Goal: Task Accomplishment & Management: Use online tool/utility

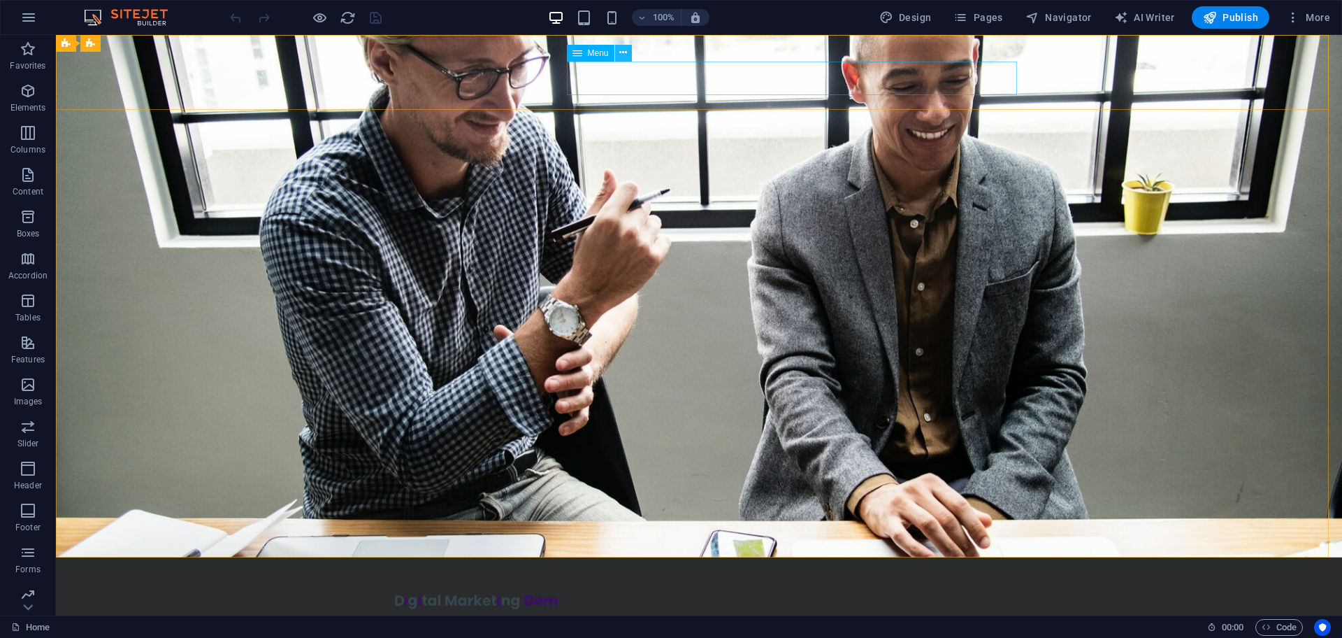
click at [625, 56] on icon at bounding box center [623, 52] width 8 height 15
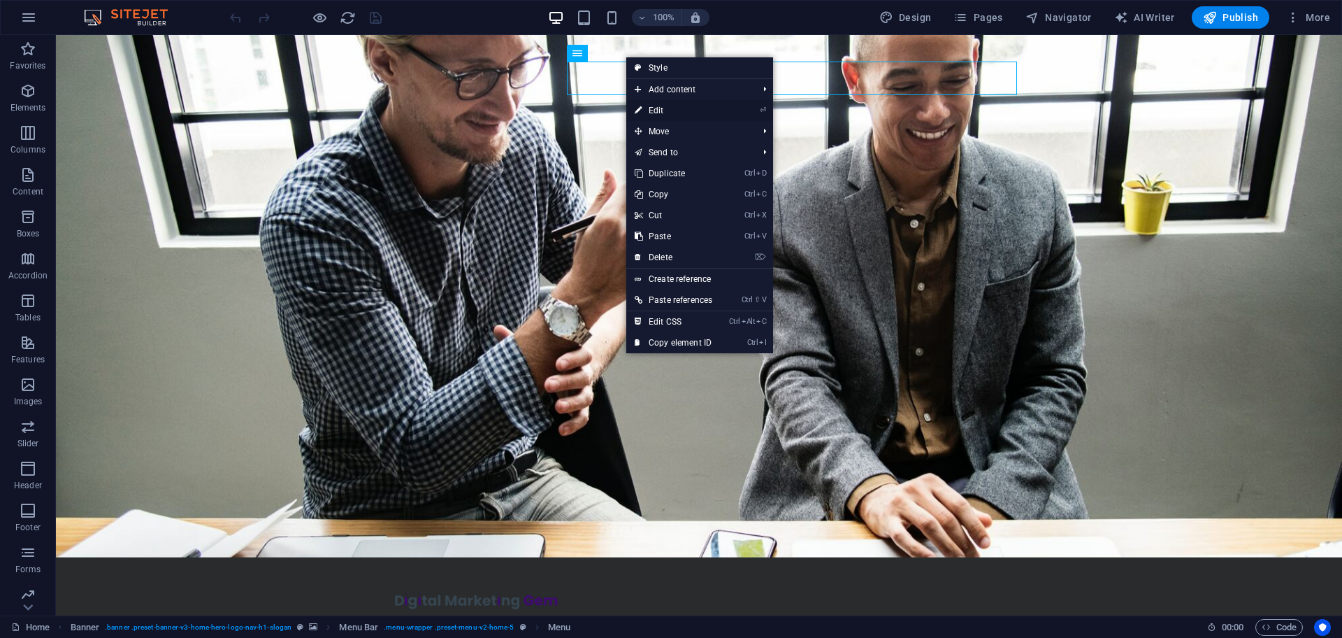
drag, startPoint x: 657, startPoint y: 107, endPoint x: 646, endPoint y: 82, distance: 27.5
click at [657, 107] on link "⏎ Edit" at bounding box center [673, 110] width 94 height 21
select select
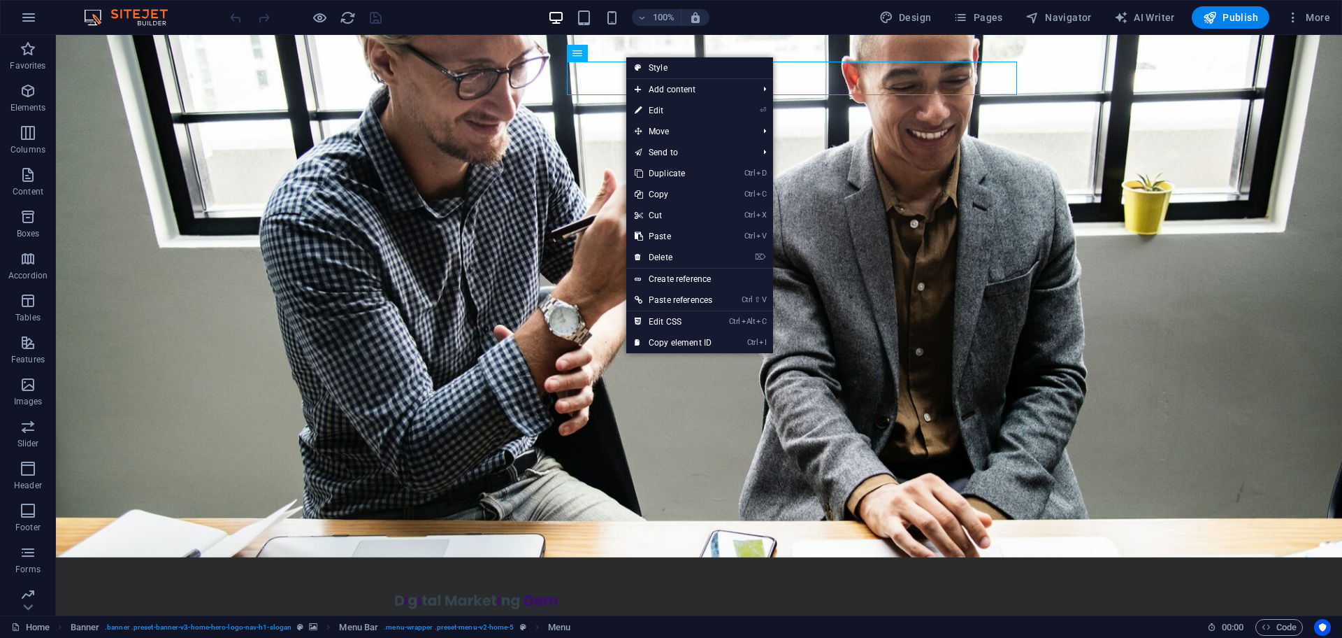
select select
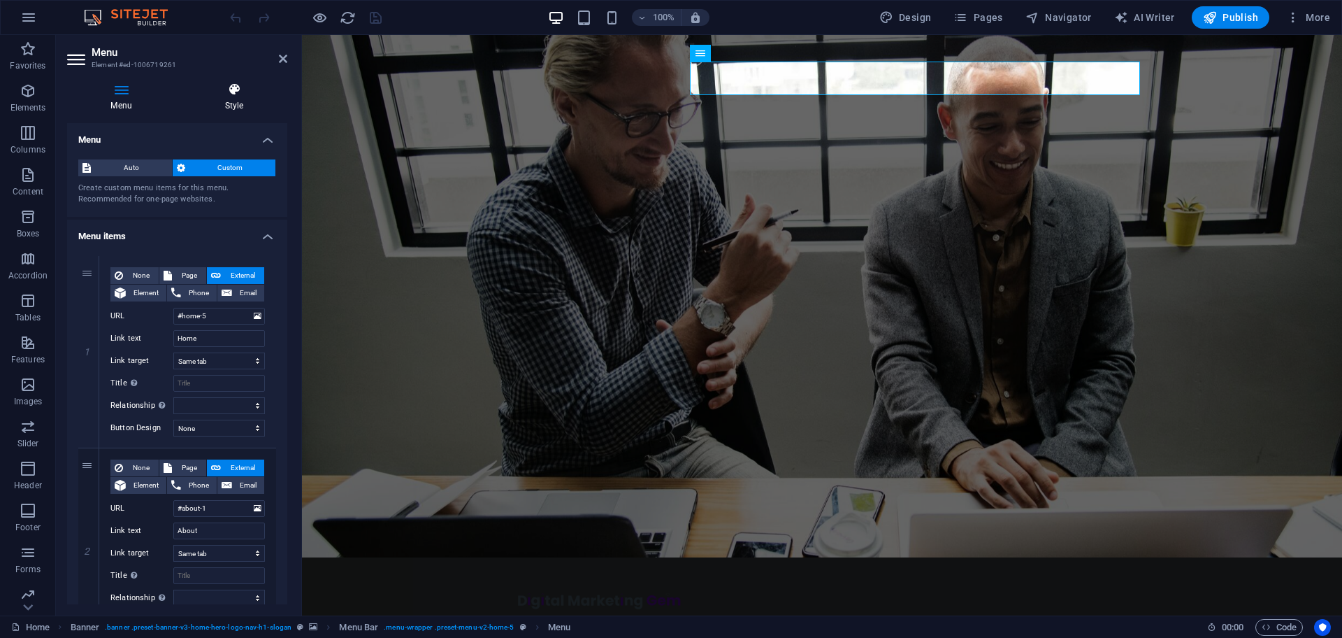
click at [236, 102] on h4 "Style" at bounding box center [234, 96] width 106 height 29
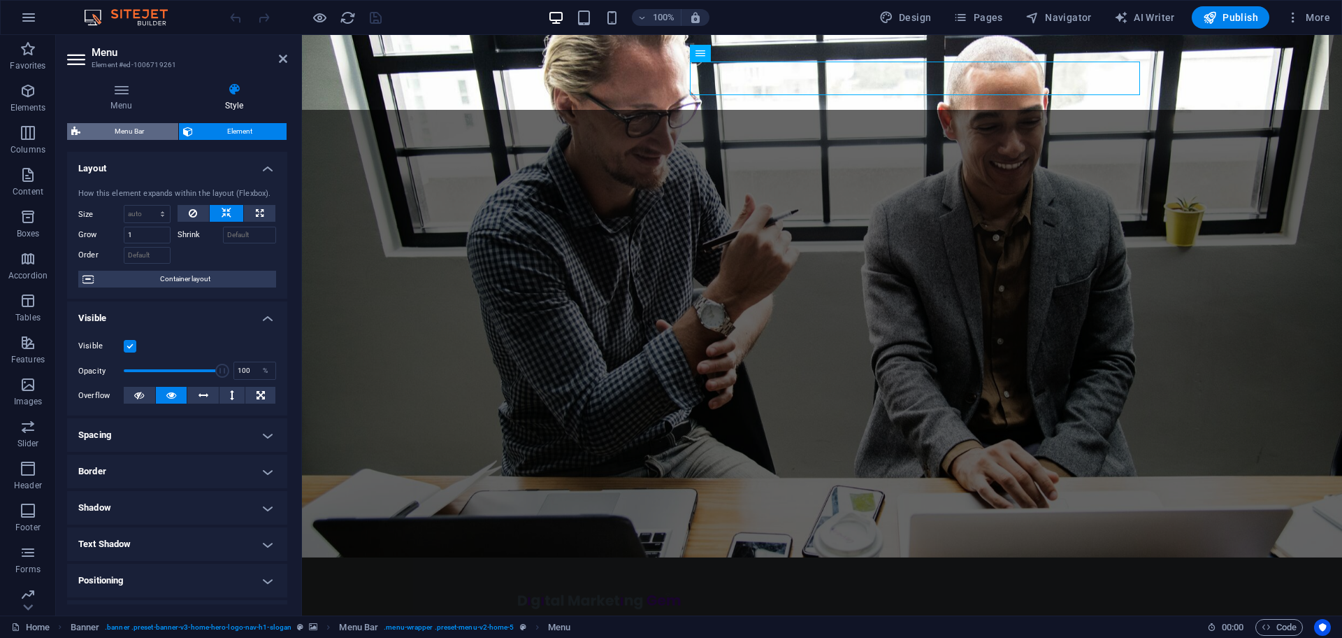
click at [141, 129] on span "Menu Bar" at bounding box center [129, 131] width 89 height 17
select select "rem"
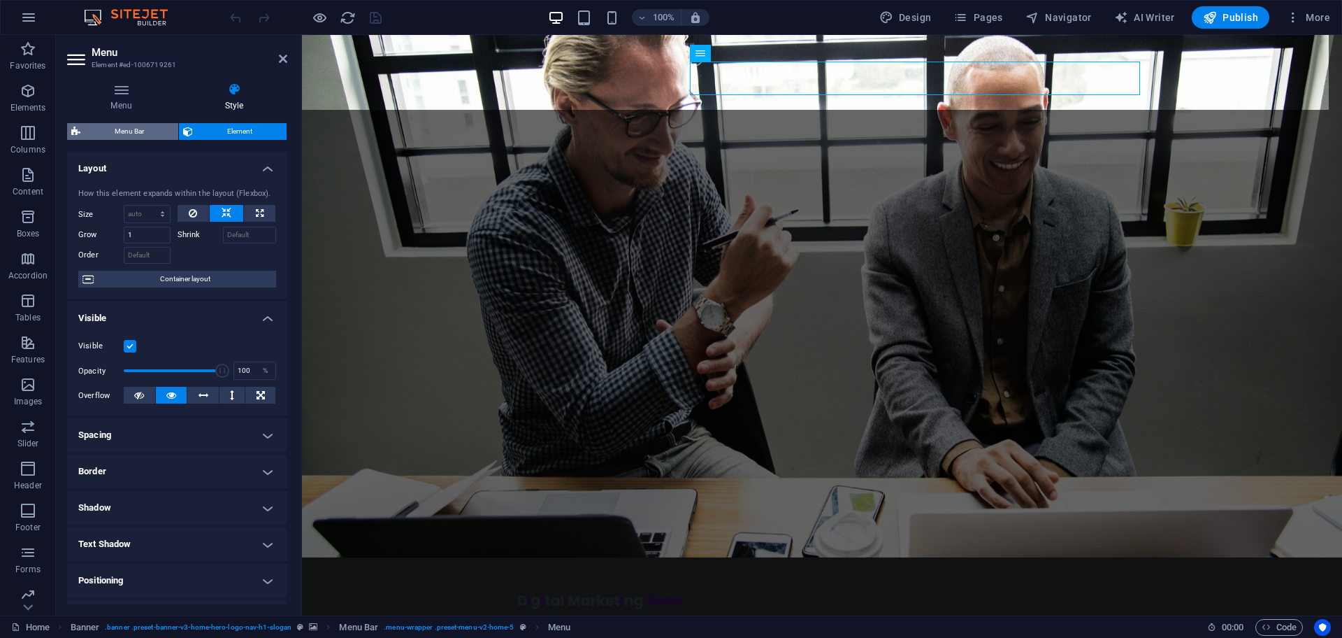
select select "preset-menu-v2-home-5"
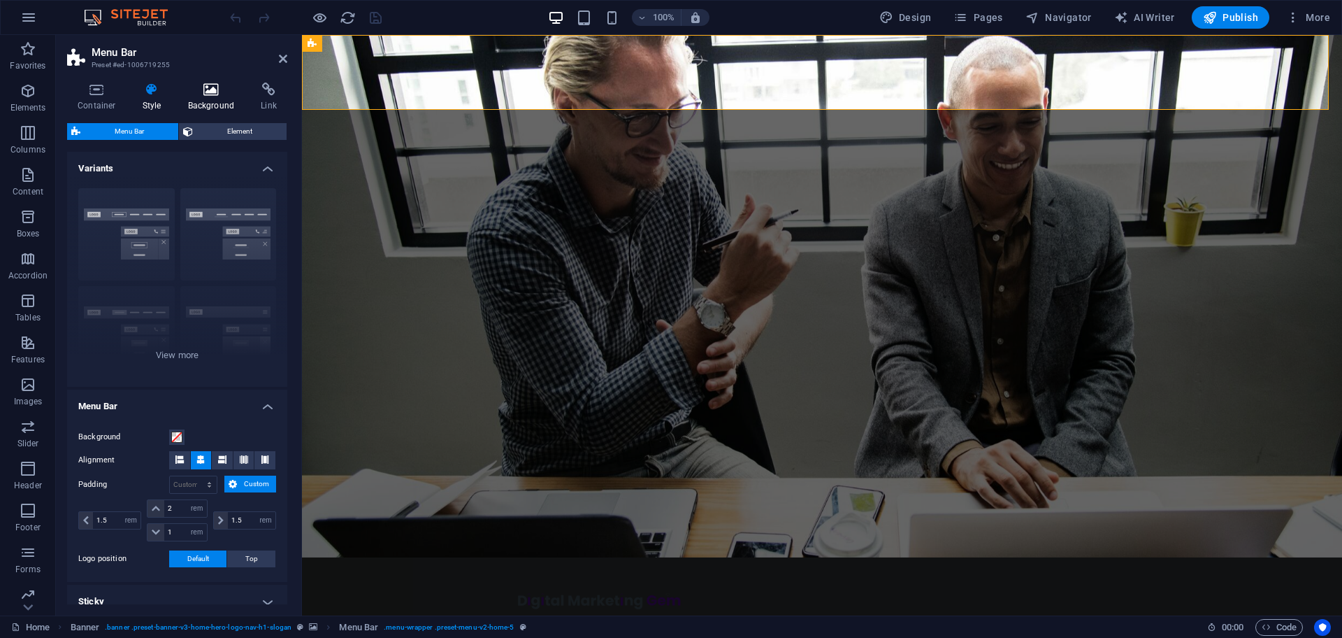
click at [208, 95] on icon at bounding box center [212, 89] width 68 height 14
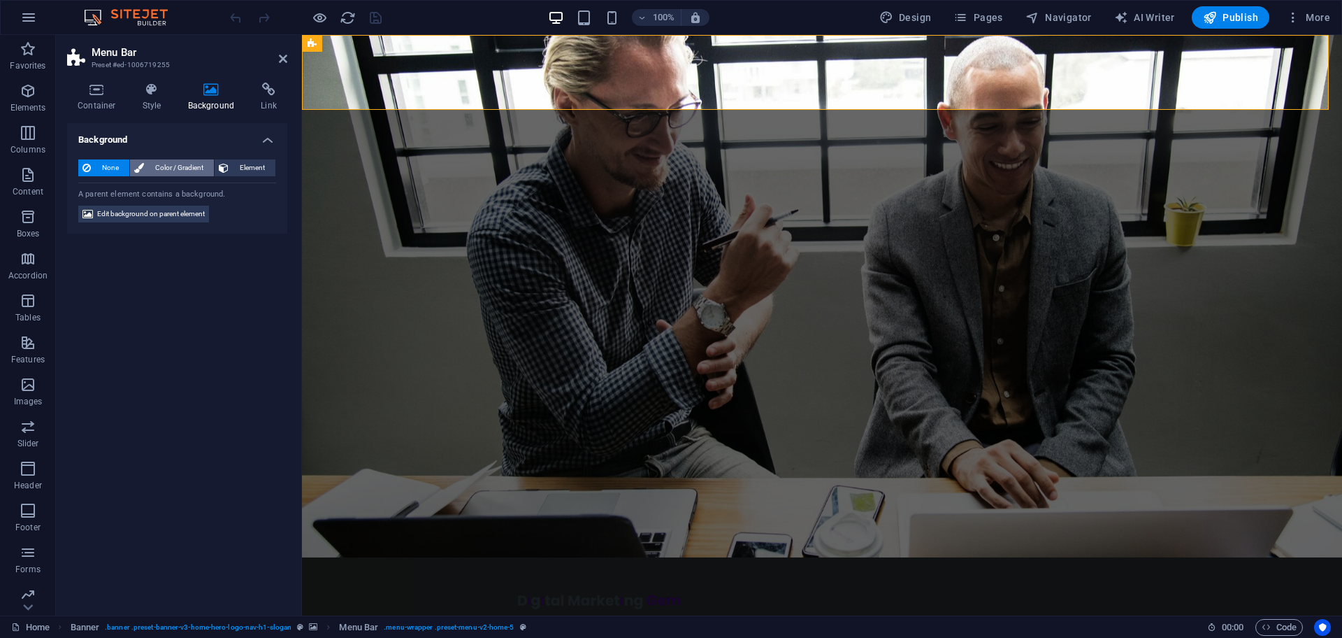
click at [178, 170] on span "Color / Gradient" at bounding box center [179, 167] width 62 height 17
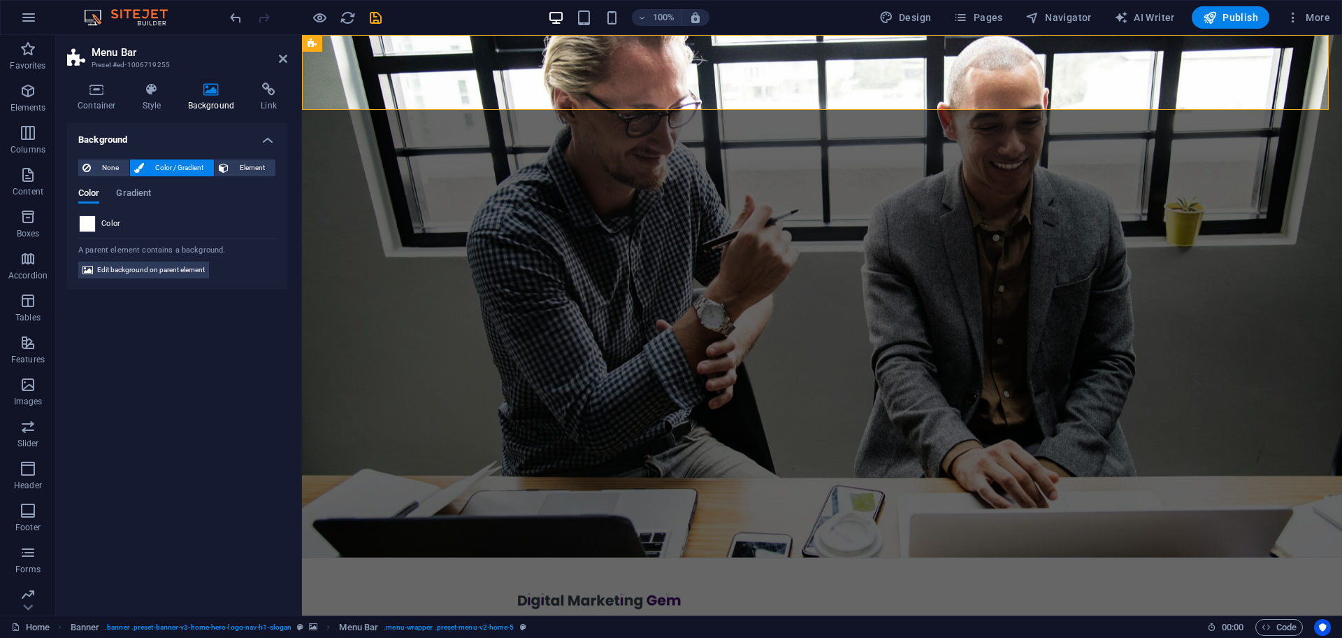
click at [85, 222] on span at bounding box center [87, 223] width 15 height 15
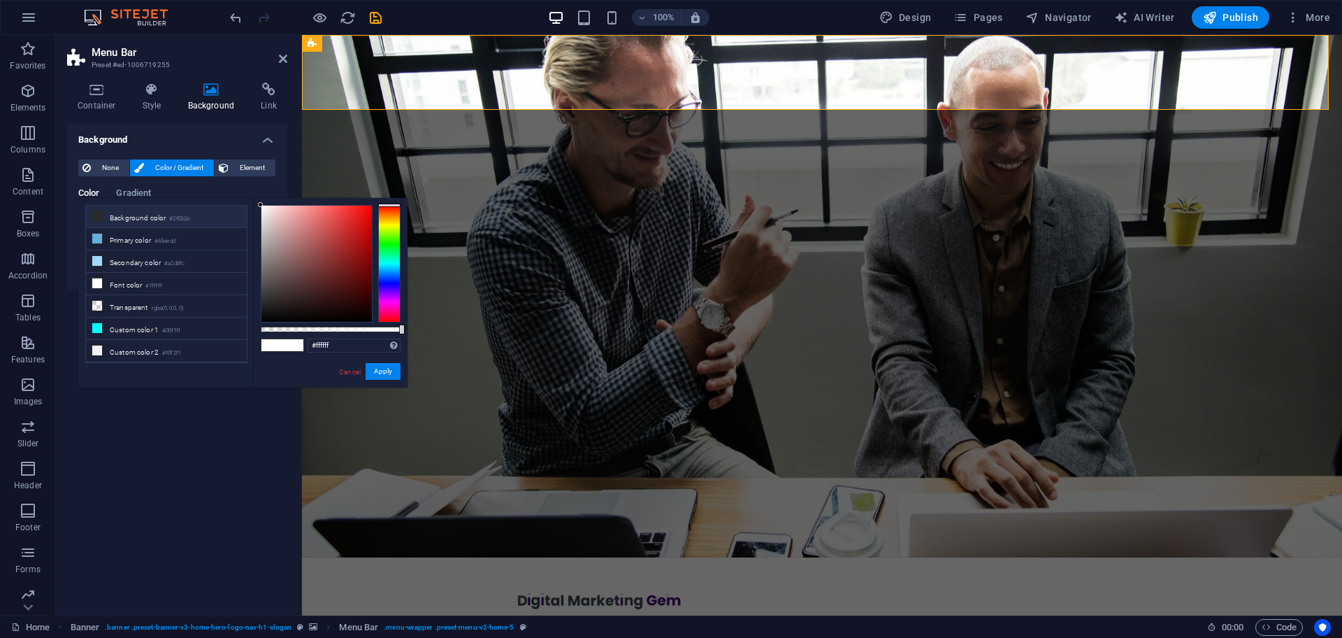
click at [137, 221] on li "Background color #292b2c" at bounding box center [166, 217] width 161 height 22
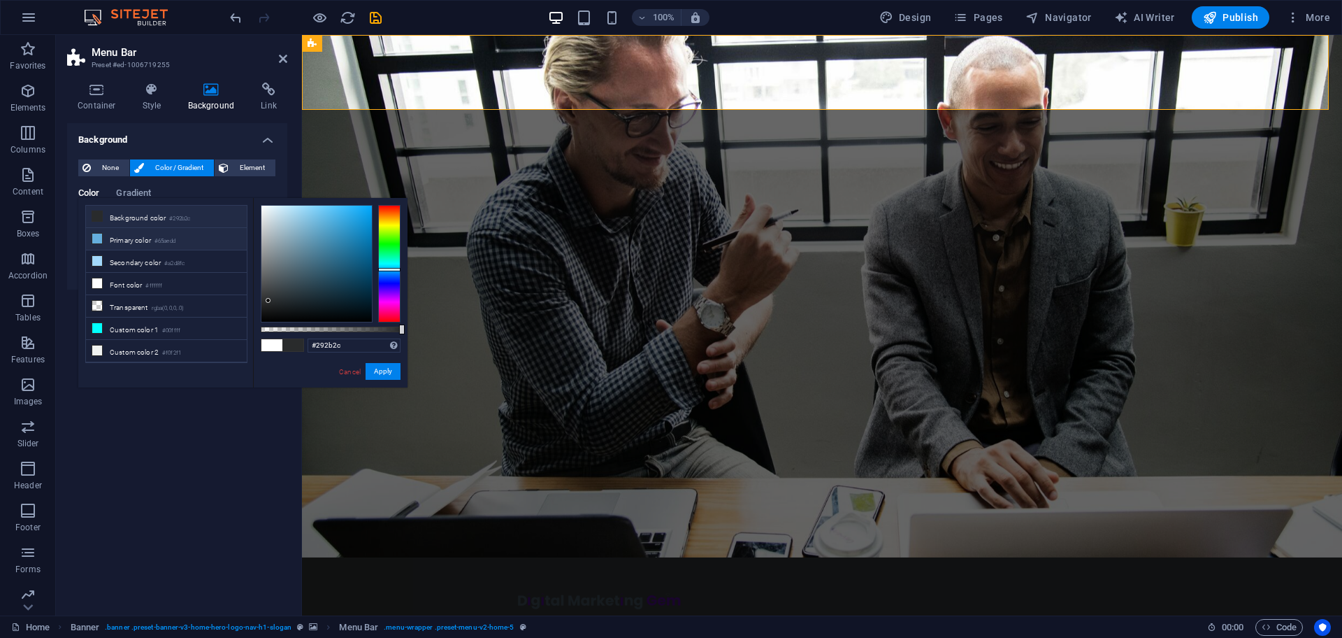
click at [136, 236] on li "Primary color #65aedd" at bounding box center [166, 239] width 161 height 22
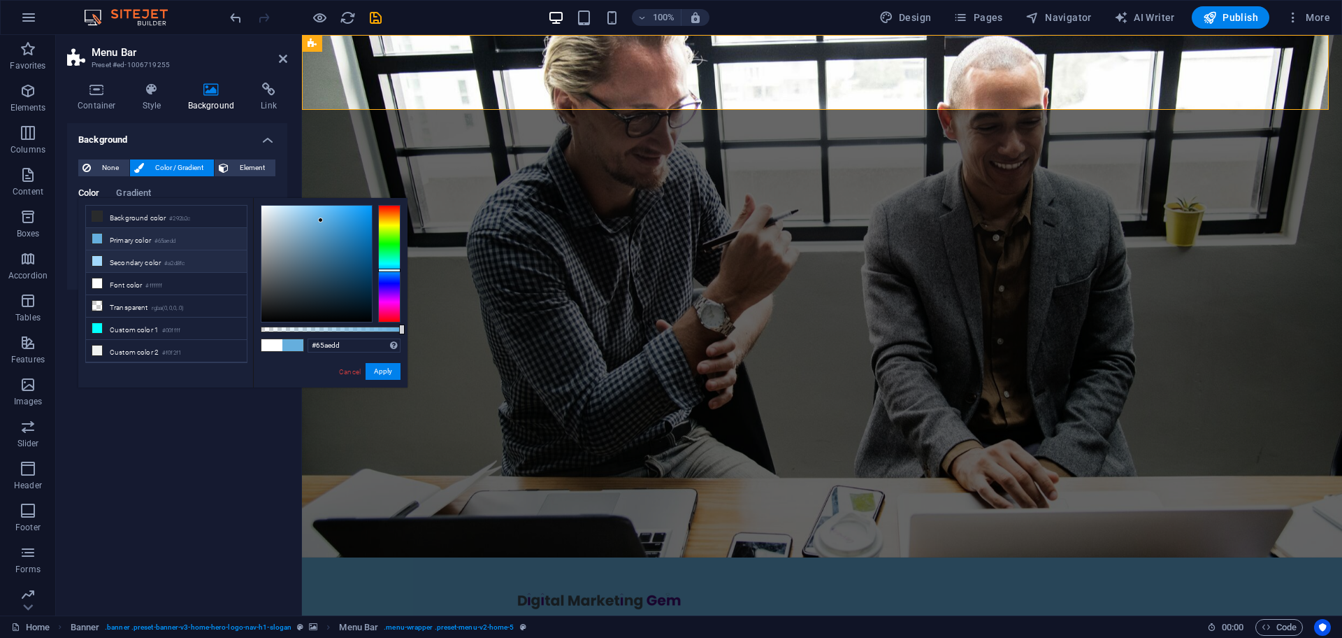
click at [136, 261] on li "Secondary color #a2d8fc" at bounding box center [166, 261] width 161 height 22
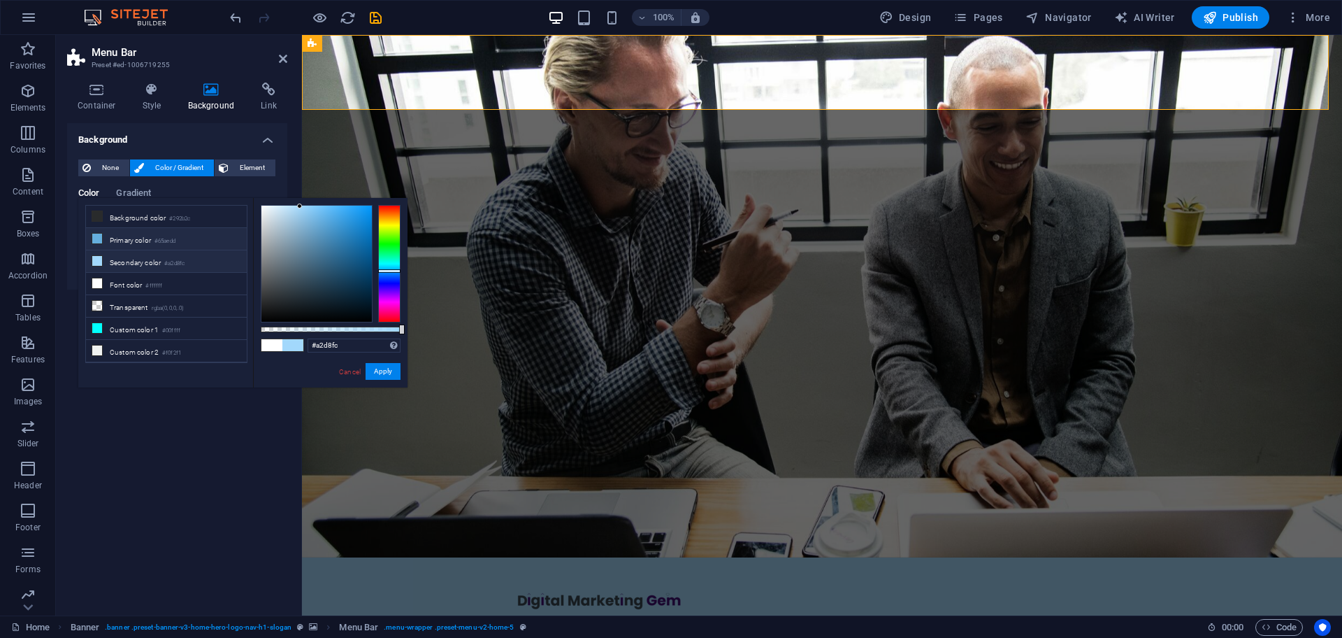
click at [138, 241] on li "Primary color #65aedd" at bounding box center [166, 239] width 161 height 22
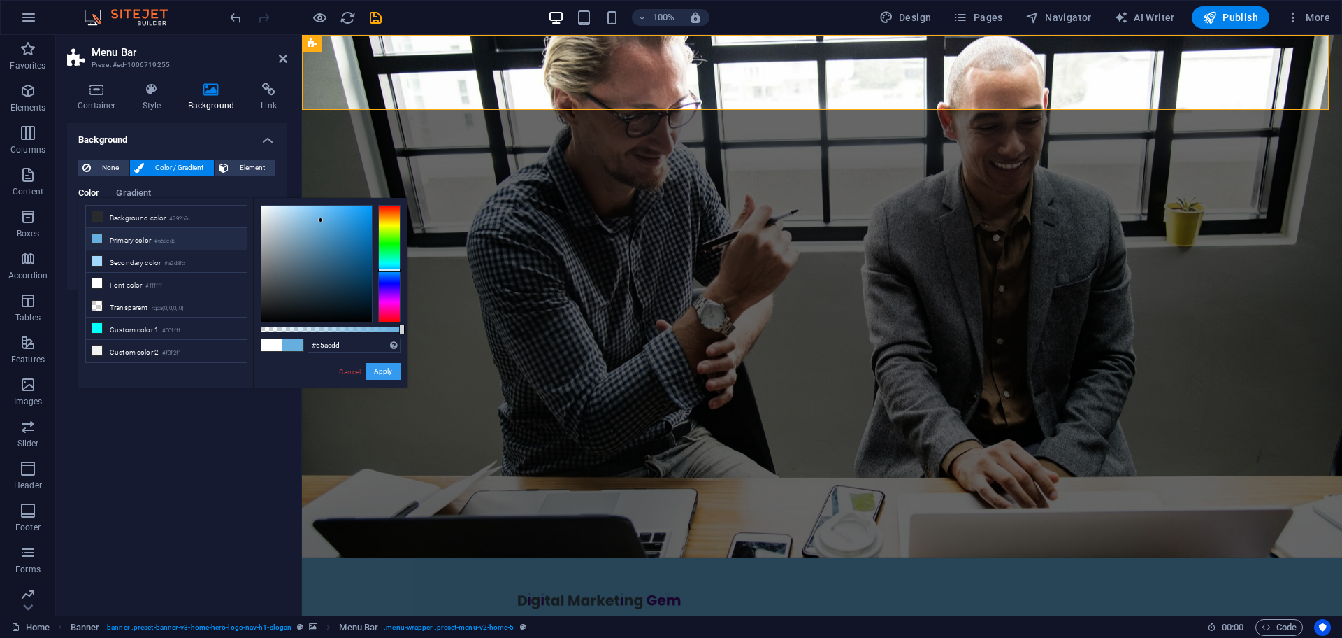
click at [378, 366] on button "Apply" at bounding box center [383, 371] width 35 height 17
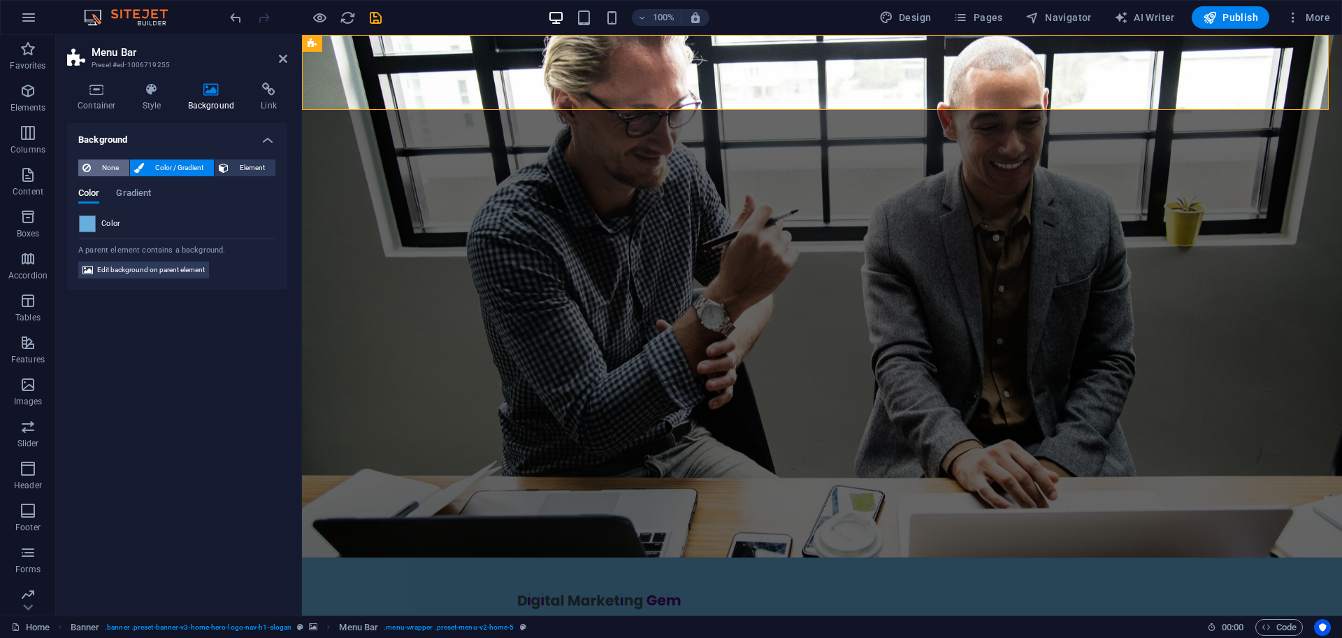
click at [99, 159] on span "None" at bounding box center [110, 167] width 30 height 17
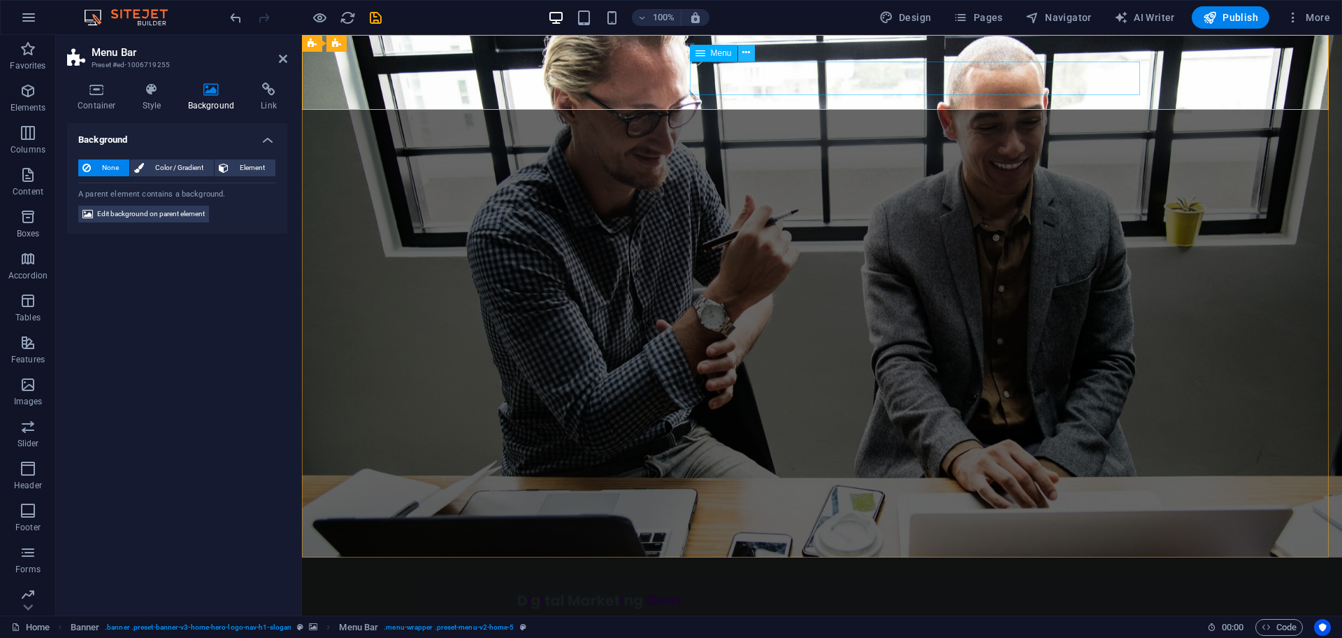
click at [741, 45] on button at bounding box center [746, 53] width 17 height 17
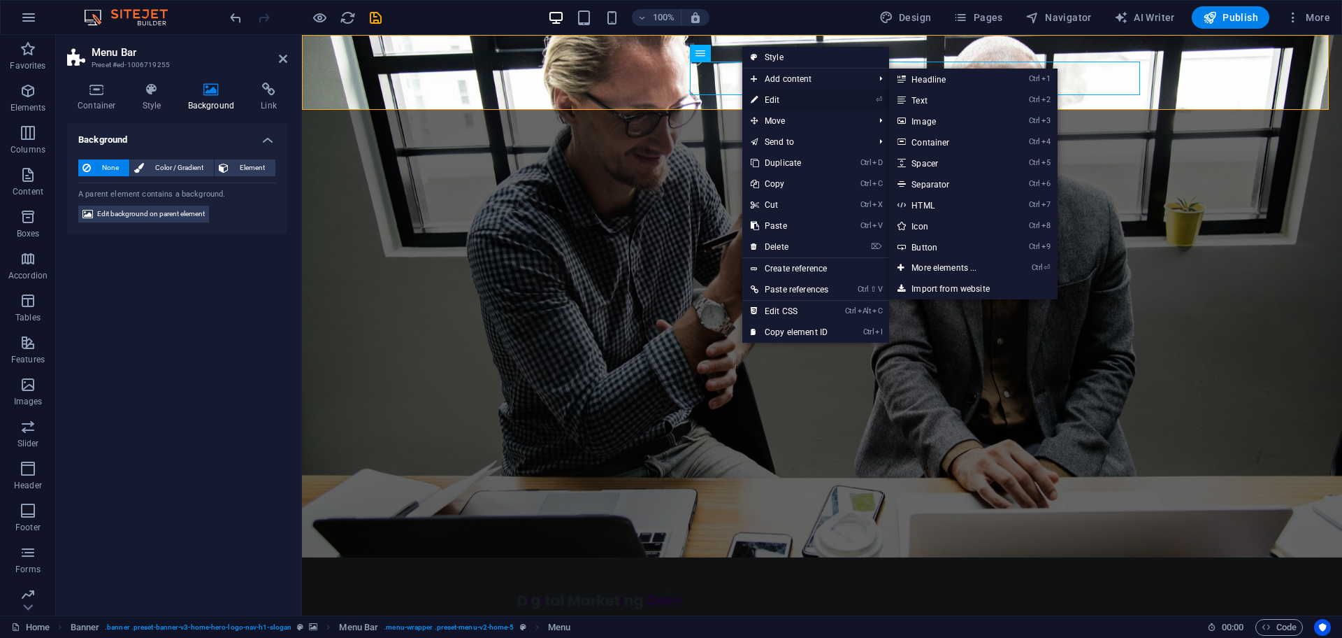
click at [771, 95] on link "⏎ Edit" at bounding box center [789, 99] width 94 height 21
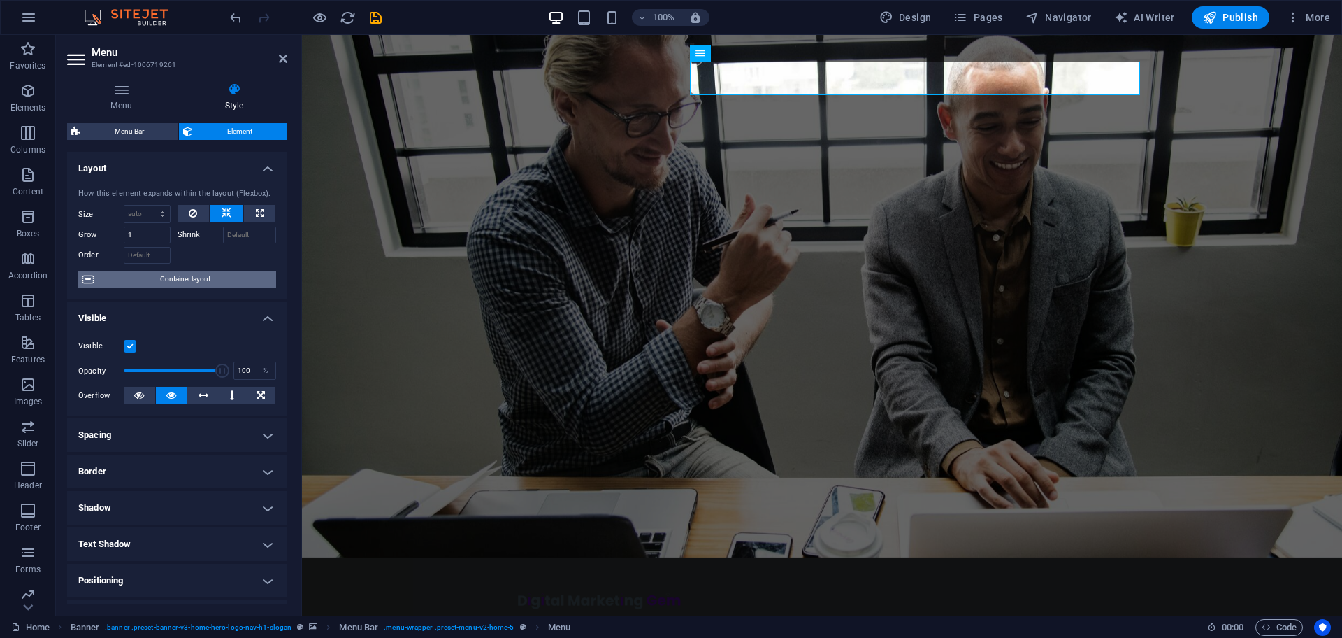
click at [174, 274] on span "Container layout" at bounding box center [185, 279] width 174 height 17
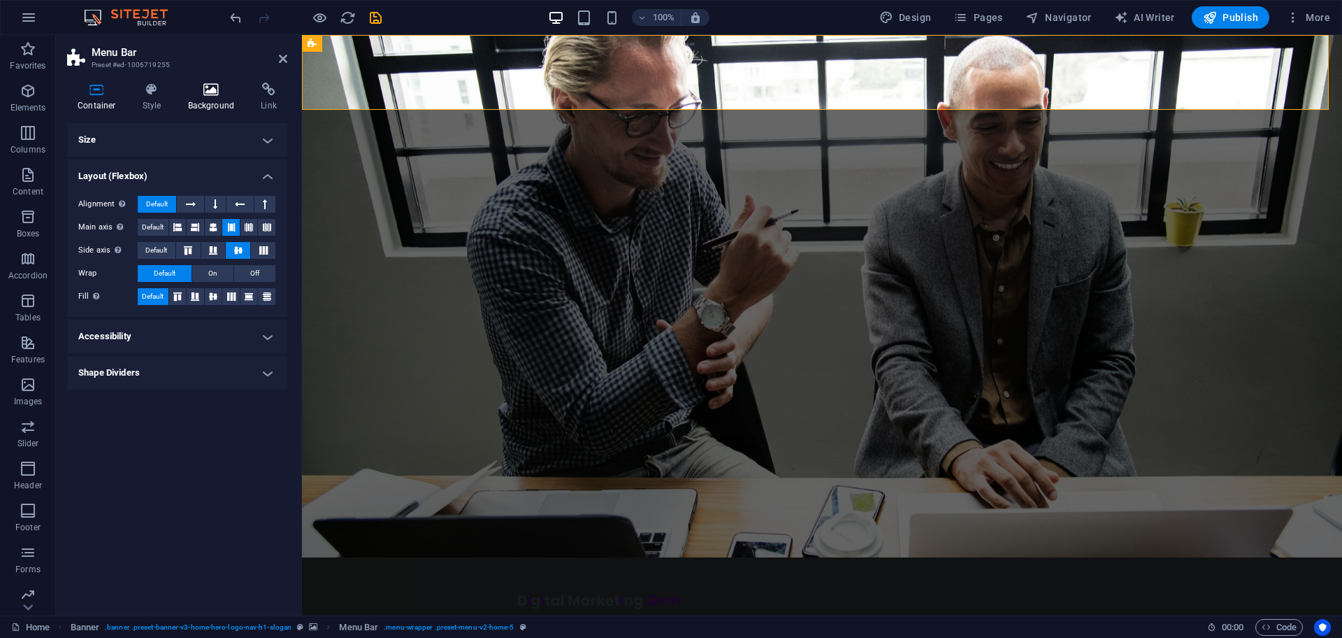
click at [213, 92] on icon at bounding box center [212, 89] width 68 height 14
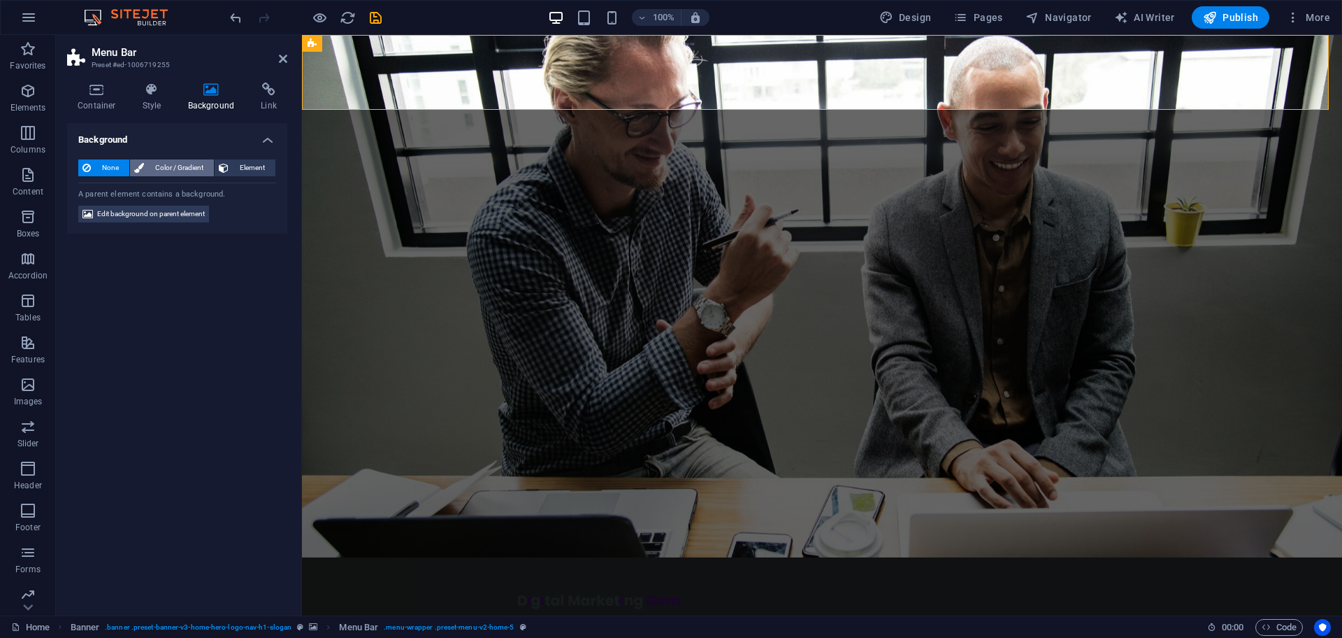
click at [188, 168] on span "Color / Gradient" at bounding box center [179, 167] width 62 height 17
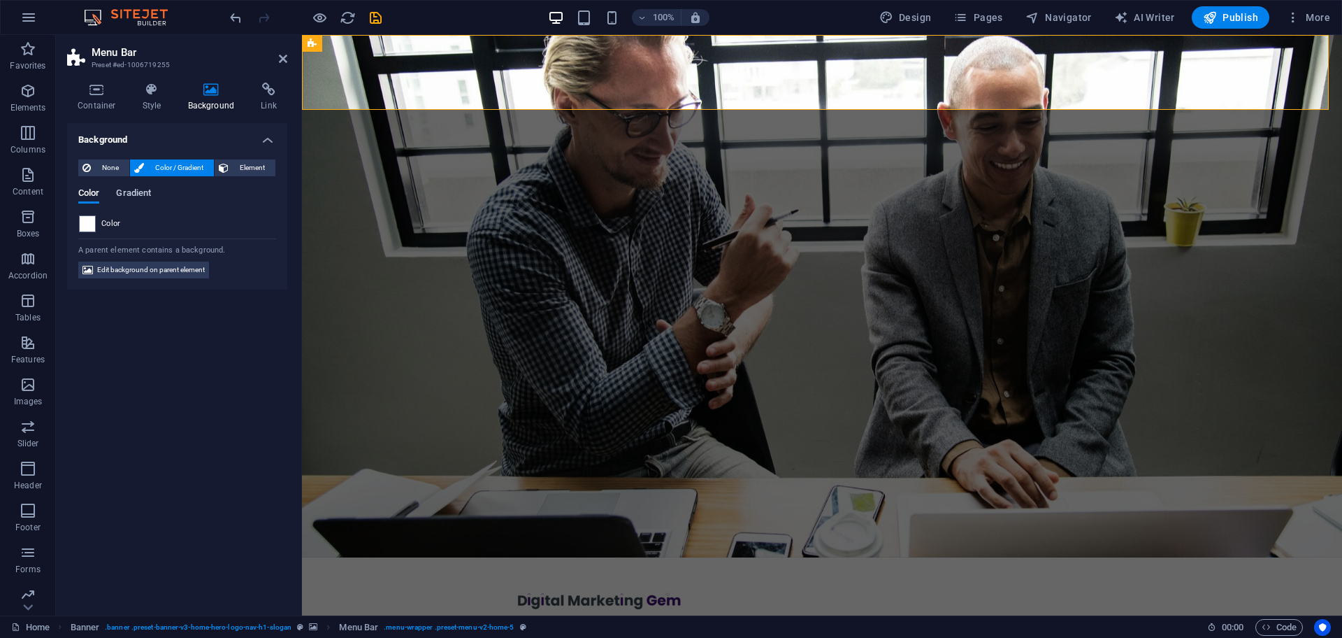
click at [135, 187] on span "Gradient" at bounding box center [133, 195] width 35 height 20
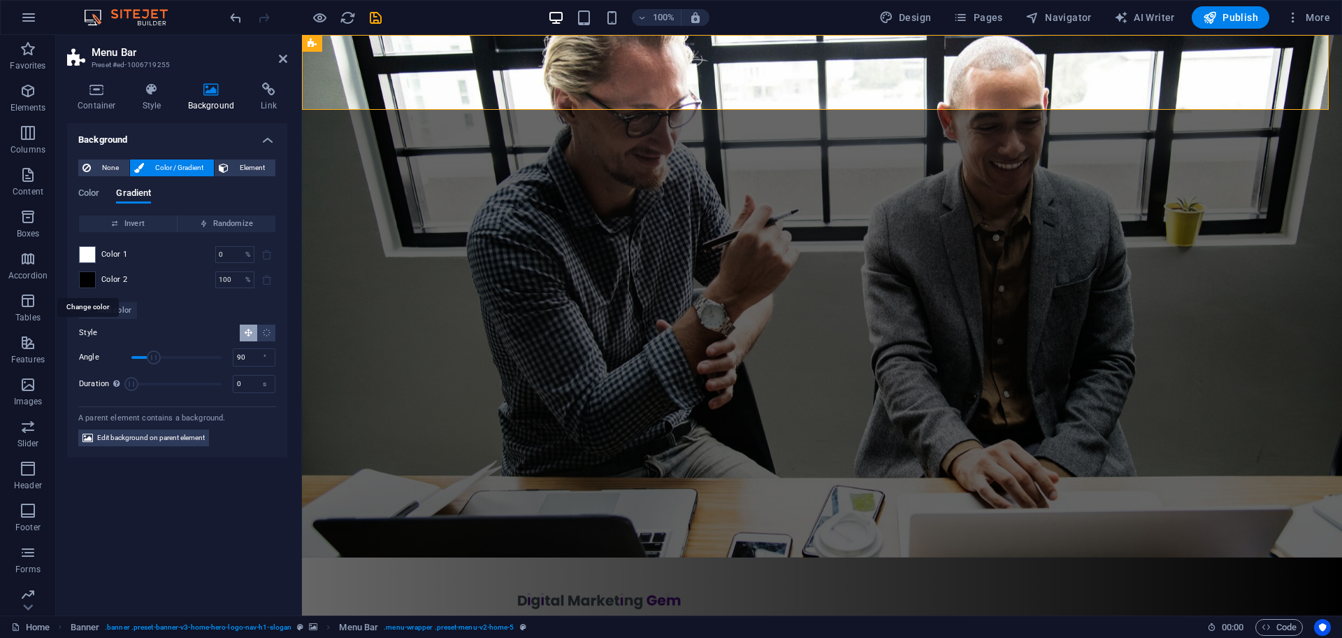
click at [94, 282] on span at bounding box center [87, 279] width 15 height 15
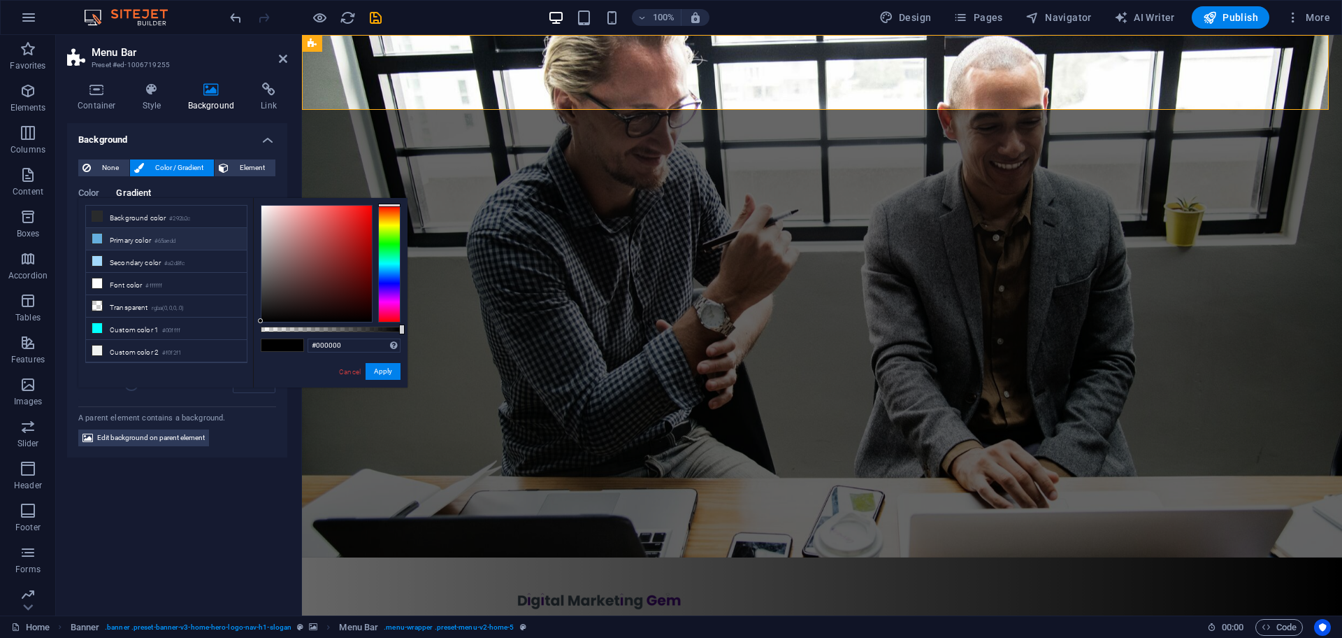
click at [136, 241] on li "Primary color #65aedd" at bounding box center [166, 239] width 161 height 22
type input "#65aedd"
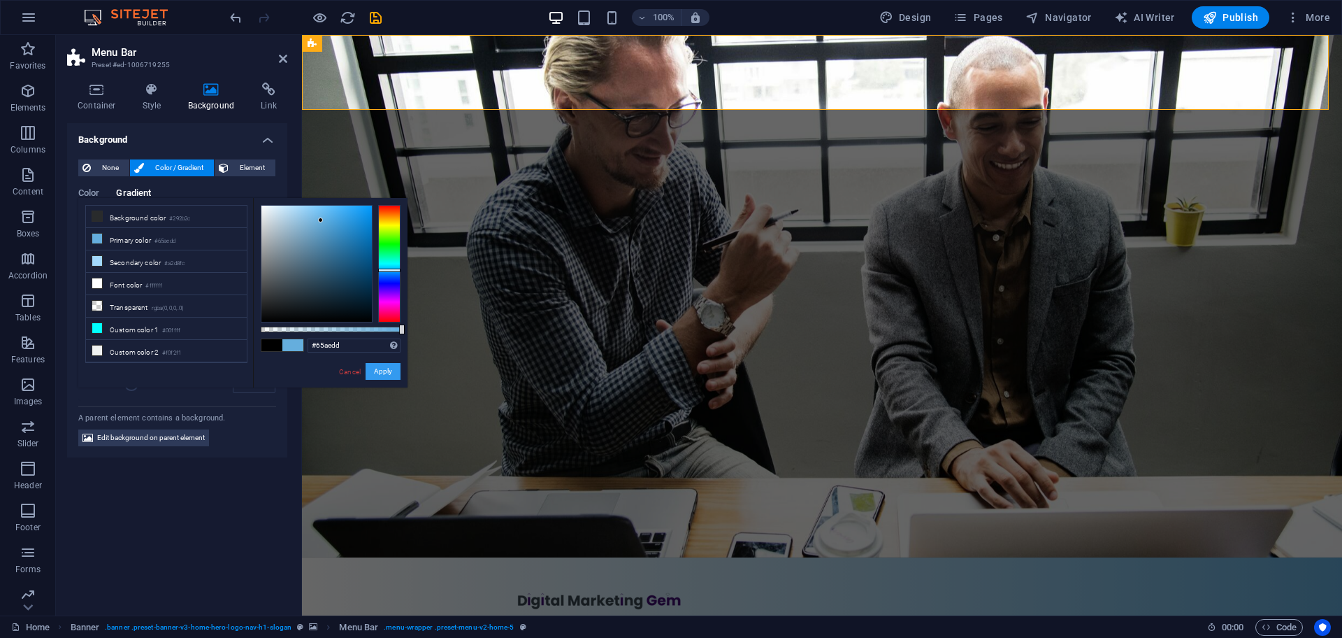
click at [396, 375] on button "Apply" at bounding box center [383, 371] width 35 height 17
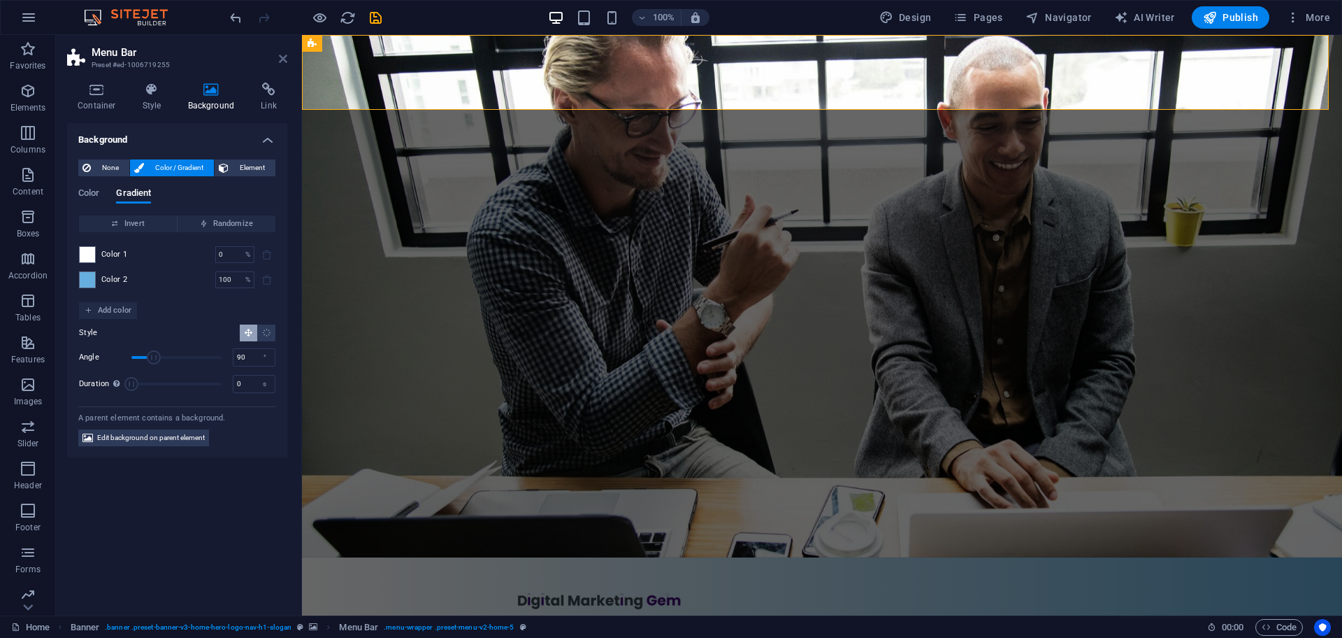
click at [283, 64] on link at bounding box center [283, 59] width 8 height 12
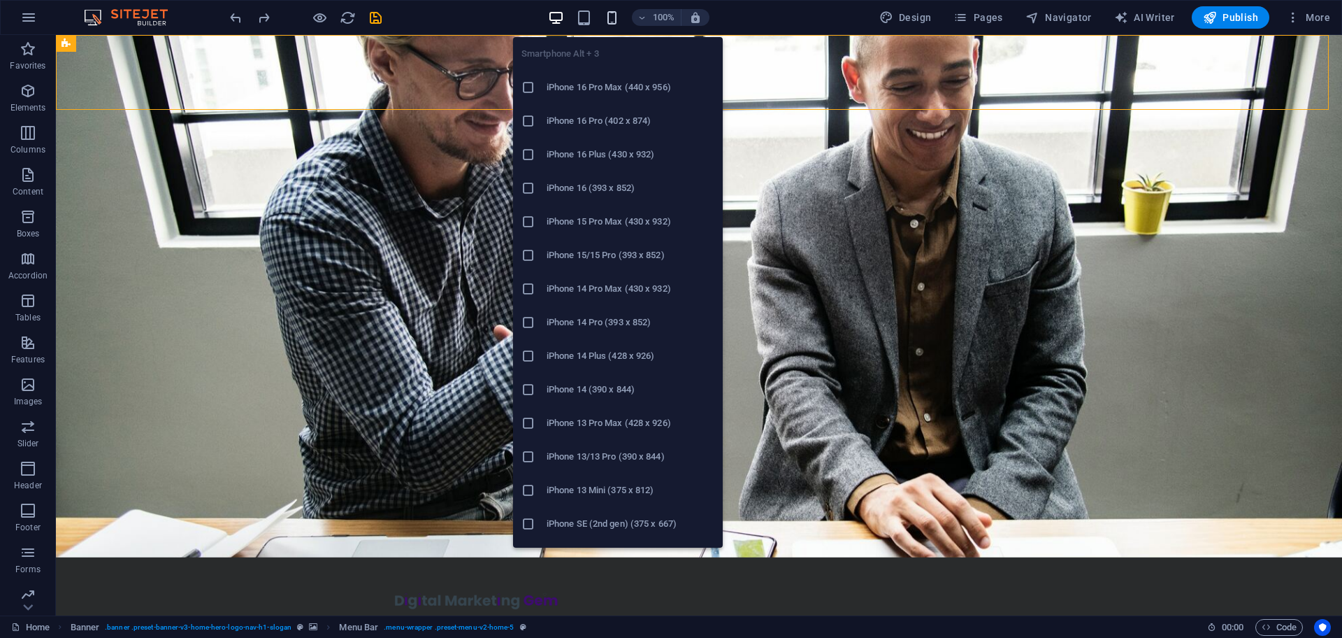
click at [613, 14] on icon "button" at bounding box center [612, 18] width 16 height 16
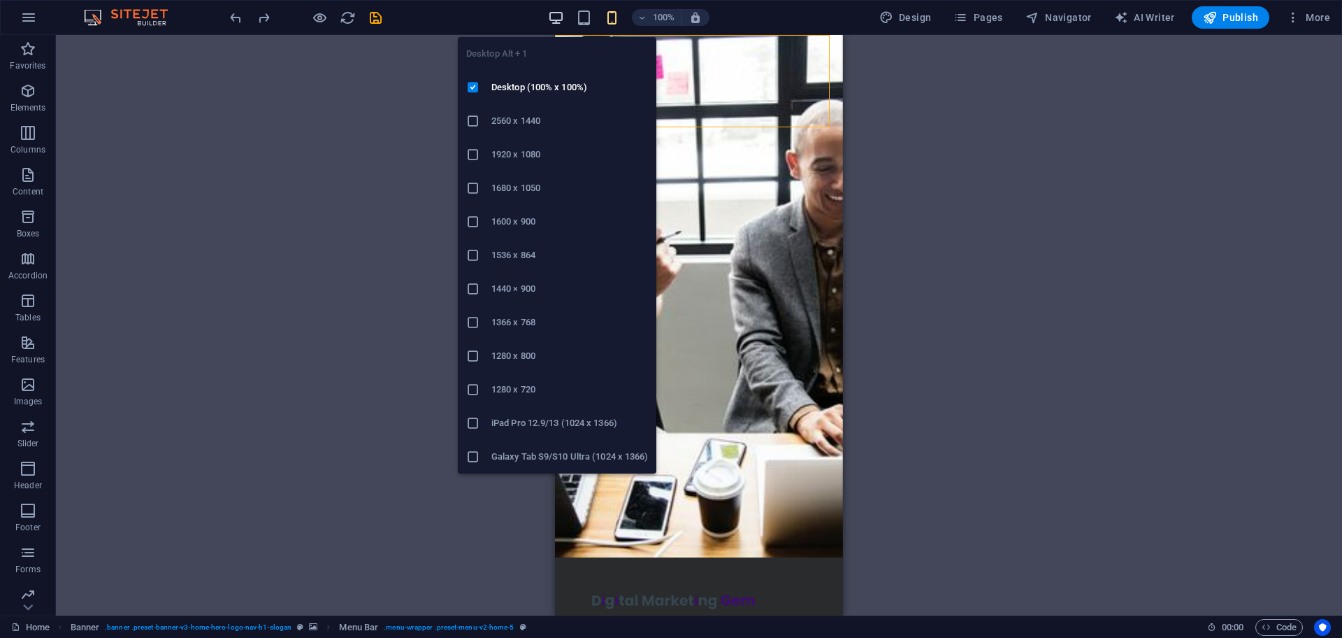
click at [560, 15] on icon "button" at bounding box center [556, 18] width 16 height 16
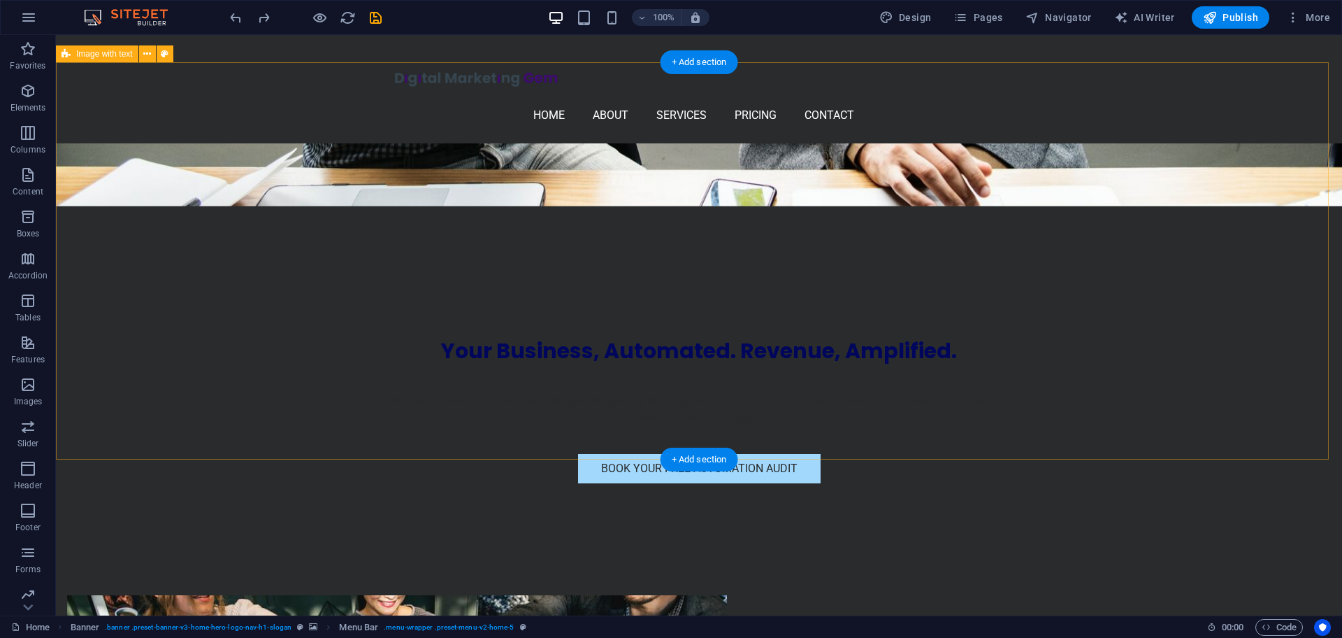
scroll to position [350, 0]
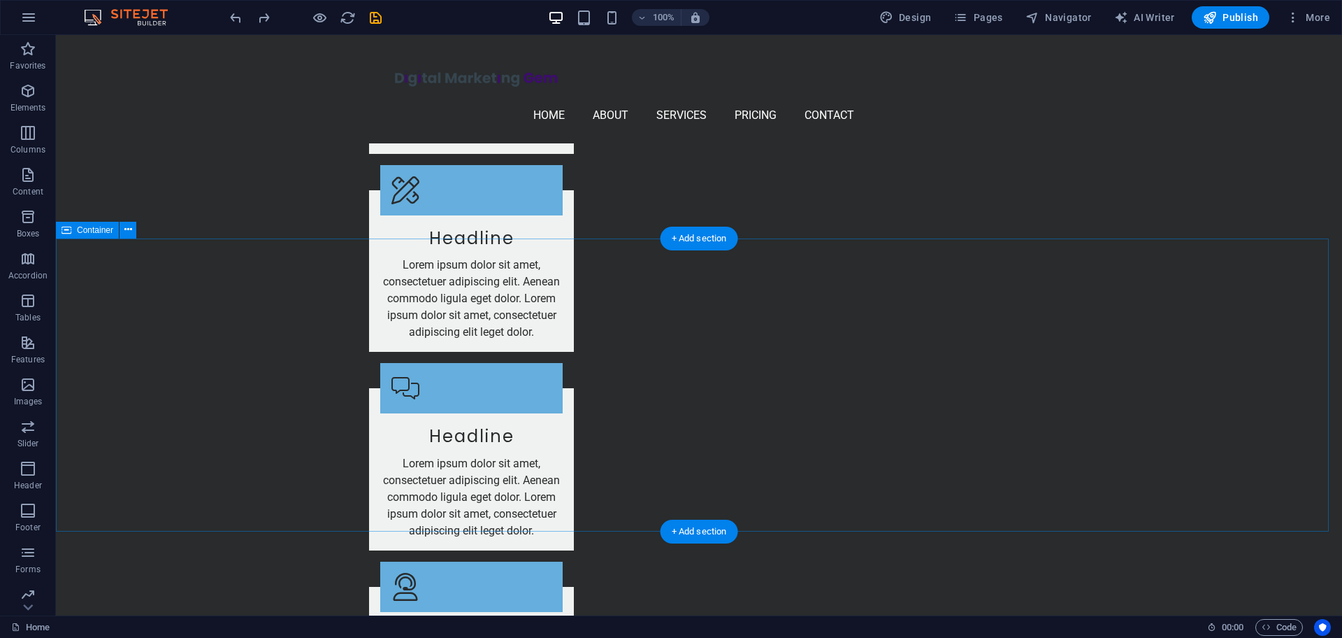
scroll to position [2097, 0]
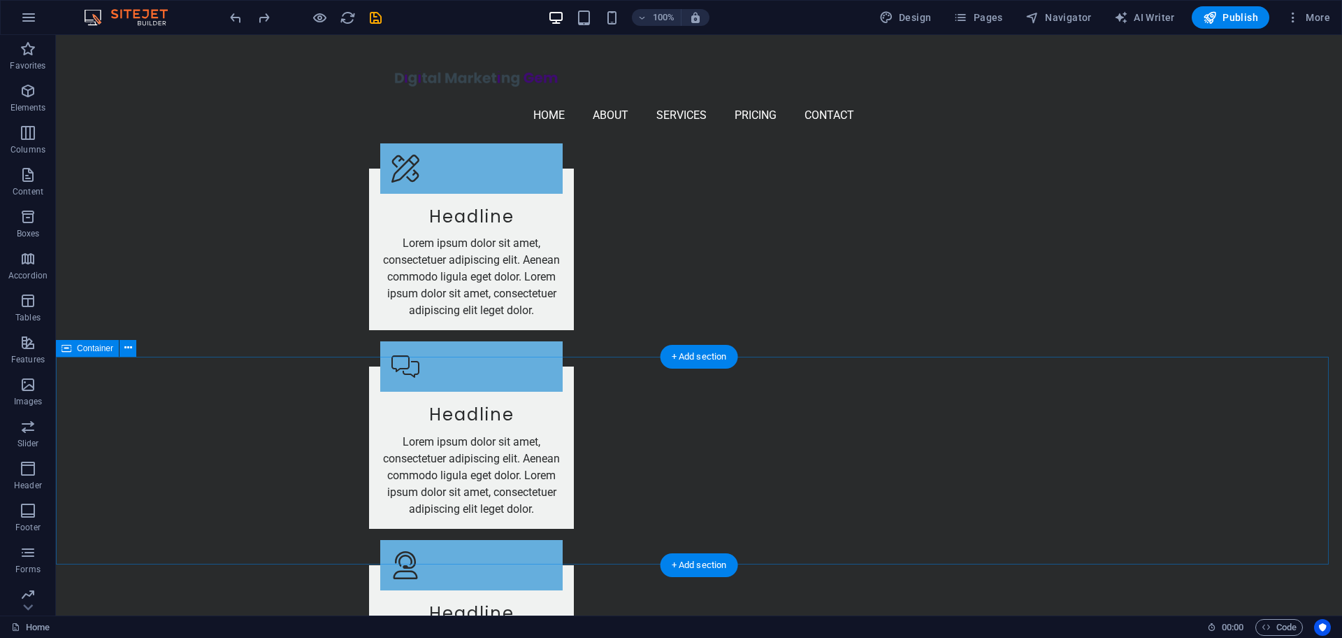
click at [125, 351] on icon at bounding box center [128, 347] width 8 height 15
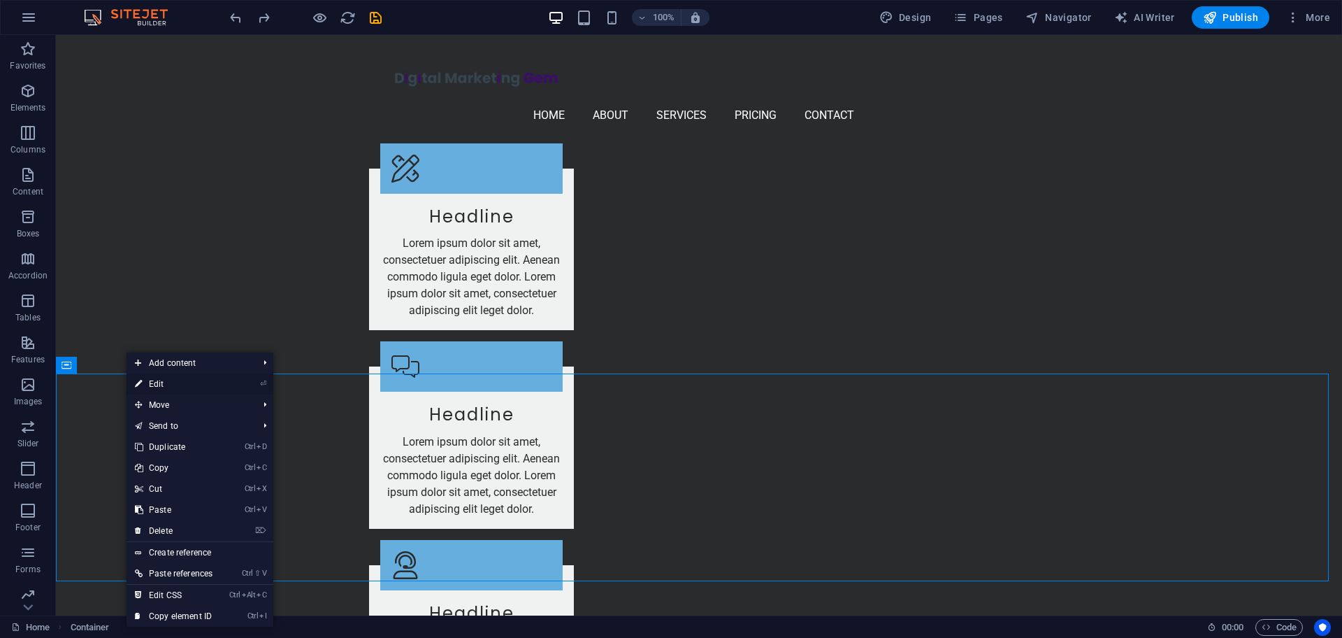
click at [169, 387] on link "⏎ Edit" at bounding box center [174, 383] width 94 height 21
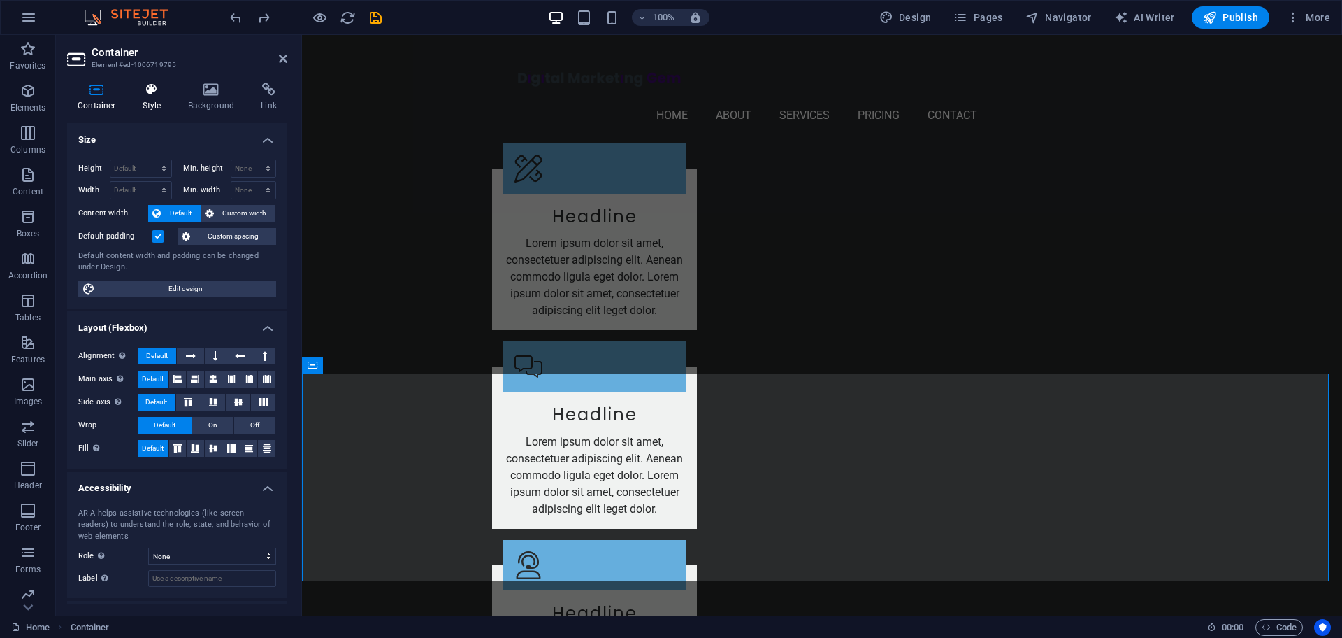
click at [154, 90] on icon at bounding box center [152, 89] width 40 height 14
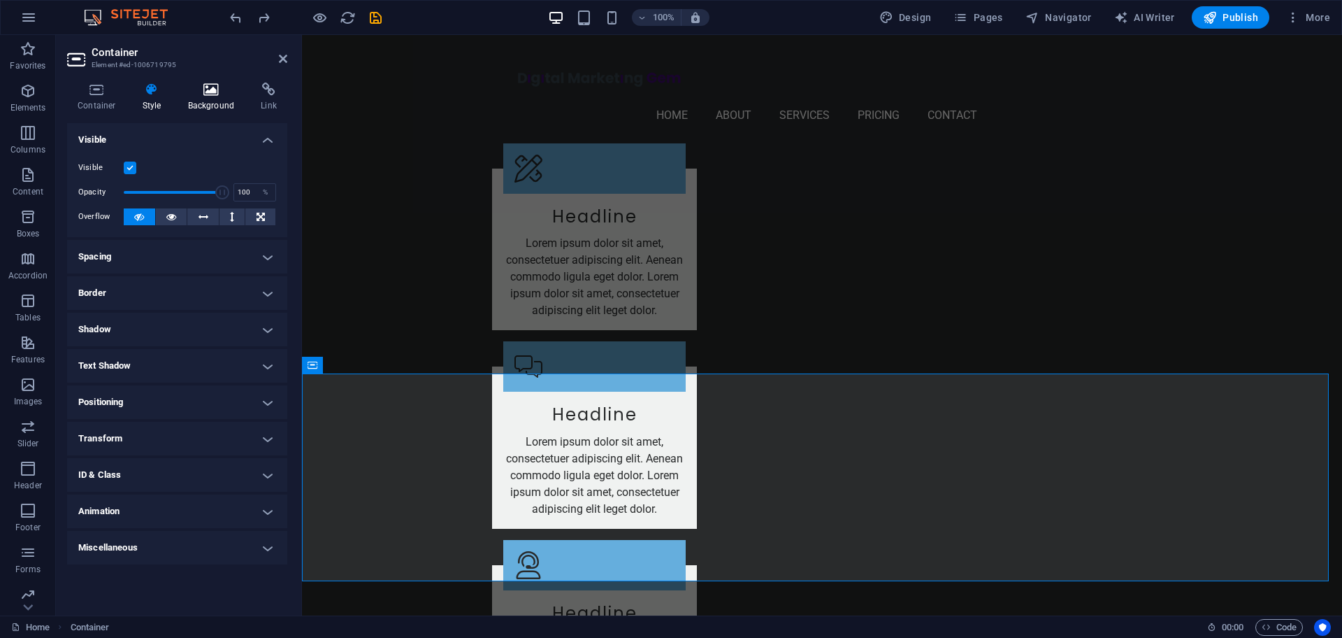
click at [210, 93] on icon at bounding box center [212, 89] width 68 height 14
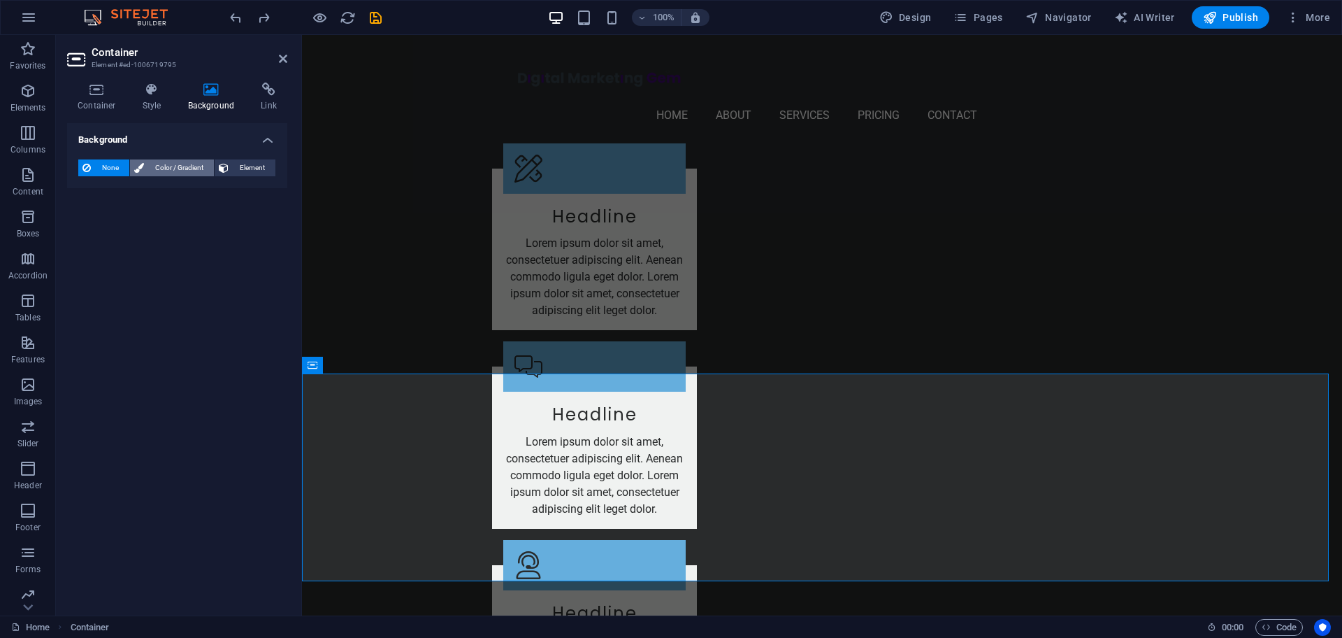
click at [163, 166] on span "Color / Gradient" at bounding box center [179, 167] width 62 height 17
click at [80, 220] on span at bounding box center [87, 223] width 15 height 15
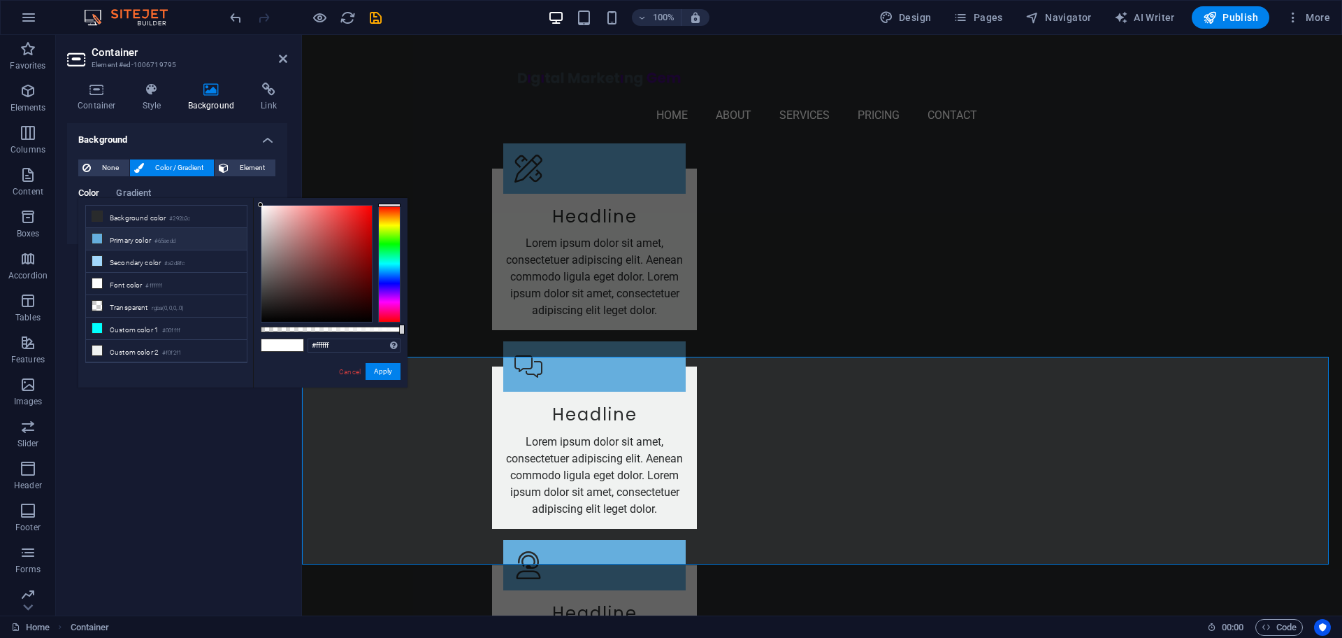
click at [97, 238] on icon at bounding box center [97, 238] width 10 height 10
type input "#65aedd"
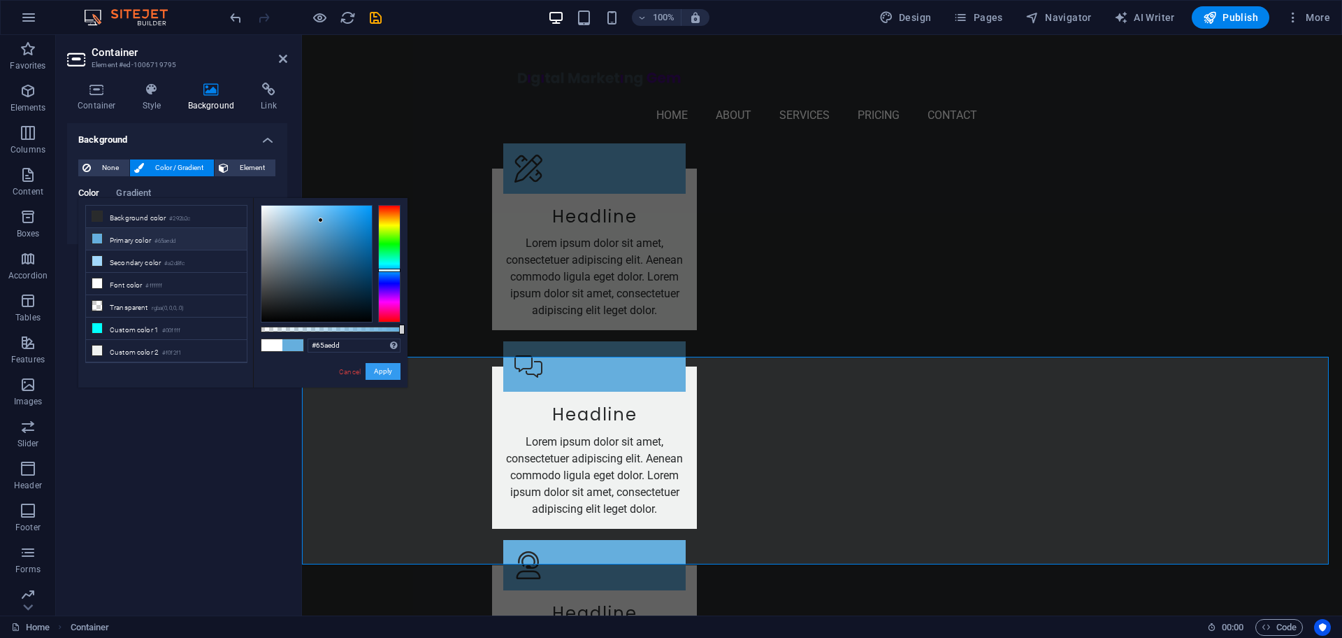
click at [391, 375] on button "Apply" at bounding box center [383, 371] width 35 height 17
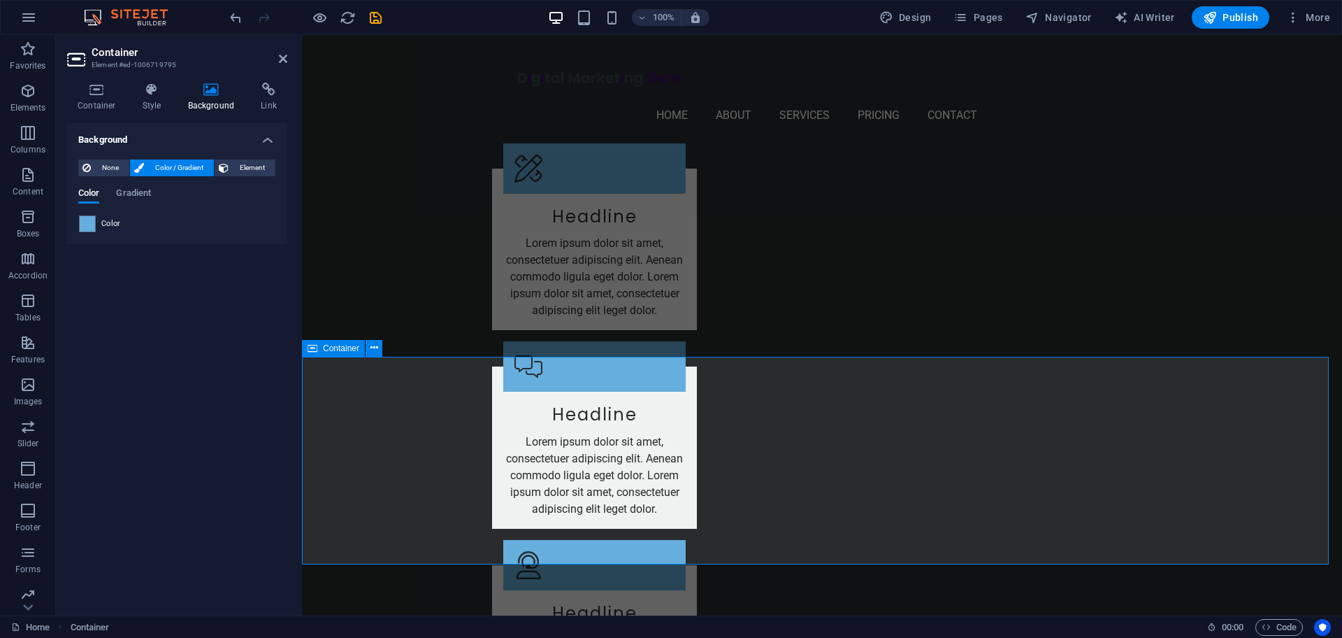
scroll to position [1485, 0]
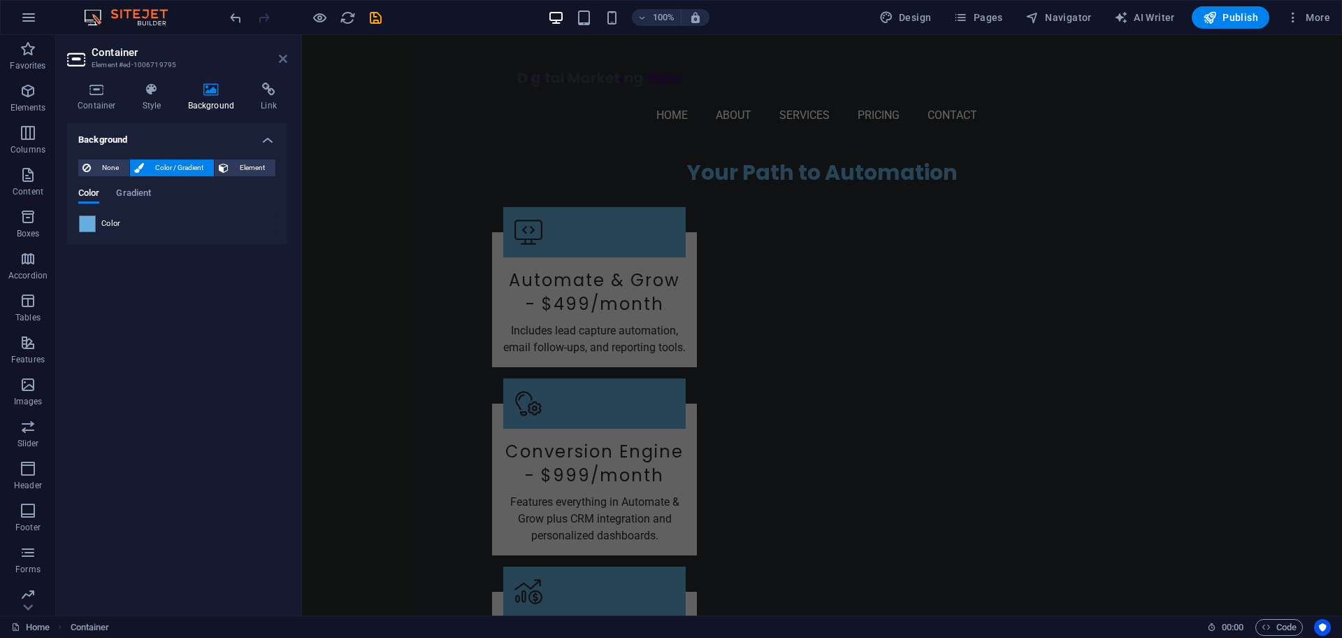
click at [285, 59] on icon at bounding box center [283, 58] width 8 height 11
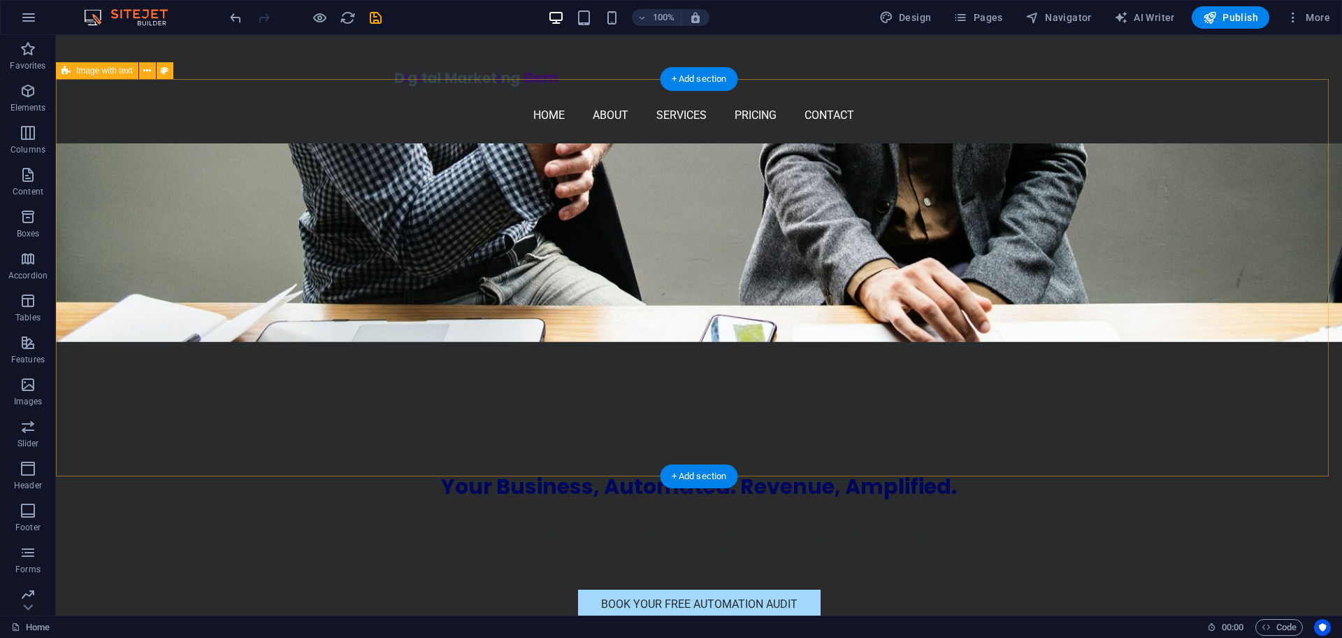
scroll to position [0, 0]
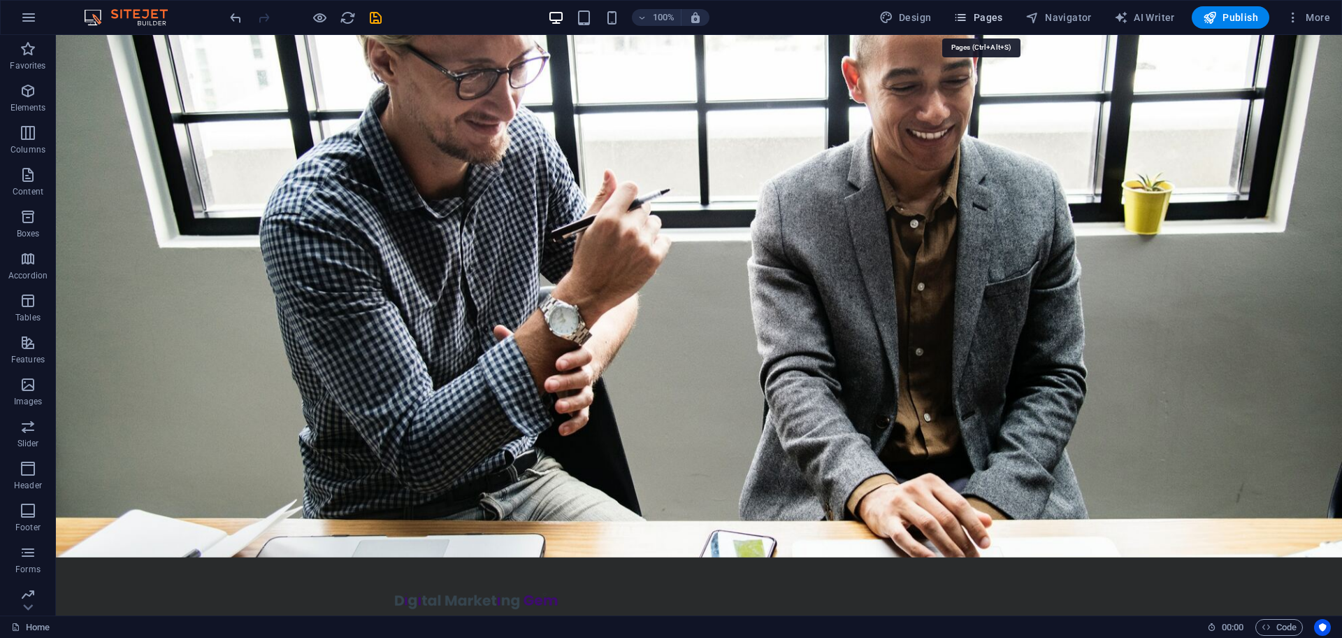
click at [967, 11] on icon "button" at bounding box center [960, 17] width 14 height 14
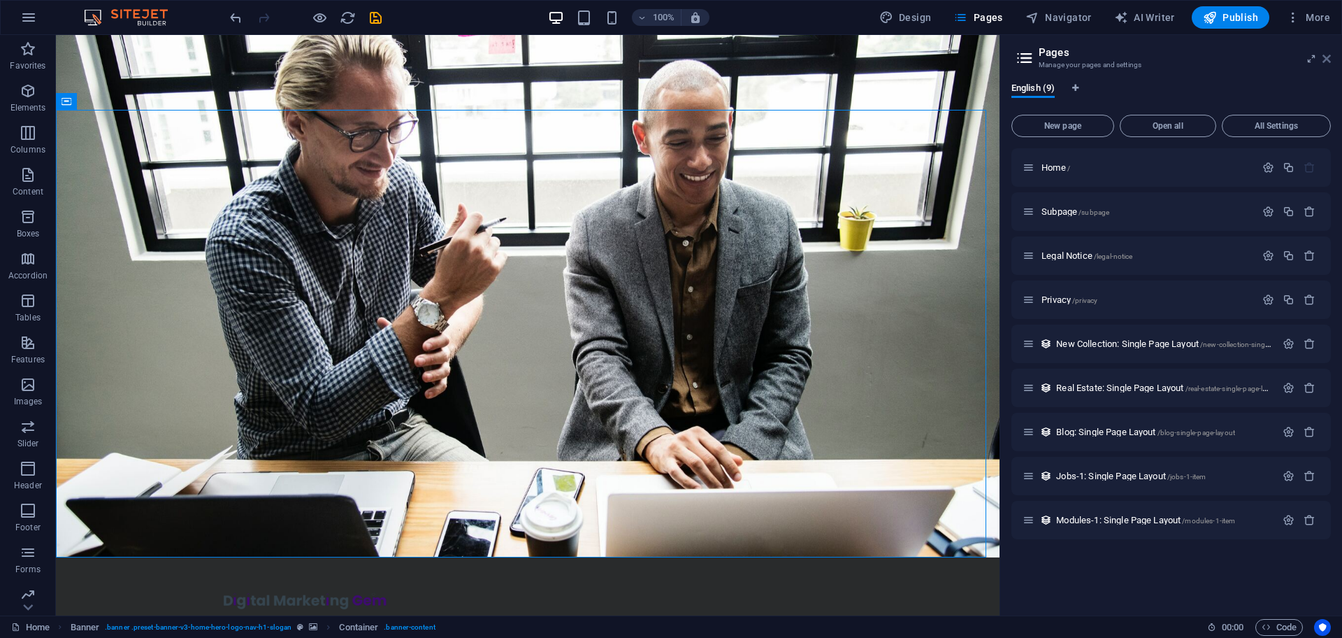
click at [1325, 63] on icon at bounding box center [1327, 58] width 8 height 11
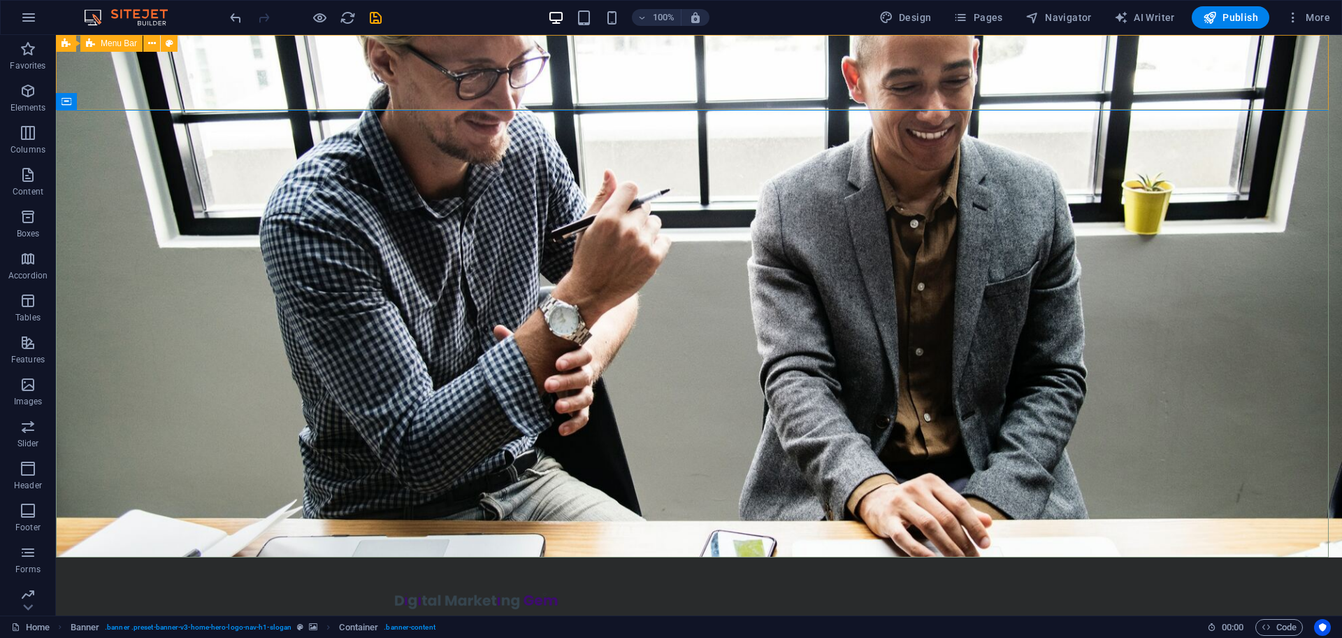
click at [115, 43] on span "Menu Bar" at bounding box center [119, 43] width 36 height 8
click at [153, 41] on icon at bounding box center [152, 43] width 8 height 15
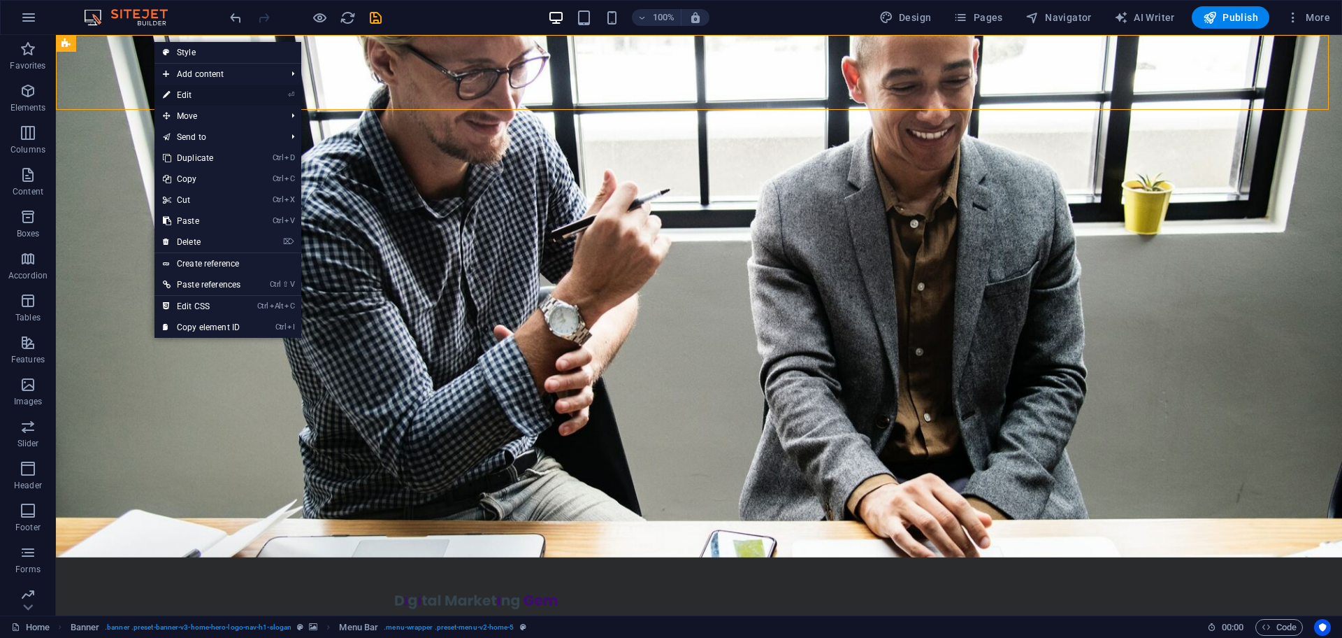
click at [185, 87] on link "⏎ Edit" at bounding box center [201, 95] width 94 height 21
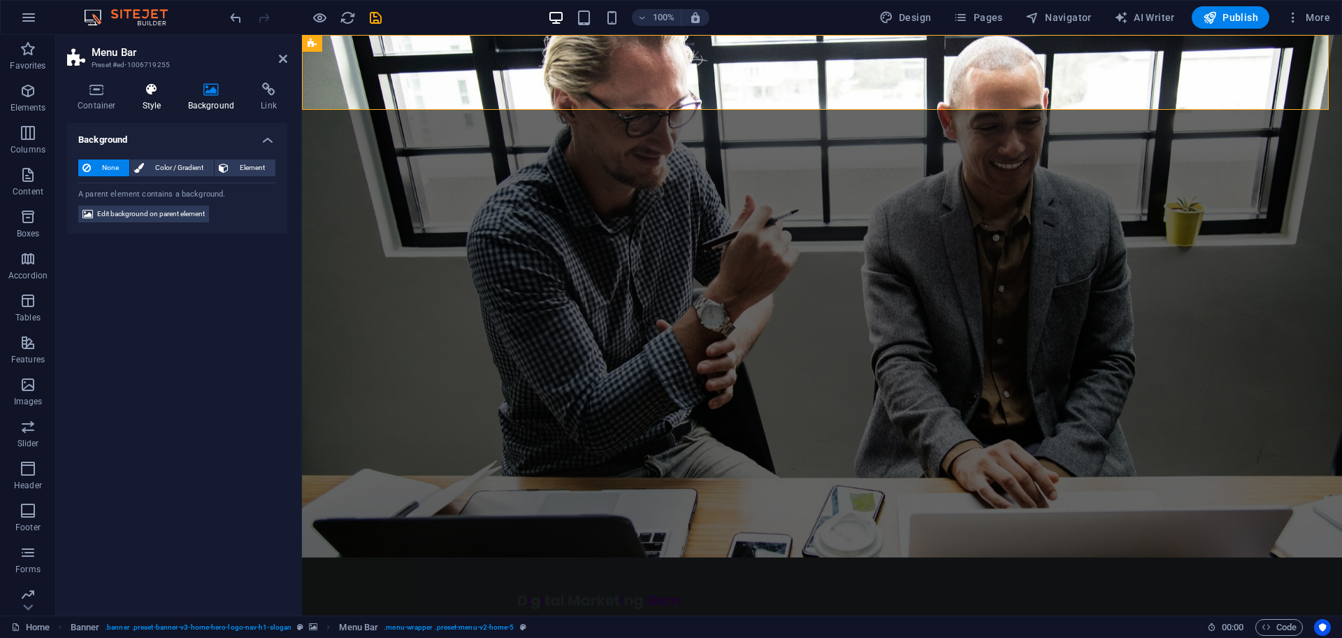
click at [149, 91] on icon at bounding box center [152, 89] width 40 height 14
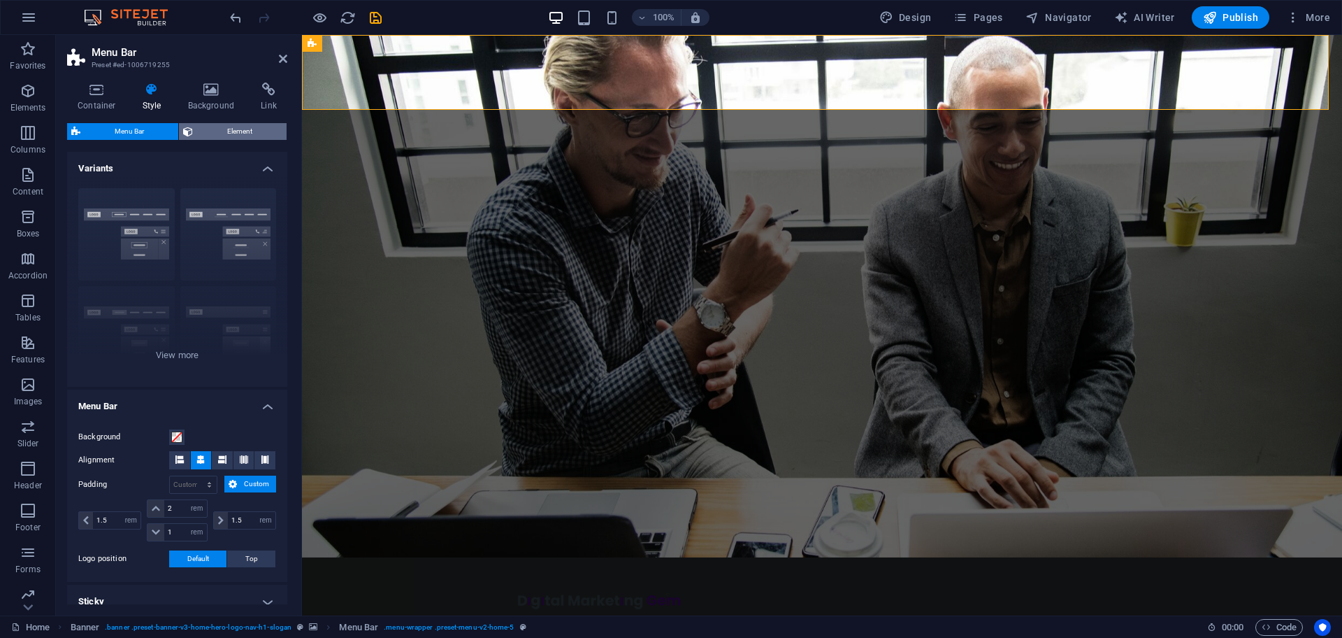
click at [240, 134] on span "Element" at bounding box center [239, 131] width 85 height 17
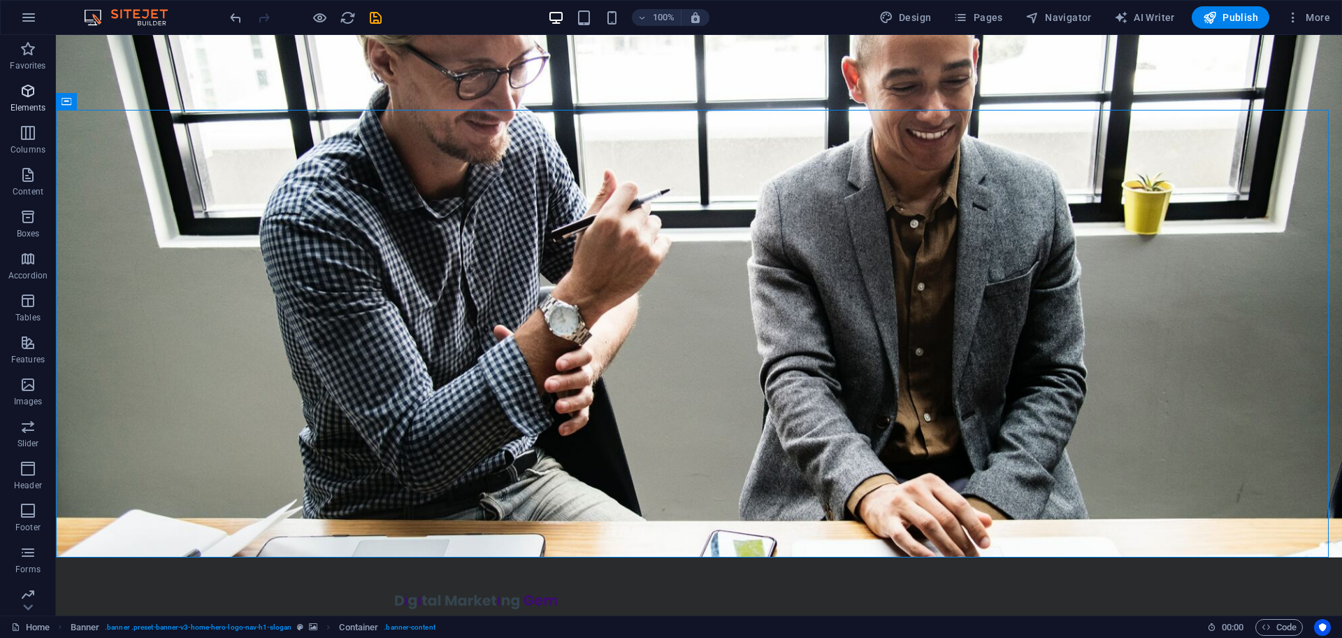
drag, startPoint x: 22, startPoint y: 94, endPoint x: 25, endPoint y: 115, distance: 21.2
click at [22, 94] on icon "button" at bounding box center [28, 90] width 17 height 17
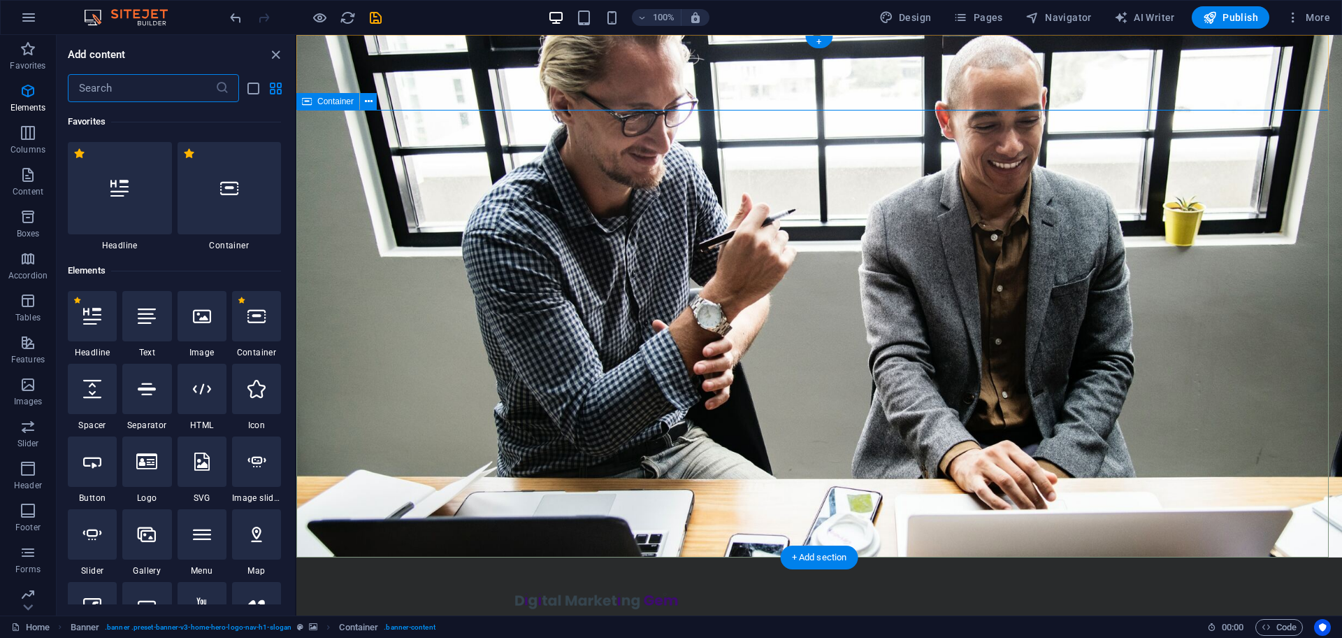
scroll to position [149, 0]
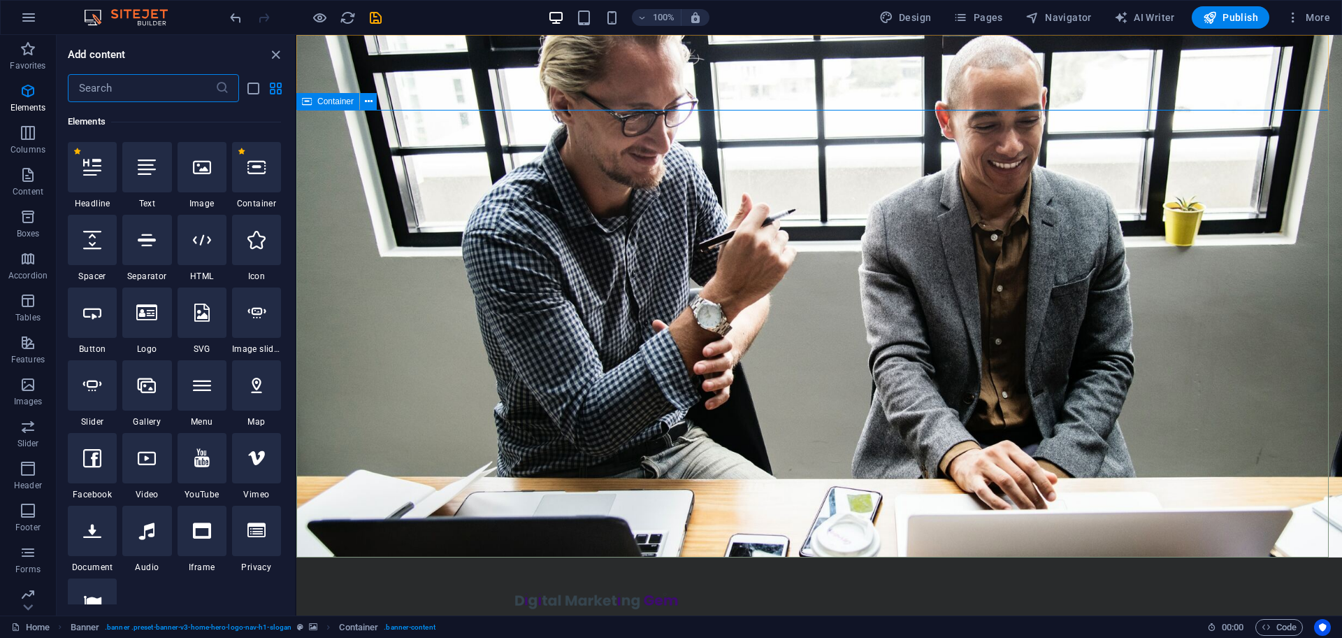
click at [341, 103] on span "Container" at bounding box center [335, 101] width 36 height 8
click at [370, 99] on icon at bounding box center [369, 101] width 8 height 15
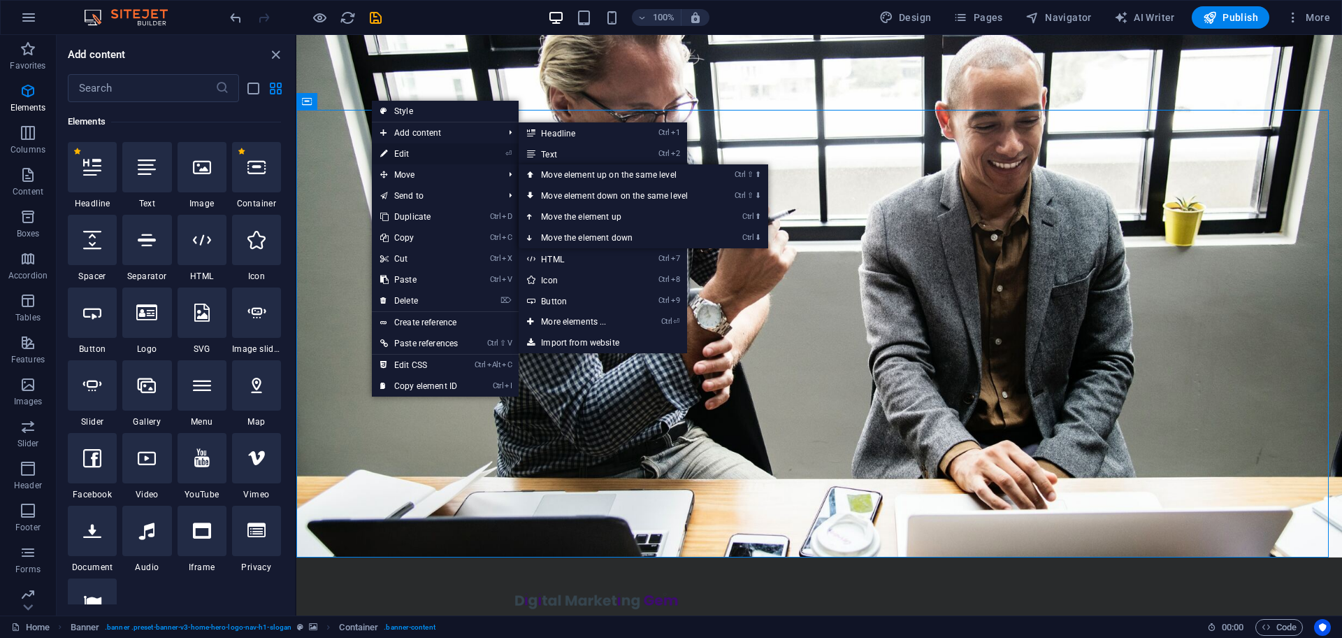
click at [404, 152] on link "⏎ Edit" at bounding box center [419, 153] width 94 height 21
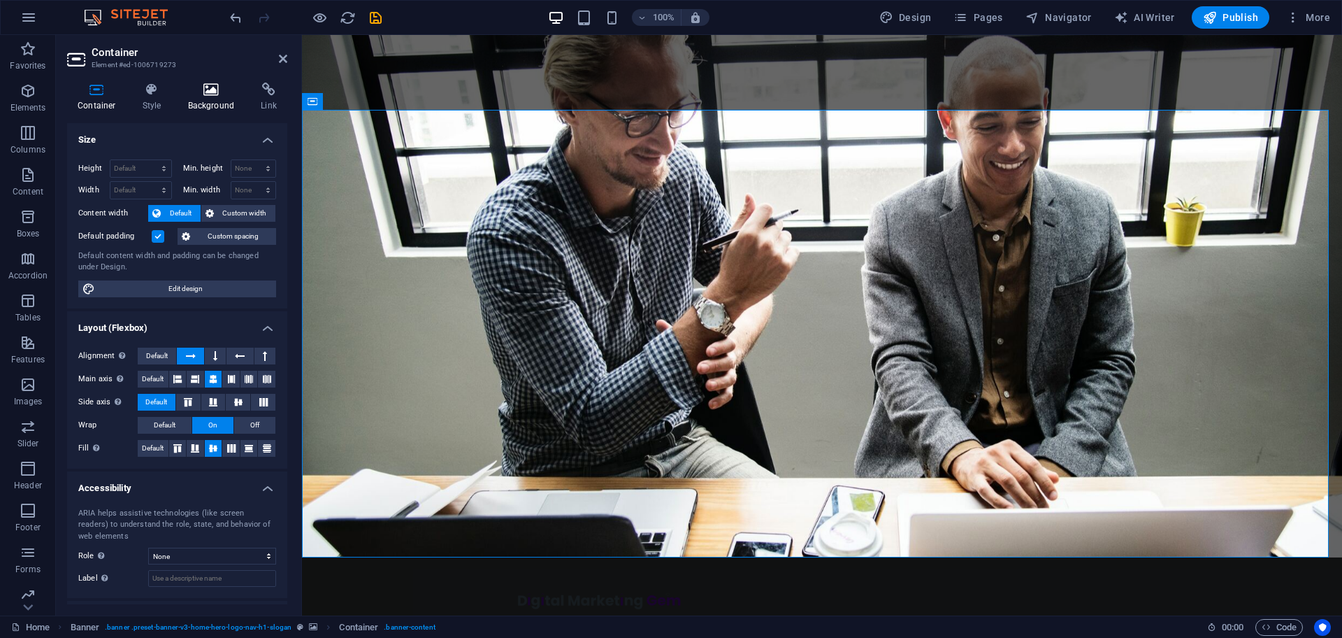
click at [221, 99] on h4 "Background" at bounding box center [214, 96] width 73 height 29
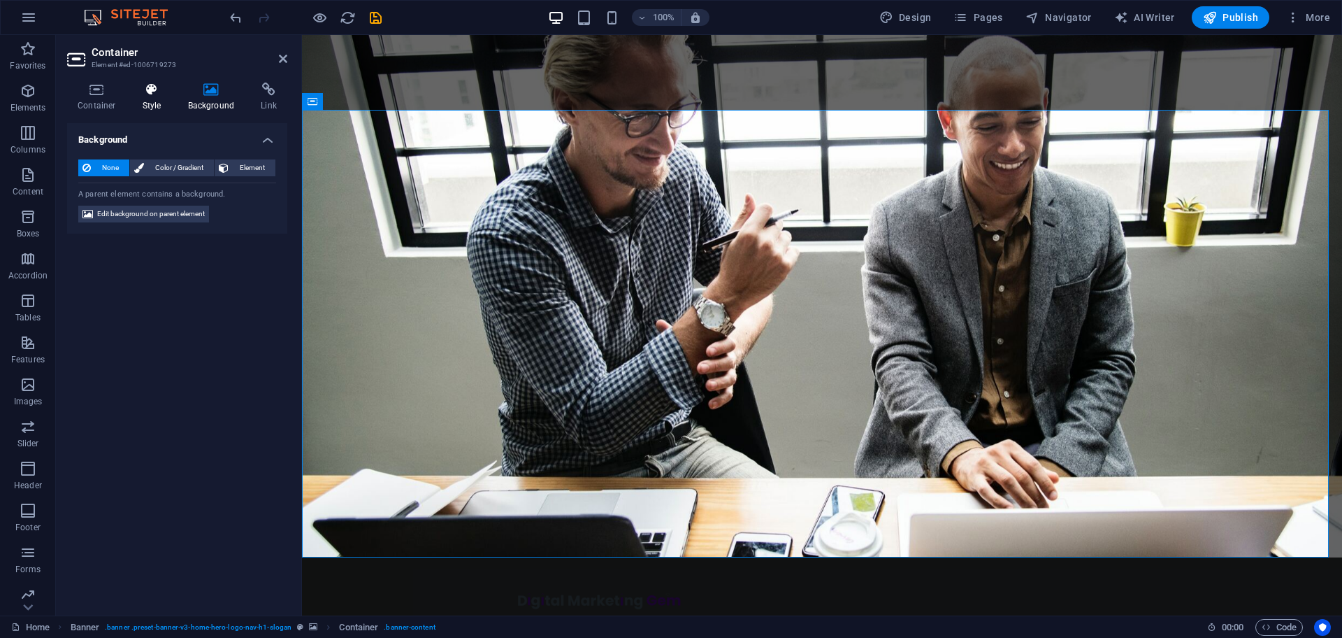
click at [145, 97] on h4 "Style" at bounding box center [154, 96] width 45 height 29
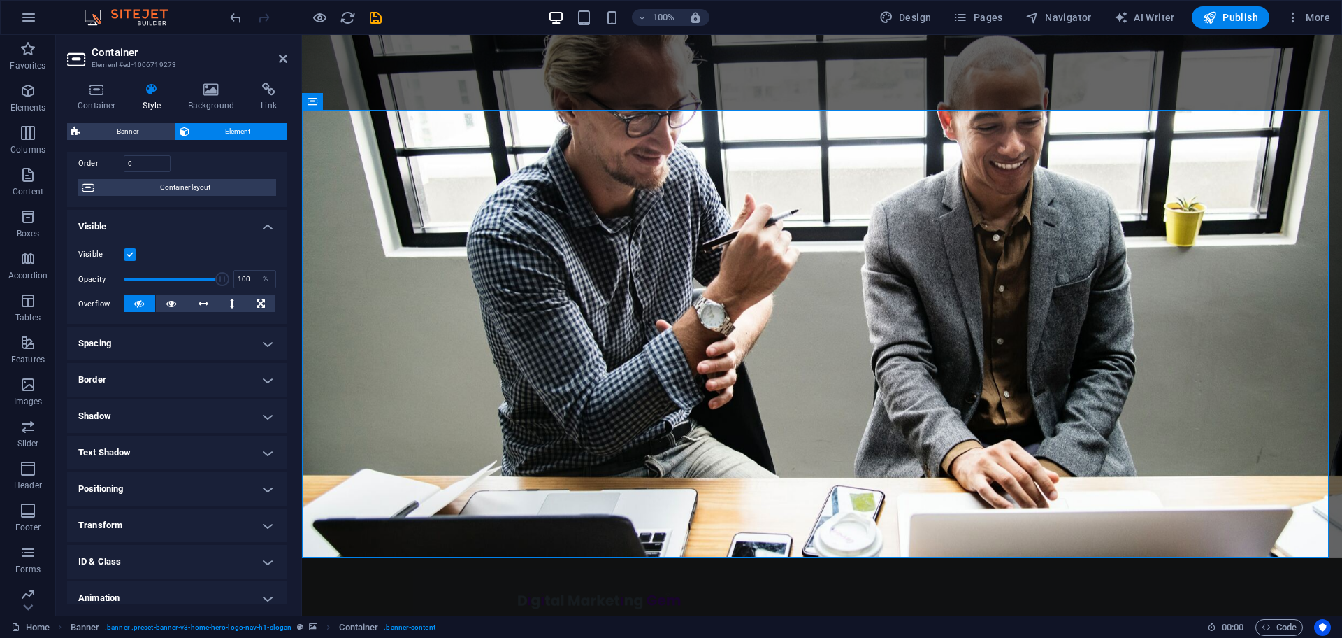
scroll to position [138, 0]
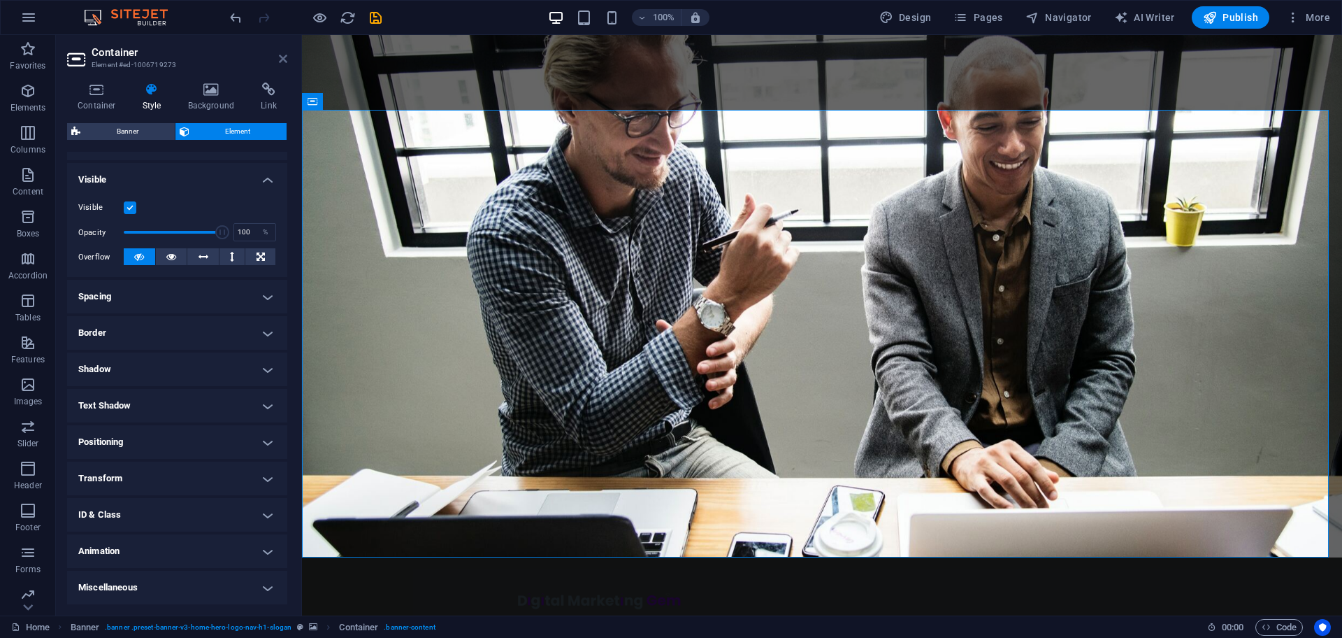
click at [282, 57] on icon at bounding box center [283, 58] width 8 height 11
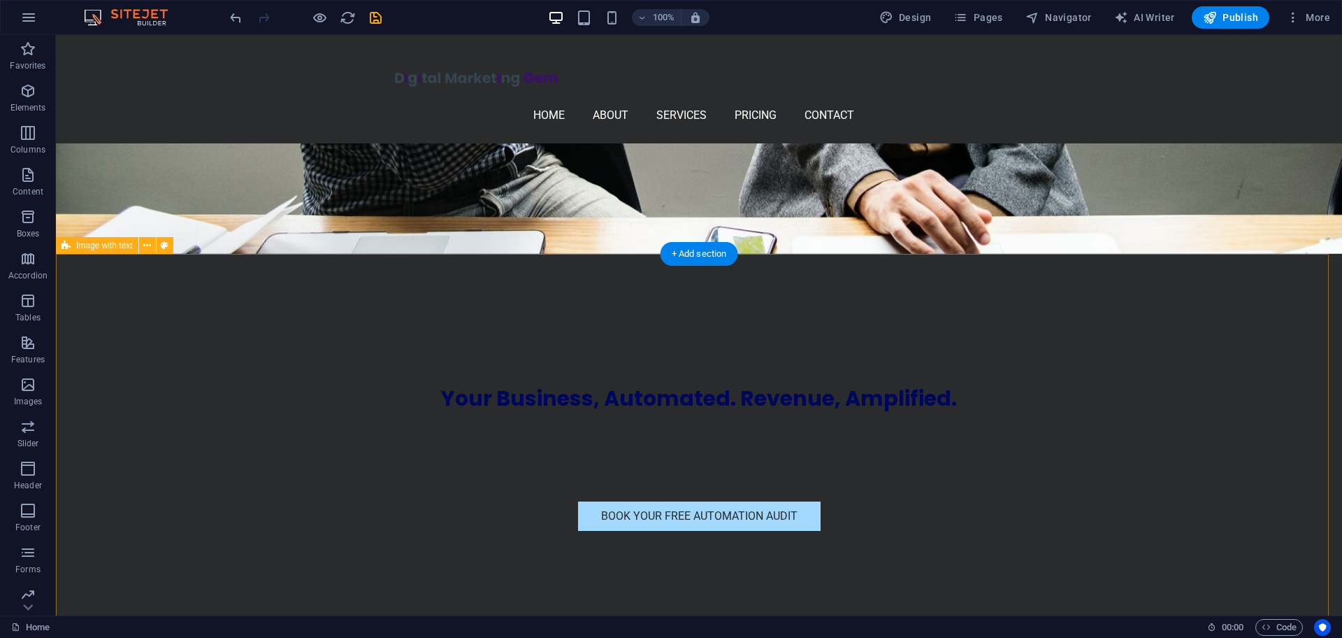
scroll to position [0, 0]
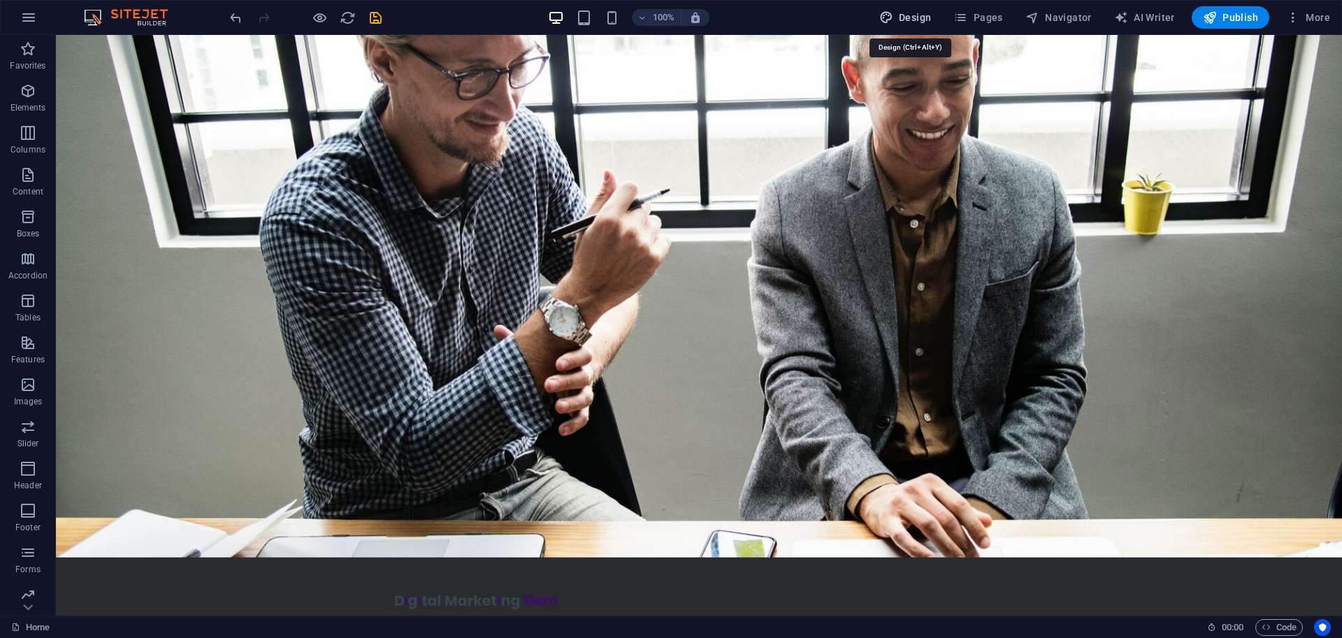
click at [899, 15] on span "Design" at bounding box center [905, 17] width 52 height 14
select select "px"
select select "200"
select select "px"
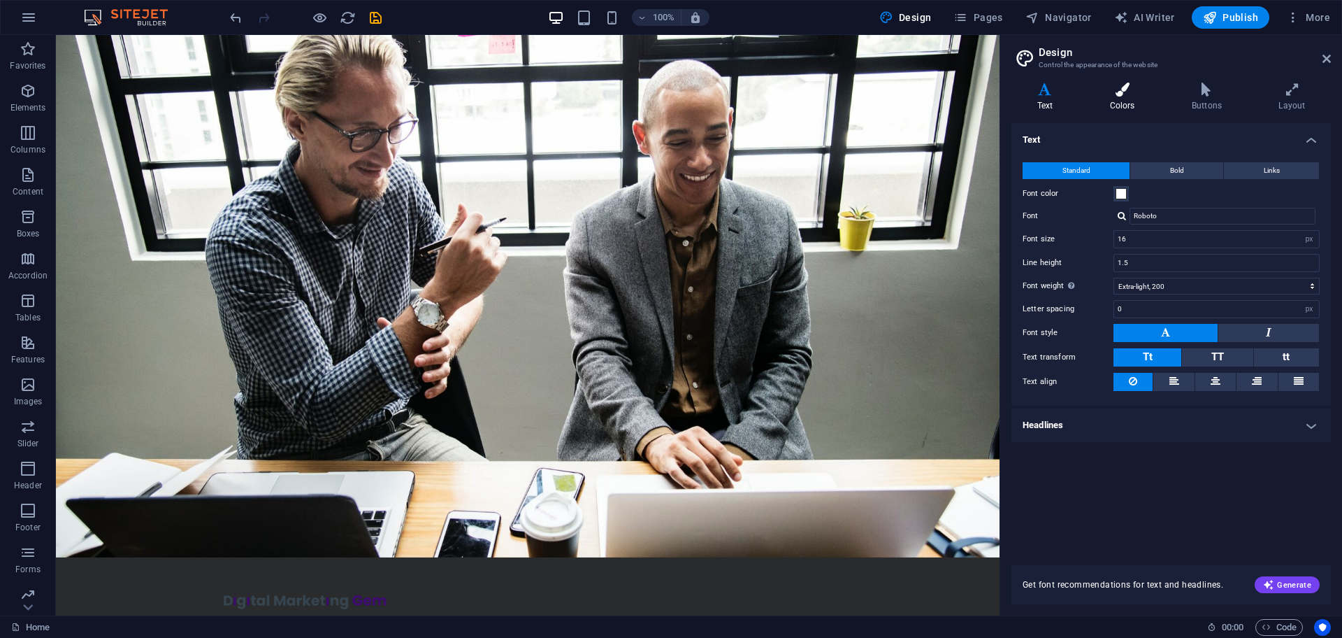
click at [1128, 106] on h4 "Colors" at bounding box center [1125, 96] width 82 height 29
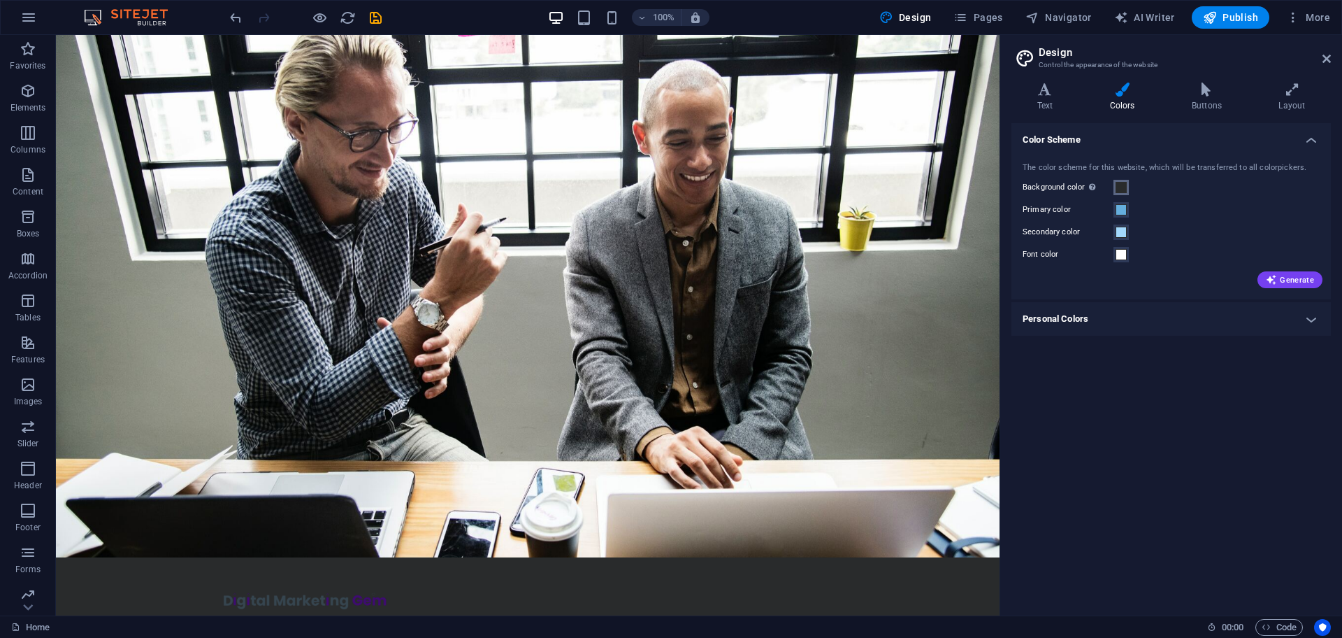
click at [1123, 191] on span at bounding box center [1121, 187] width 11 height 11
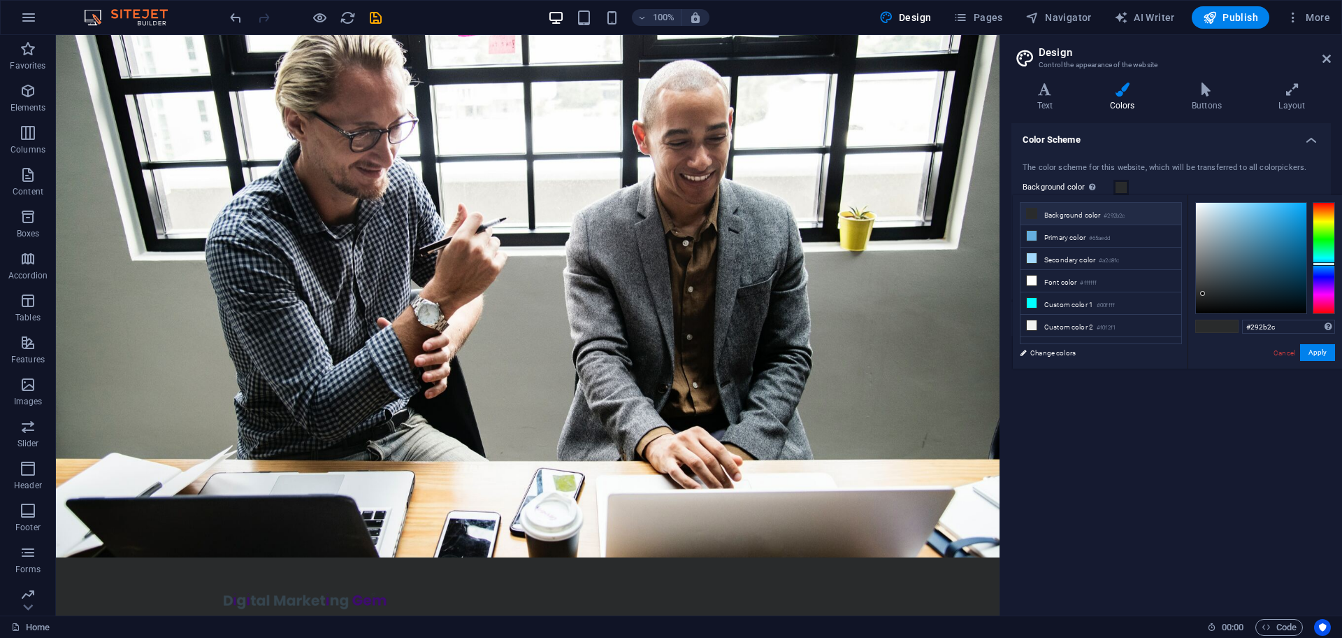
click at [1044, 216] on li "Background color #292b2c" at bounding box center [1101, 214] width 161 height 22
type input "#ffffff"
drag, startPoint x: 1204, startPoint y: 292, endPoint x: 1177, endPoint y: 156, distance: 139.0
click at [1177, 156] on body "[DOMAIN_NAME] Home Favorites Elements Columns Content Boxes Accordion Tables Fe…" at bounding box center [671, 319] width 1342 height 638
click at [1322, 350] on button "Apply" at bounding box center [1317, 352] width 35 height 17
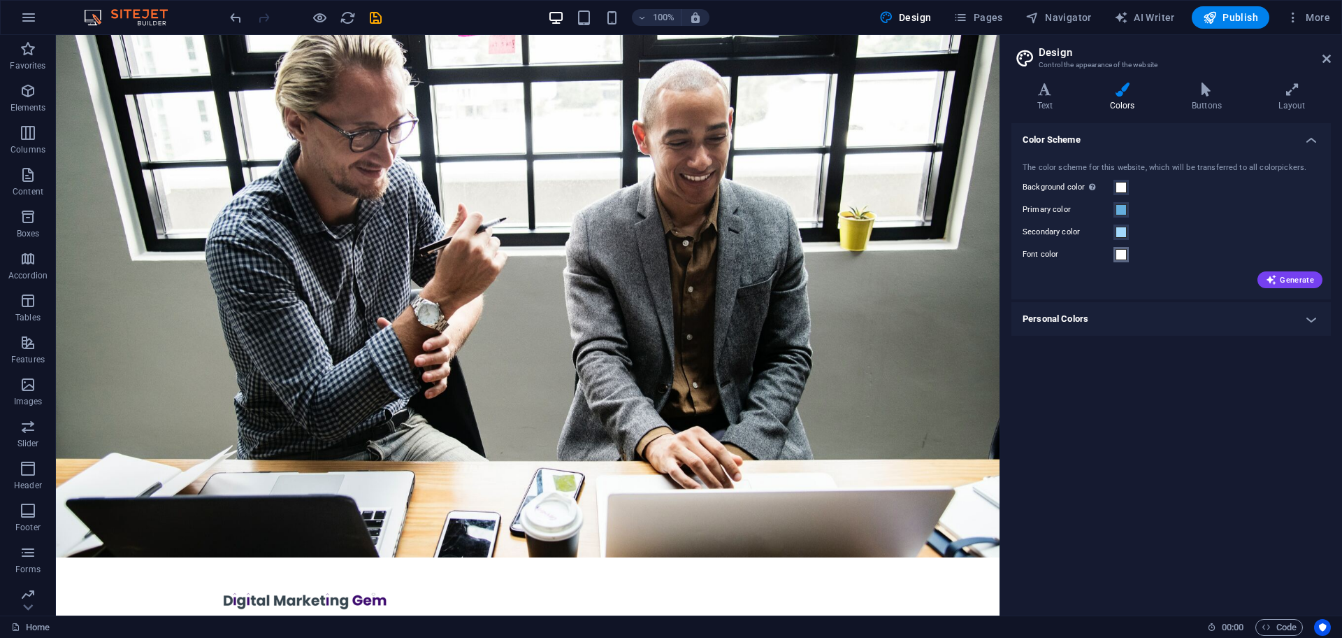
click at [1119, 254] on span at bounding box center [1121, 254] width 11 height 11
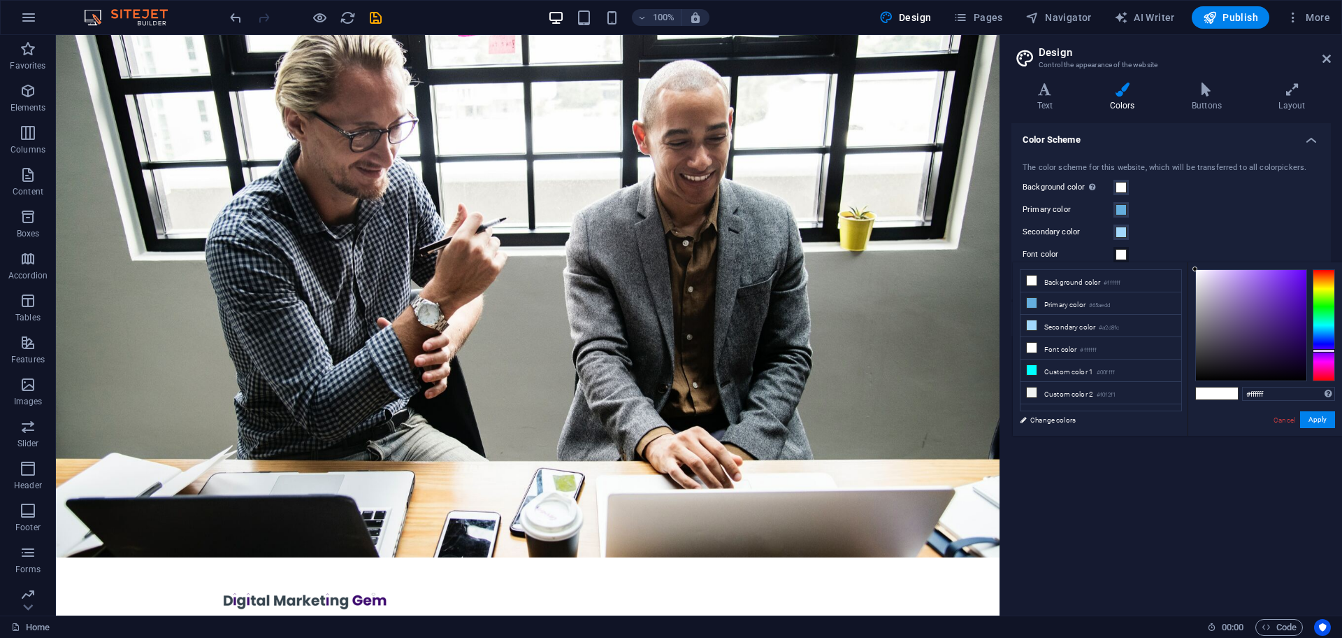
drag, startPoint x: 1329, startPoint y: 329, endPoint x: 1330, endPoint y: 350, distance: 21.0
click at [1330, 350] on div at bounding box center [1324, 325] width 22 height 112
type input "#290164"
drag, startPoint x: 1194, startPoint y: 268, endPoint x: 1305, endPoint y: 336, distance: 130.6
click at [1305, 336] on div at bounding box center [1304, 335] width 5 height 5
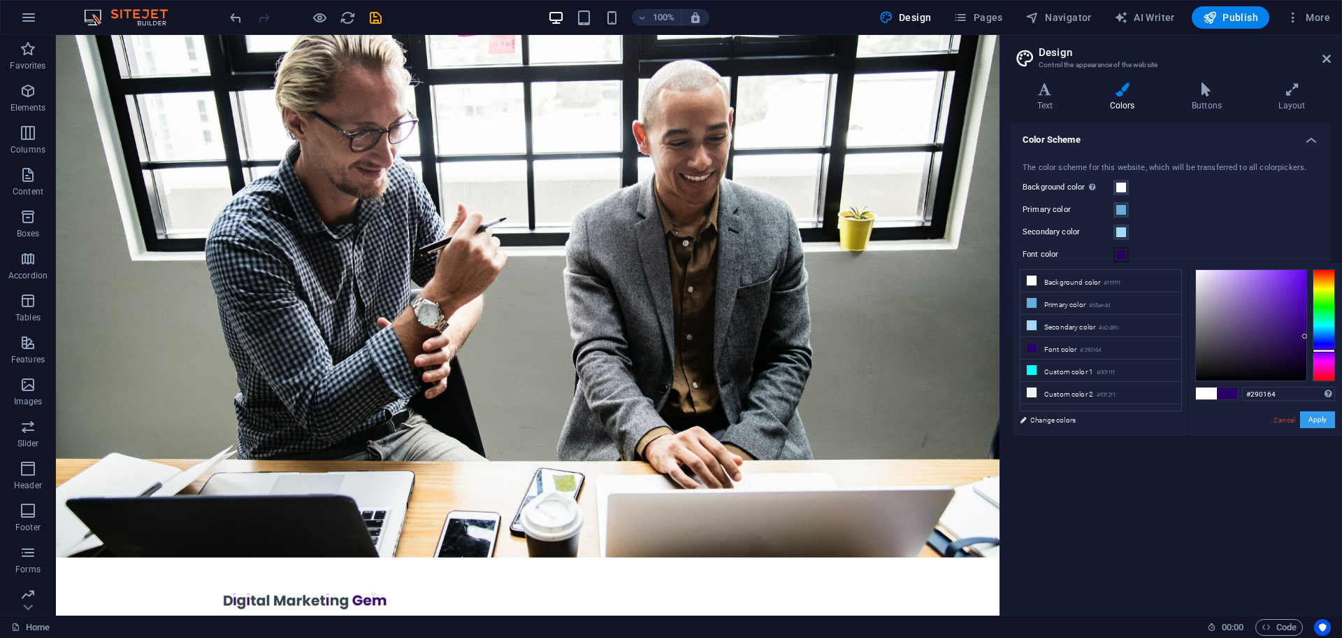
click at [1318, 419] on button "Apply" at bounding box center [1317, 419] width 35 height 17
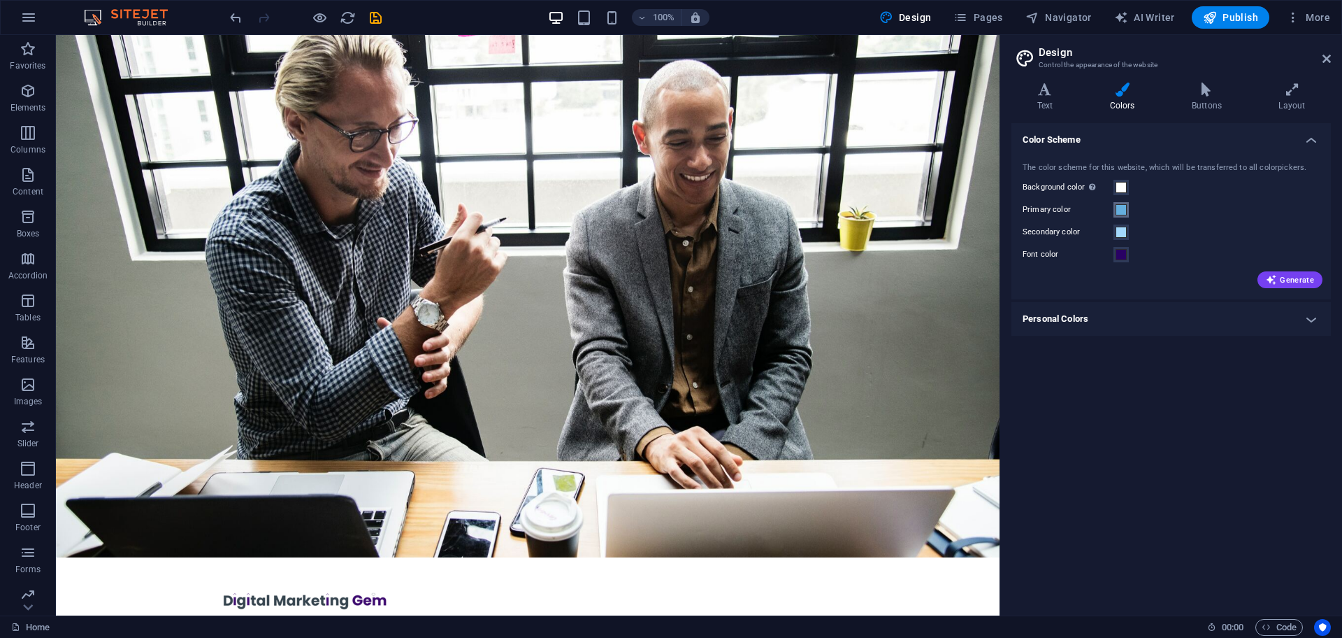
click at [1122, 207] on span at bounding box center [1121, 209] width 11 height 11
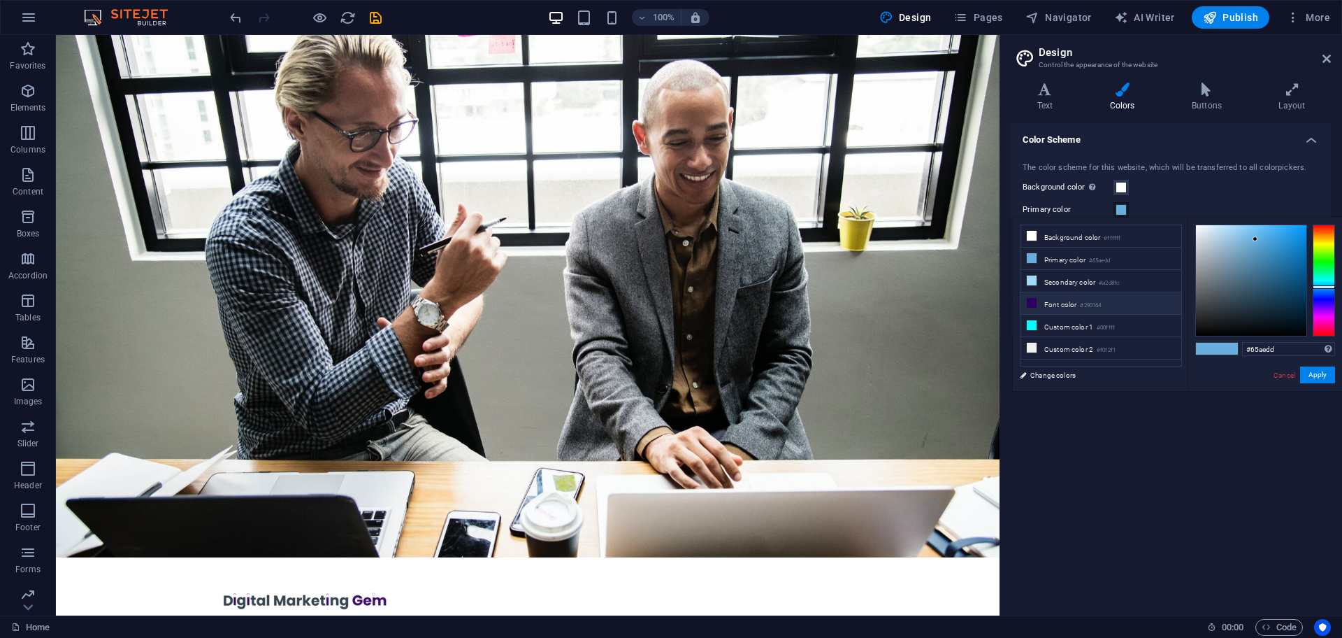
click at [1035, 298] on icon at bounding box center [1032, 303] width 10 height 10
type input "#290164"
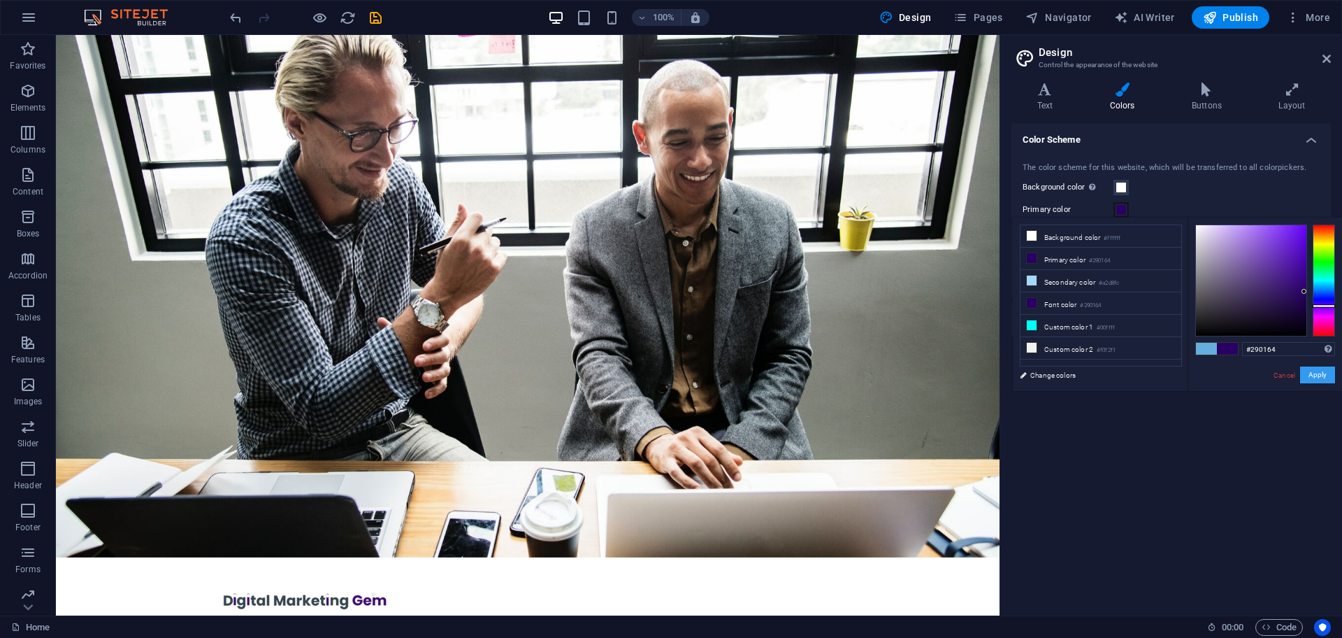
click at [1324, 375] on button "Apply" at bounding box center [1317, 374] width 35 height 17
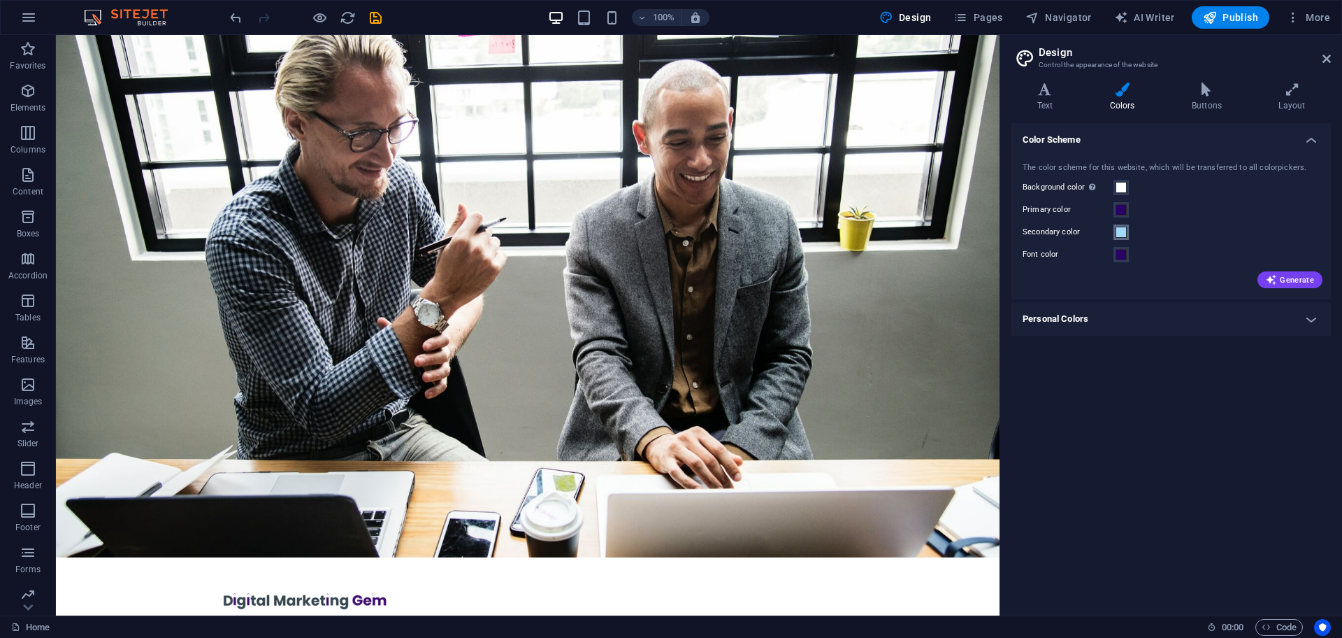
click at [1123, 233] on span at bounding box center [1121, 231] width 11 height 11
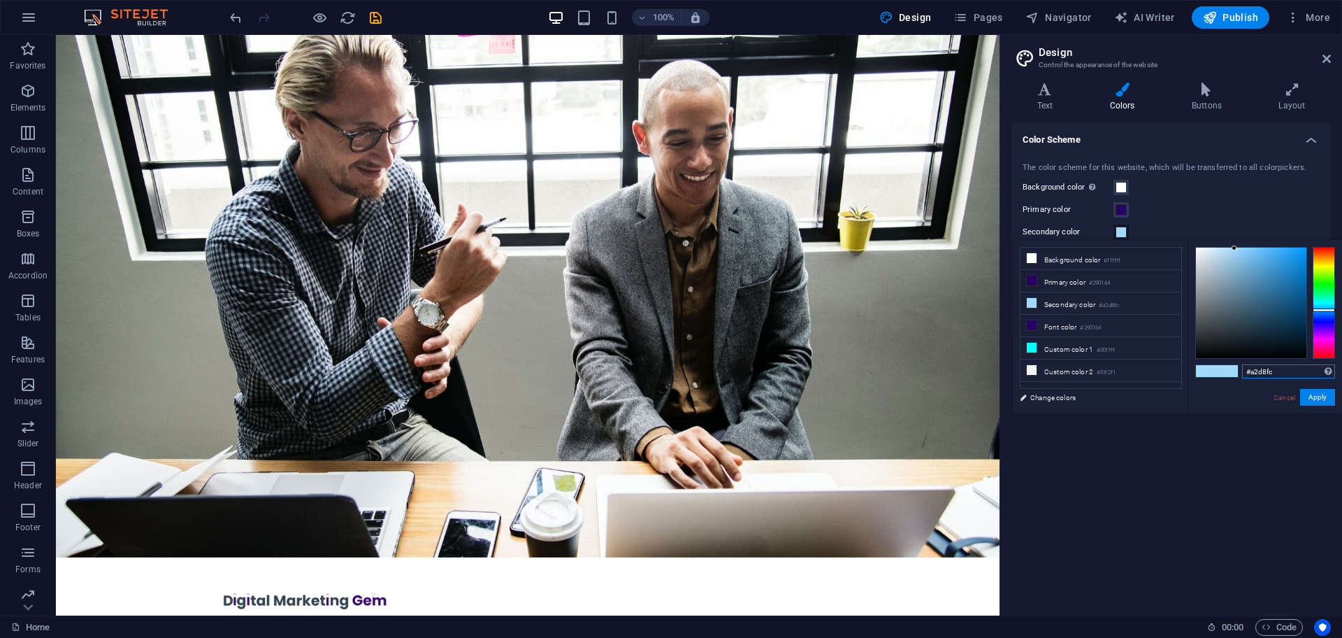
click at [1258, 373] on input "#a2d8fc" at bounding box center [1288, 371] width 93 height 14
click at [1327, 303] on div at bounding box center [1324, 302] width 22 height 3
drag, startPoint x: 1233, startPoint y: 244, endPoint x: 1242, endPoint y: 165, distance: 79.5
click at [1237, 187] on body "[DOMAIN_NAME] Home Favorites Elements Columns Content Boxes Accordion Tables Fe…" at bounding box center [671, 319] width 1342 height 638
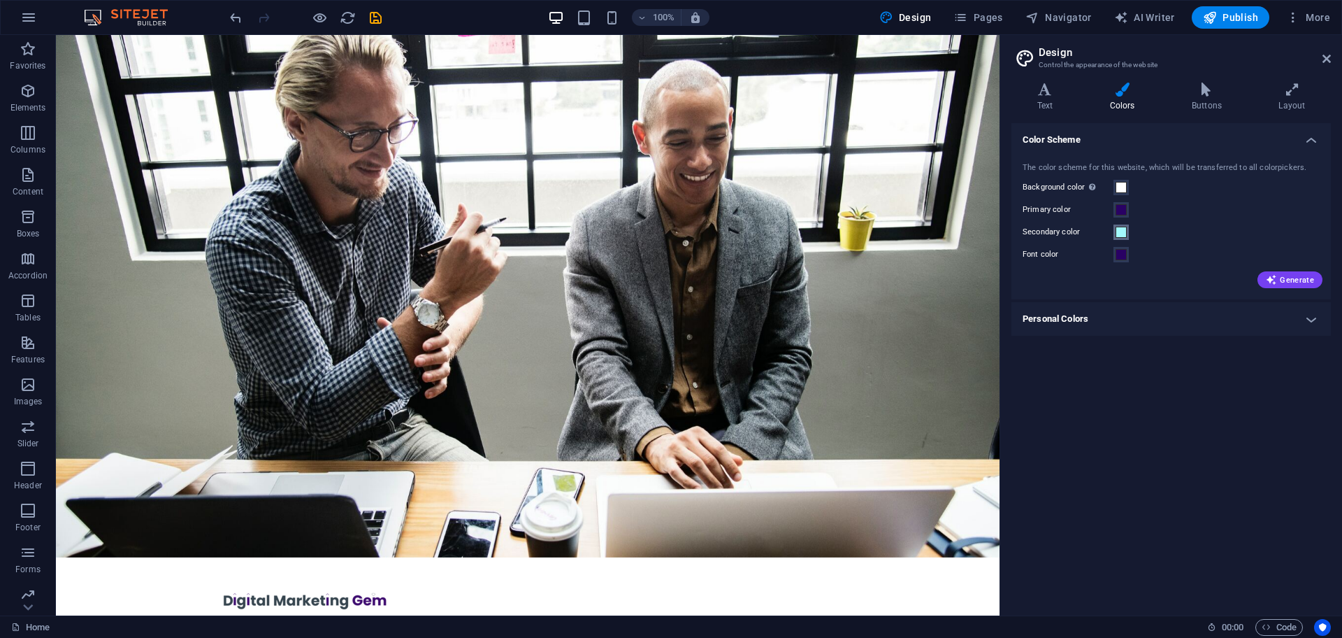
click at [1125, 229] on span at bounding box center [1121, 231] width 11 height 11
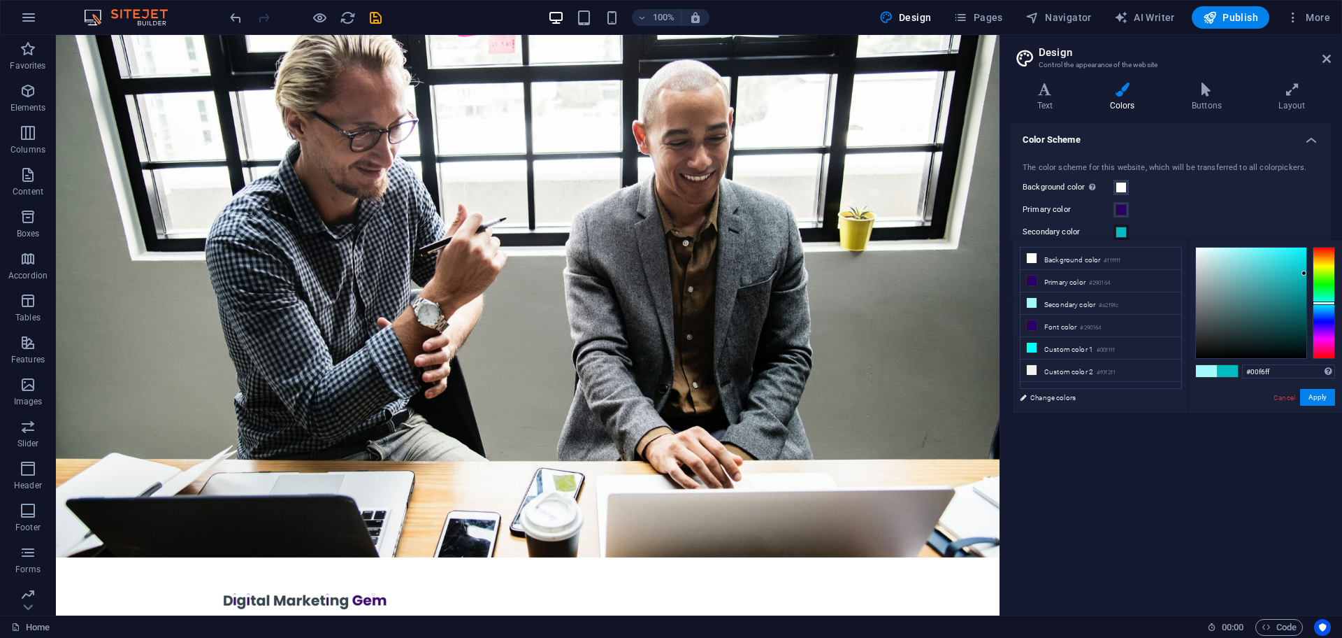
type input "#02bbc2"
drag, startPoint x: 1256, startPoint y: 263, endPoint x: 1304, endPoint y: 273, distance: 49.4
click at [1304, 273] on div at bounding box center [1251, 302] width 110 height 110
click at [1323, 400] on button "Apply" at bounding box center [1317, 397] width 35 height 17
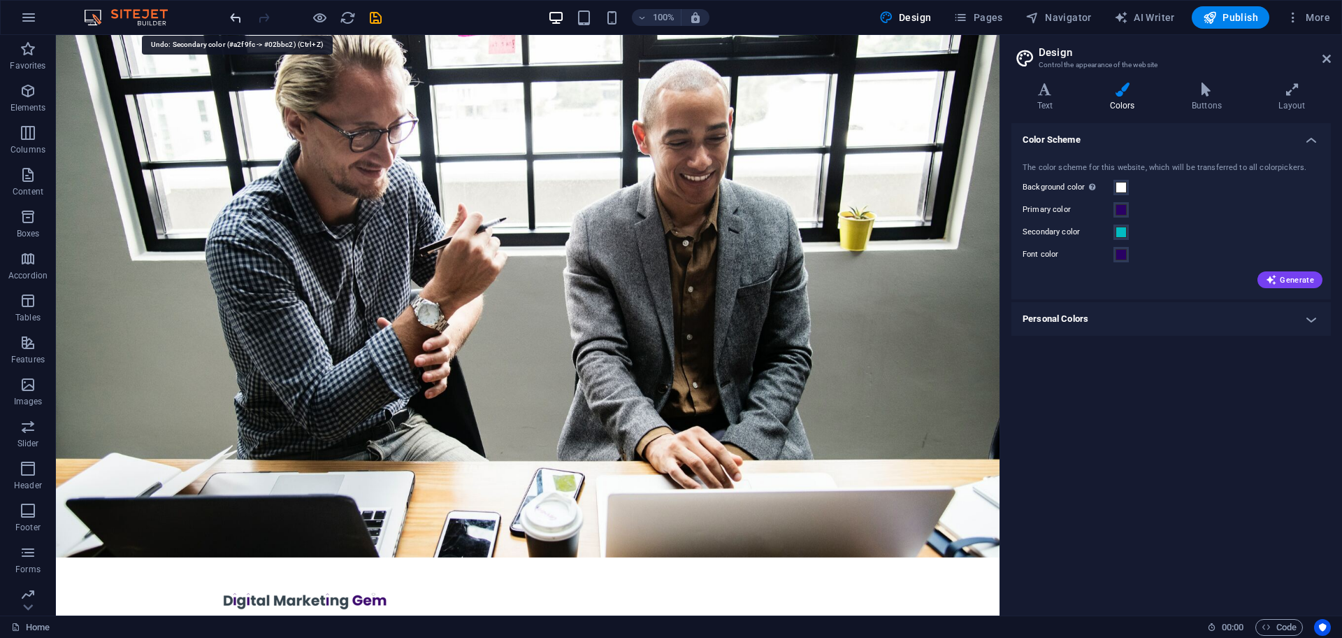
click at [229, 17] on icon "undo" at bounding box center [236, 18] width 16 height 16
click at [1124, 250] on span at bounding box center [1121, 254] width 11 height 11
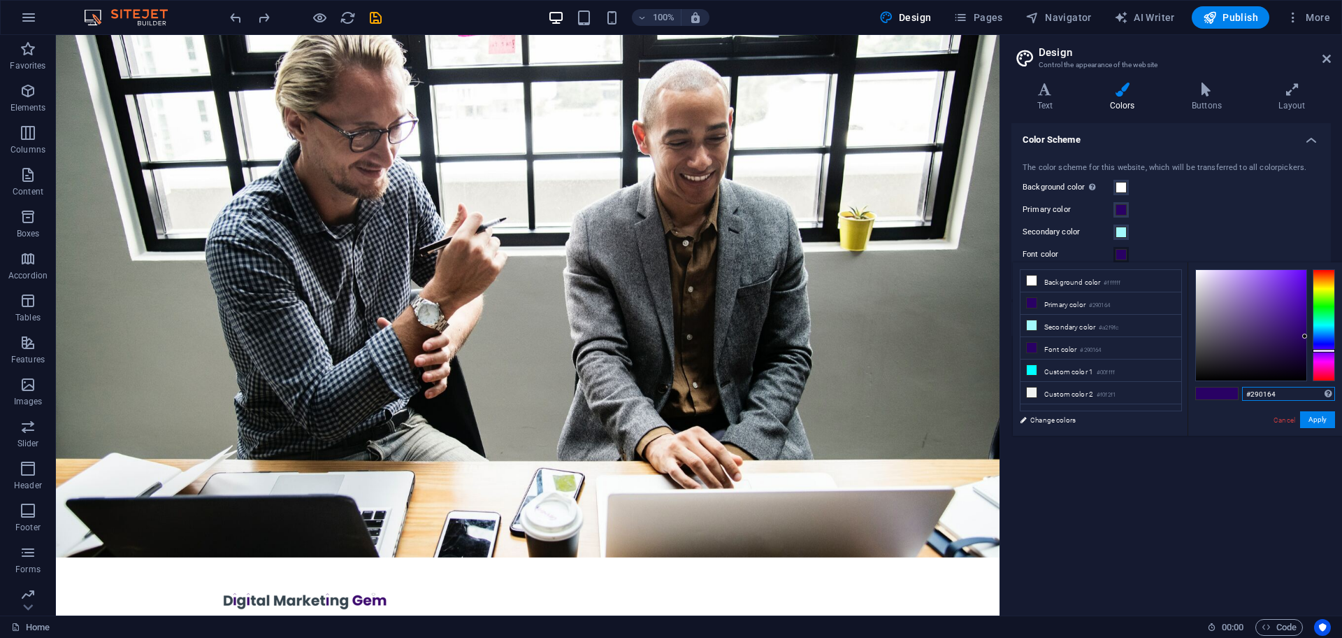
click at [1255, 390] on input "#290164" at bounding box center [1288, 394] width 93 height 14
click at [1323, 415] on button "Apply" at bounding box center [1317, 419] width 35 height 17
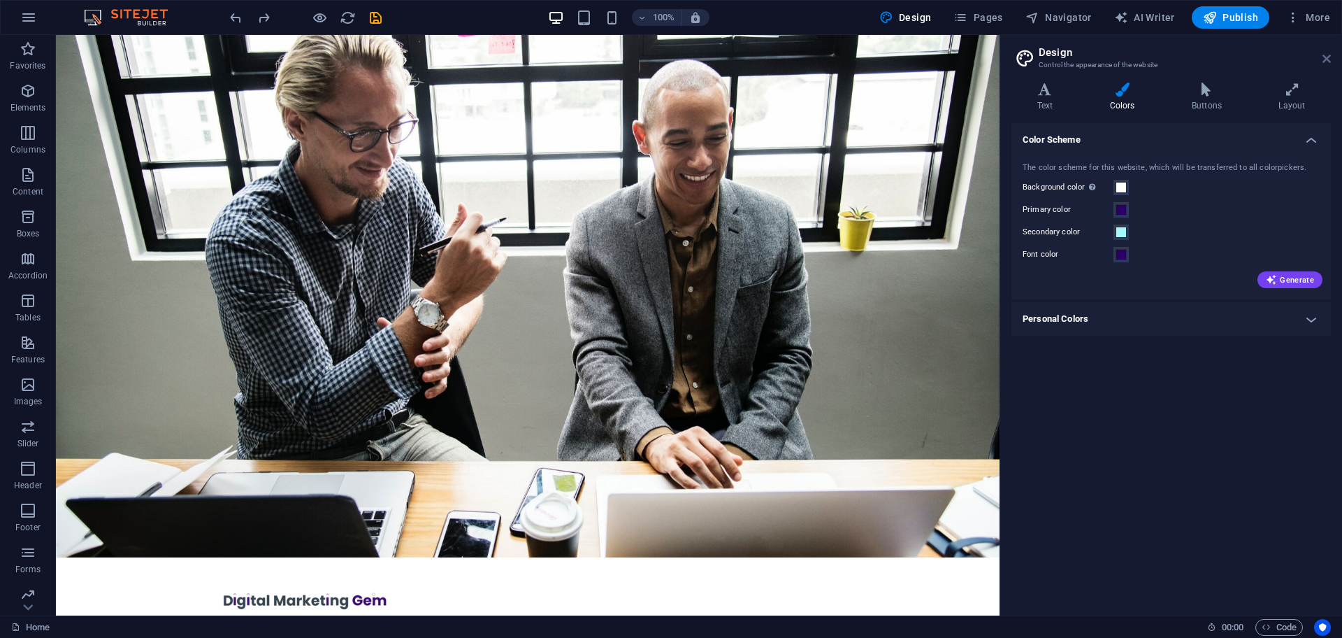
click at [1326, 56] on icon at bounding box center [1327, 58] width 8 height 11
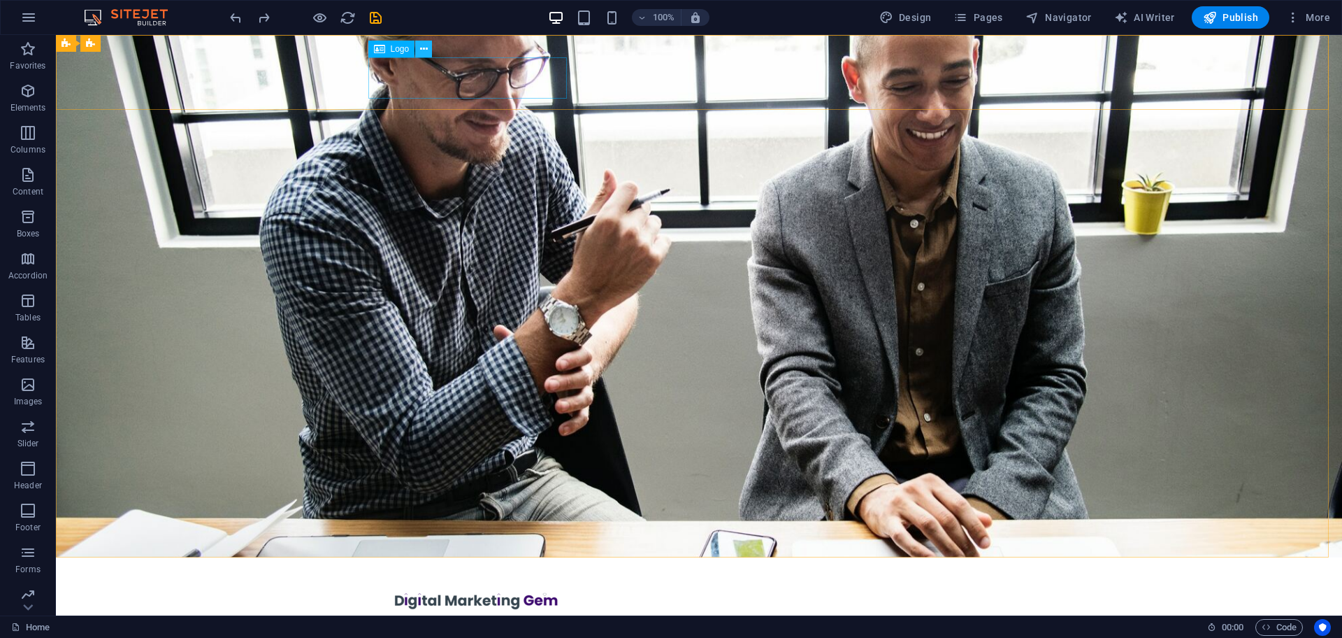
click at [419, 48] on button at bounding box center [423, 49] width 17 height 17
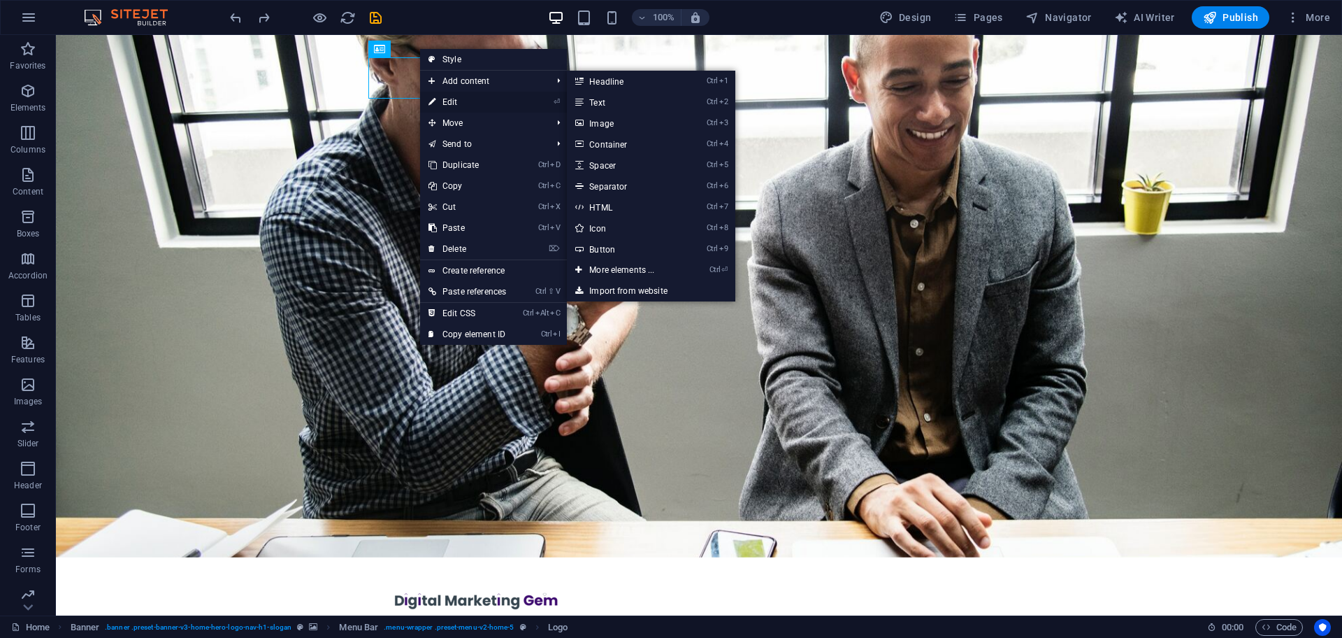
drag, startPoint x: 542, startPoint y: 78, endPoint x: 454, endPoint y: 98, distance: 90.2
click at [454, 98] on link "⏎ Edit" at bounding box center [467, 102] width 94 height 21
select select "px"
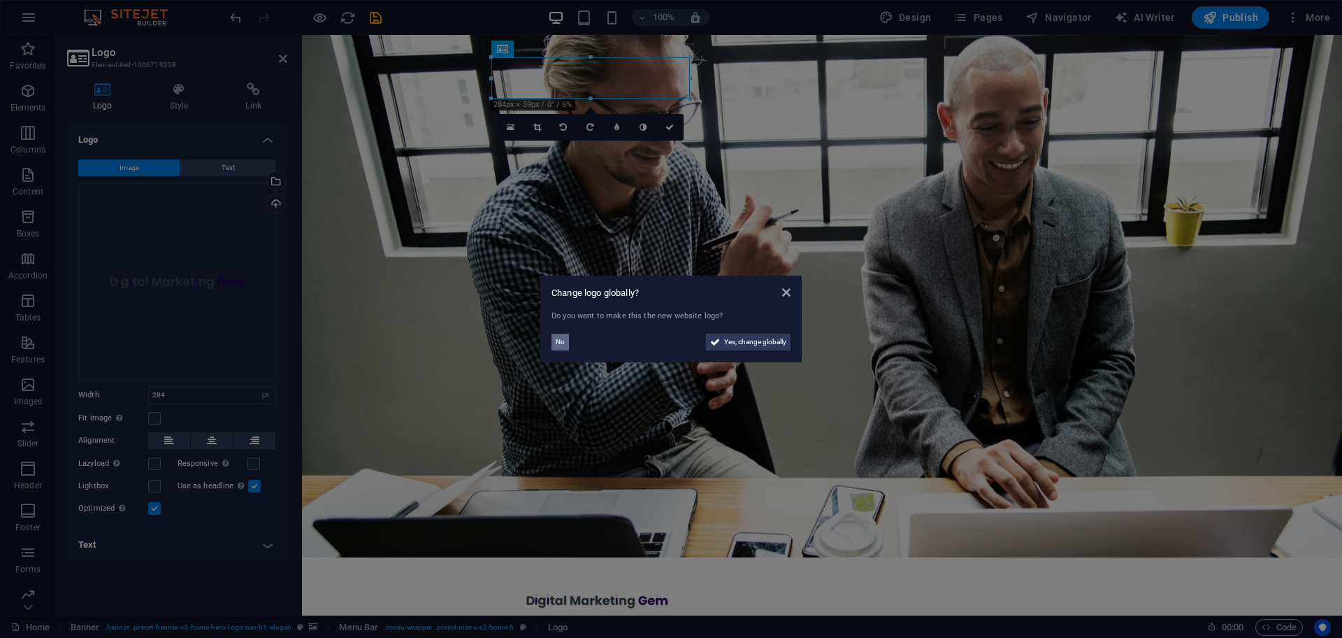
click at [554, 344] on button "No" at bounding box center [560, 341] width 17 height 17
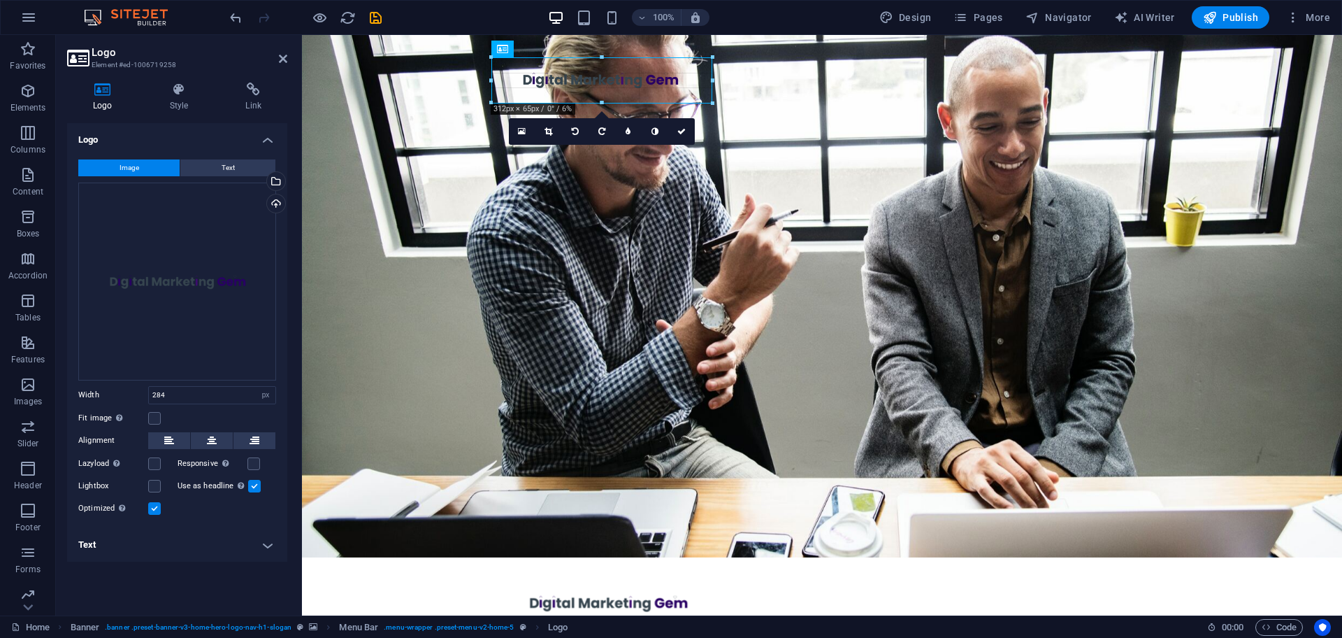
drag, startPoint x: 691, startPoint y: 96, endPoint x: 704, endPoint y: 101, distance: 14.2
click at [552, 129] on icon at bounding box center [549, 132] width 8 height 8
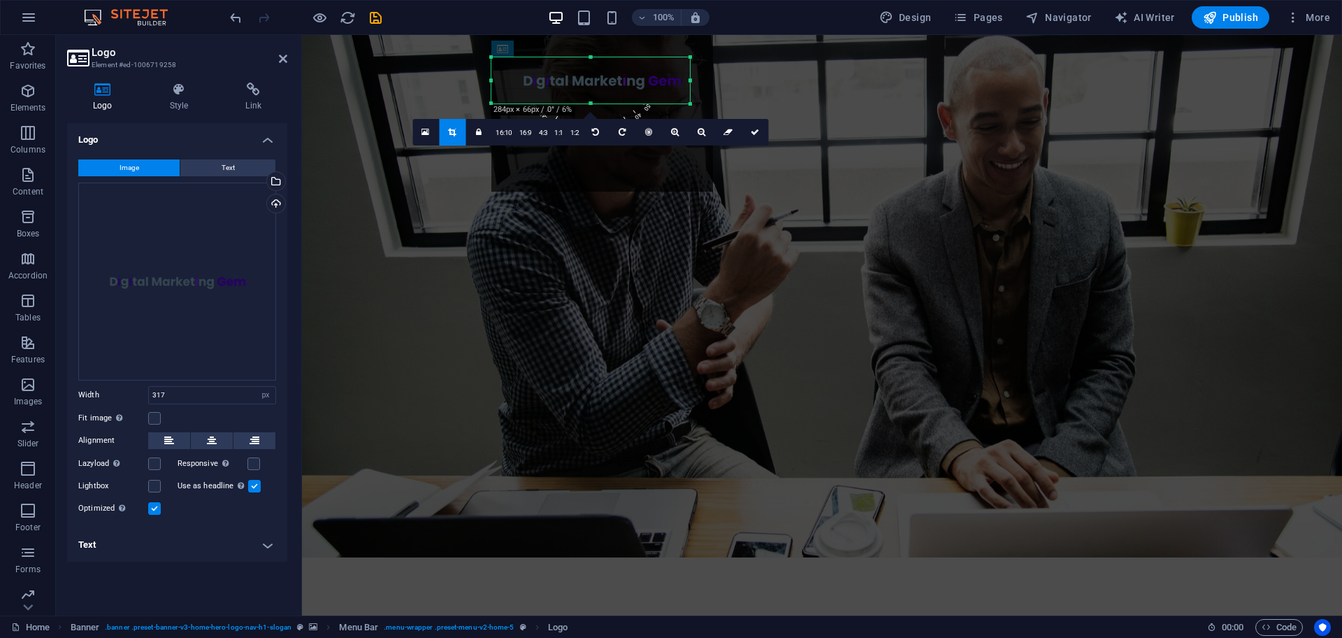
drag, startPoint x: 715, startPoint y: 81, endPoint x: 692, endPoint y: 81, distance: 23.1
click at [692, 81] on div at bounding box center [690, 80] width 5 height 46
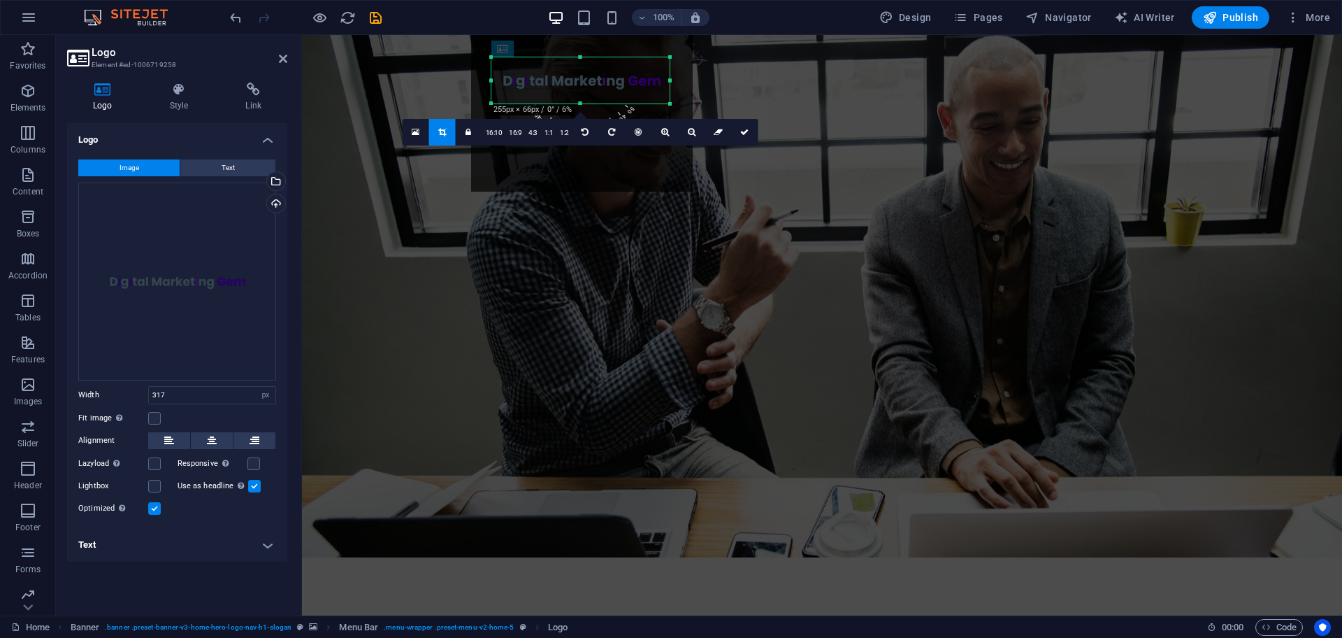
drag, startPoint x: 491, startPoint y: 80, endPoint x: 512, endPoint y: 78, distance: 21.1
click at [512, 78] on div "180 170 160 150 140 130 120 110 100 90 80 70 60 50 40 30 20 10 0 -10 -20 -30 -4…" at bounding box center [580, 80] width 178 height 46
drag, startPoint x: 746, startPoint y: 134, endPoint x: 556, endPoint y: 94, distance: 193.7
click at [746, 134] on icon at bounding box center [744, 132] width 8 height 8
type input "254"
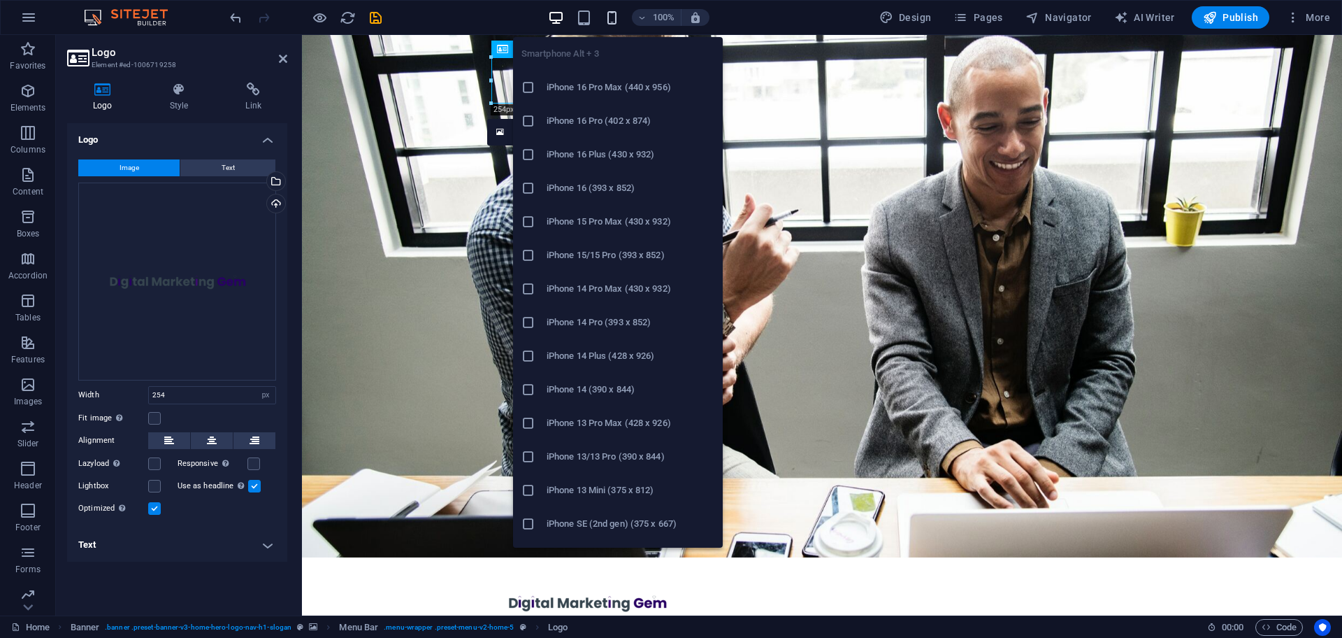
click at [609, 12] on icon "button" at bounding box center [612, 18] width 16 height 16
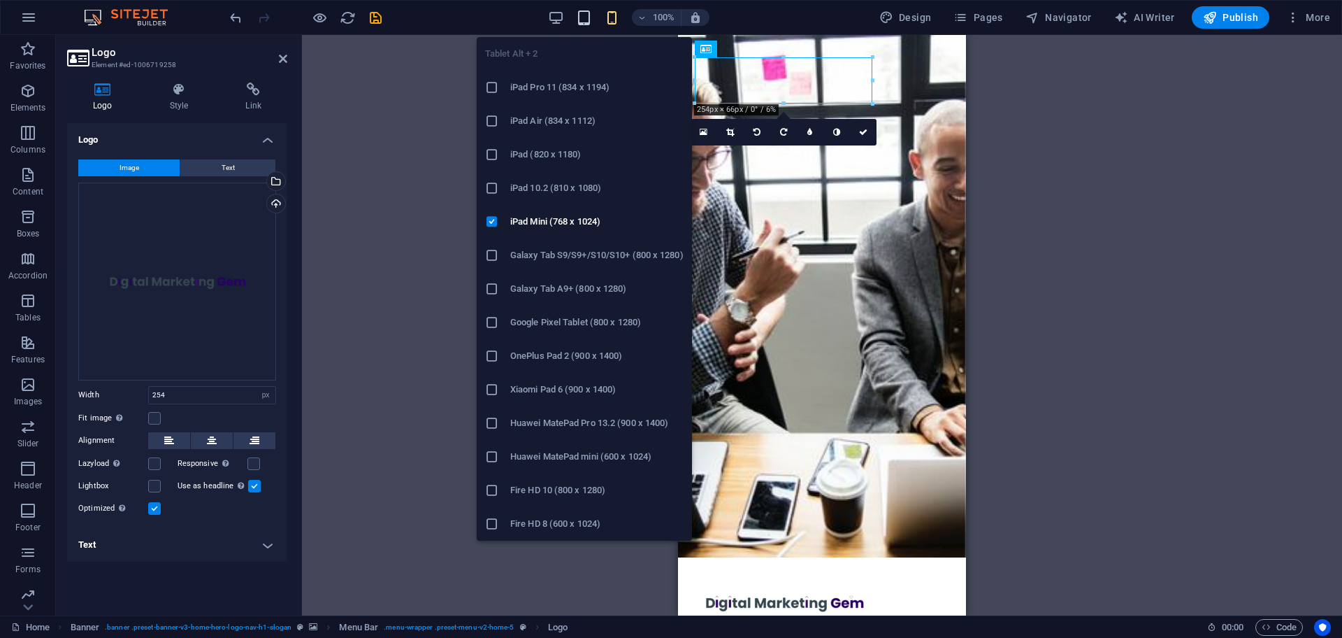
click at [586, 13] on icon "button" at bounding box center [584, 18] width 16 height 16
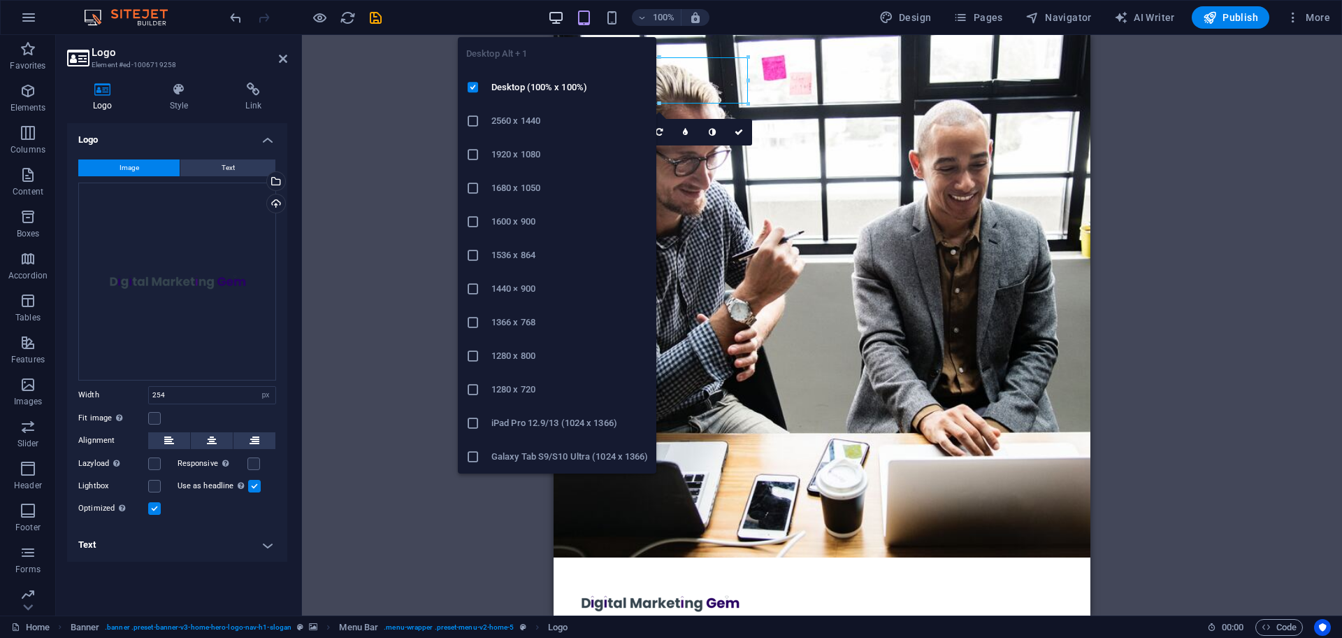
click at [556, 15] on icon "button" at bounding box center [556, 18] width 16 height 16
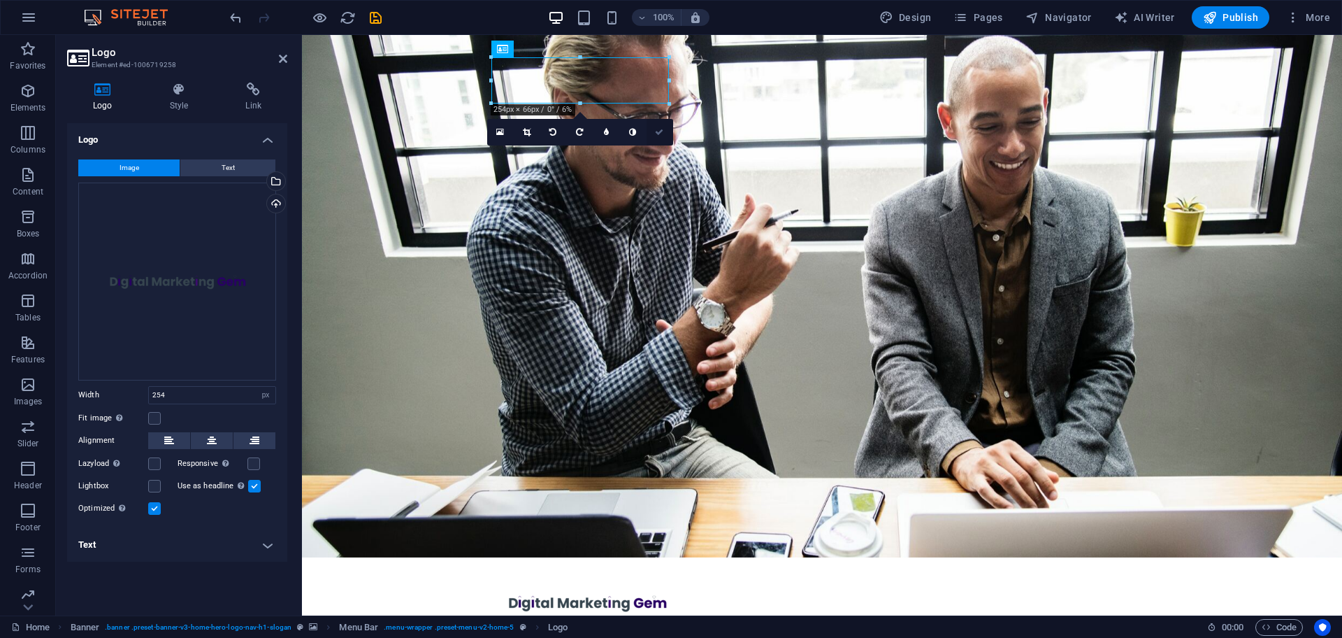
click at [665, 131] on link at bounding box center [660, 132] width 27 height 27
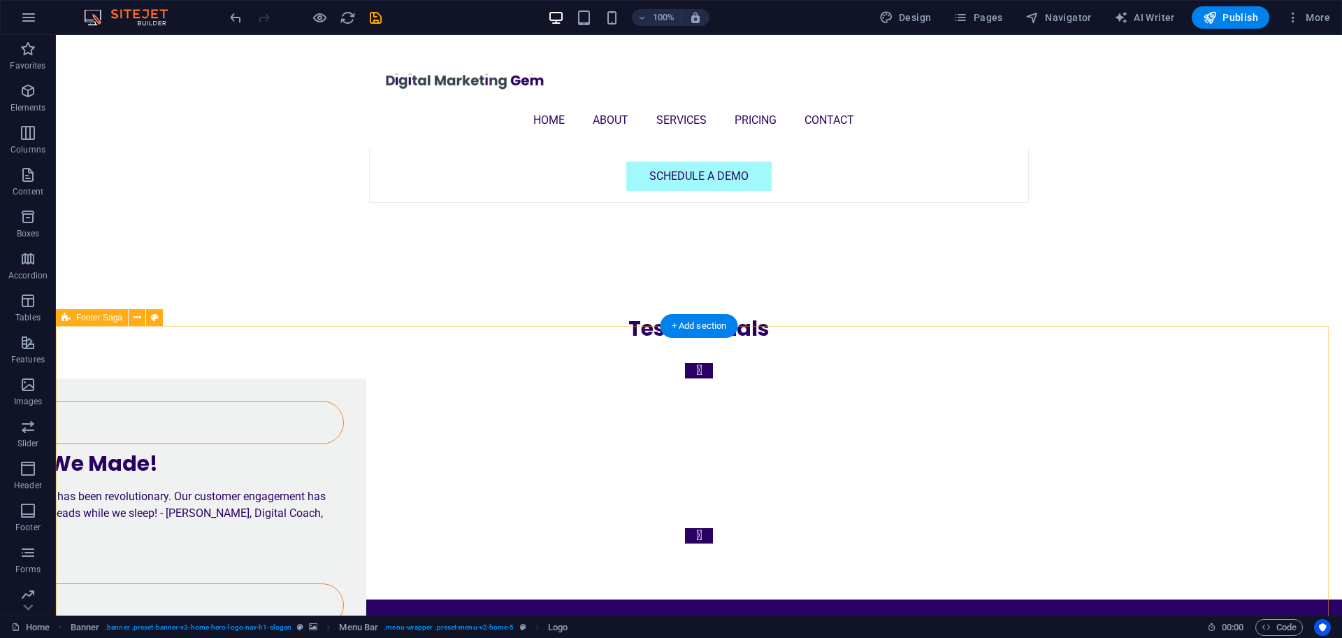
scroll to position [3728, 0]
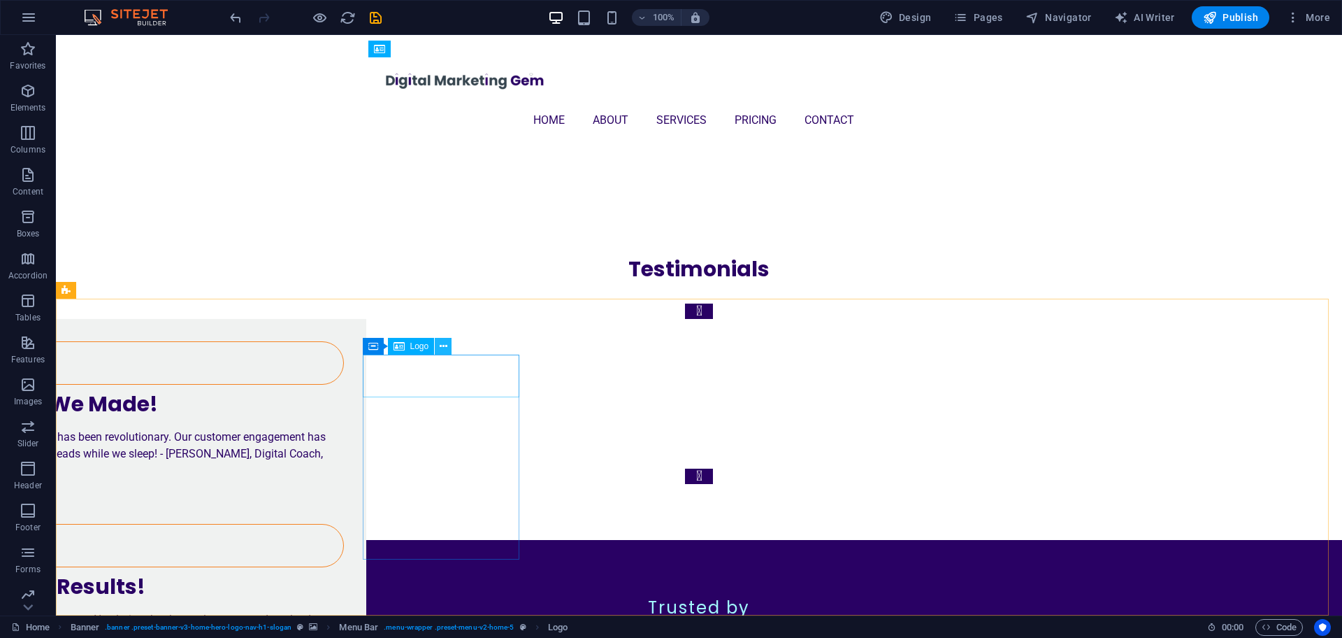
click at [445, 348] on icon at bounding box center [444, 346] width 8 height 15
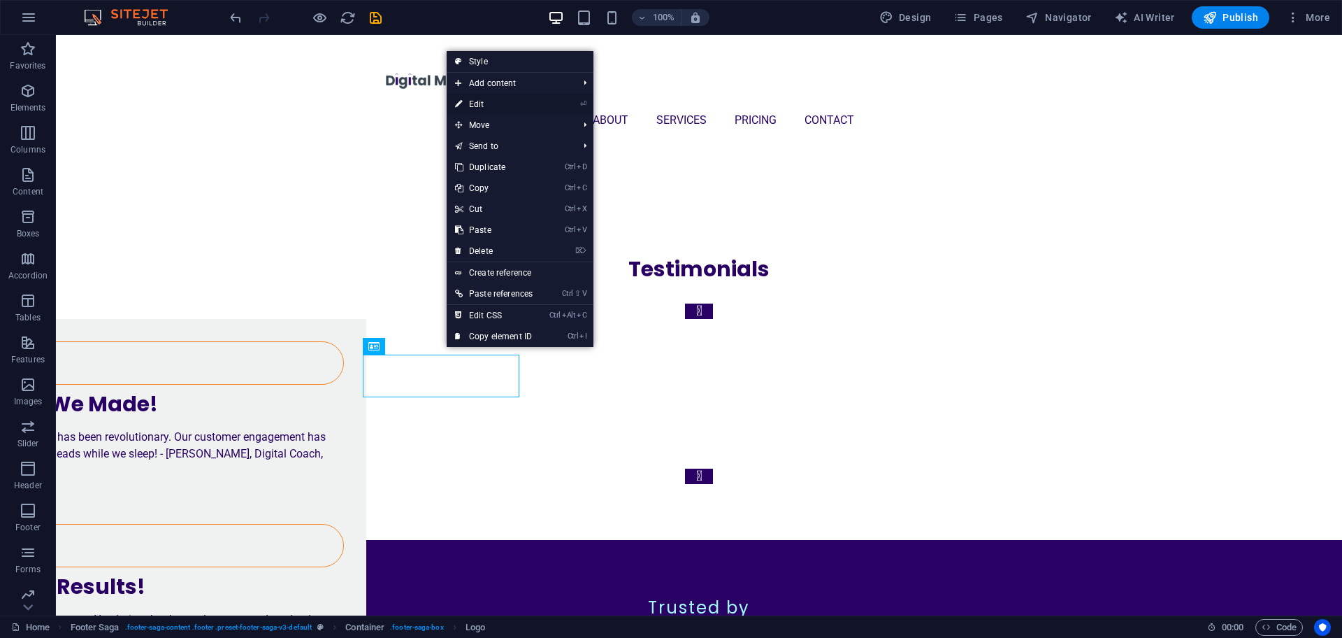
click at [486, 104] on link "⏎ Edit" at bounding box center [494, 104] width 94 height 21
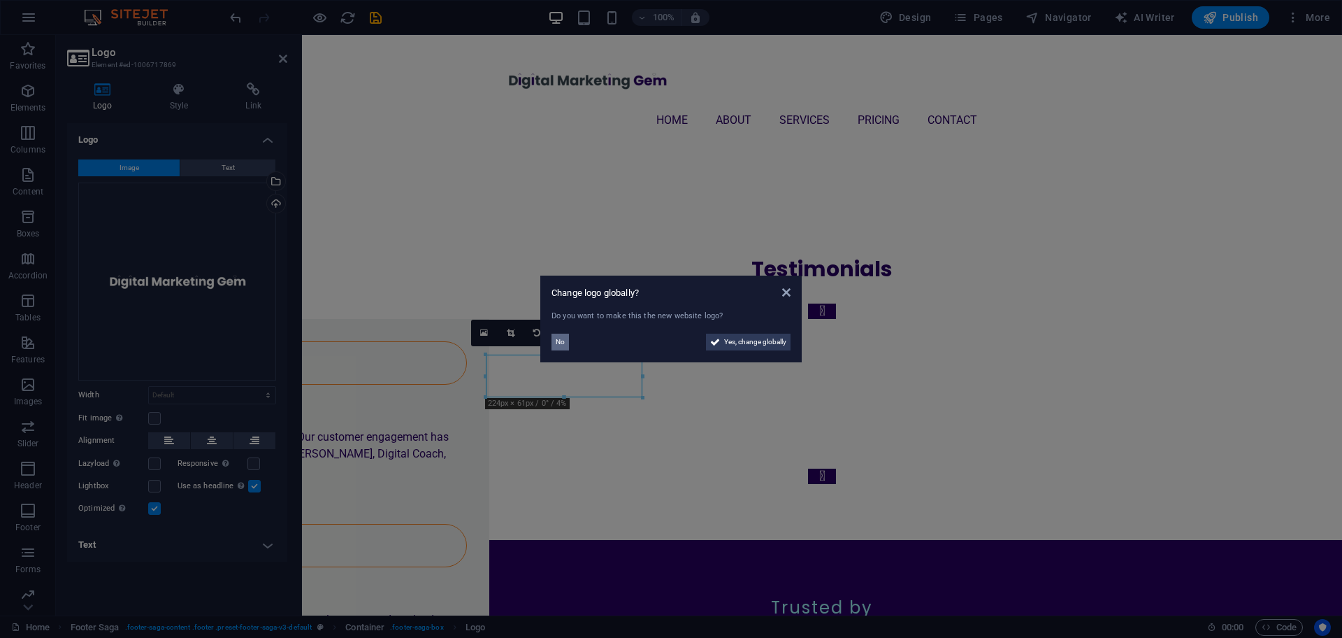
click at [565, 341] on button "No" at bounding box center [560, 341] width 17 height 17
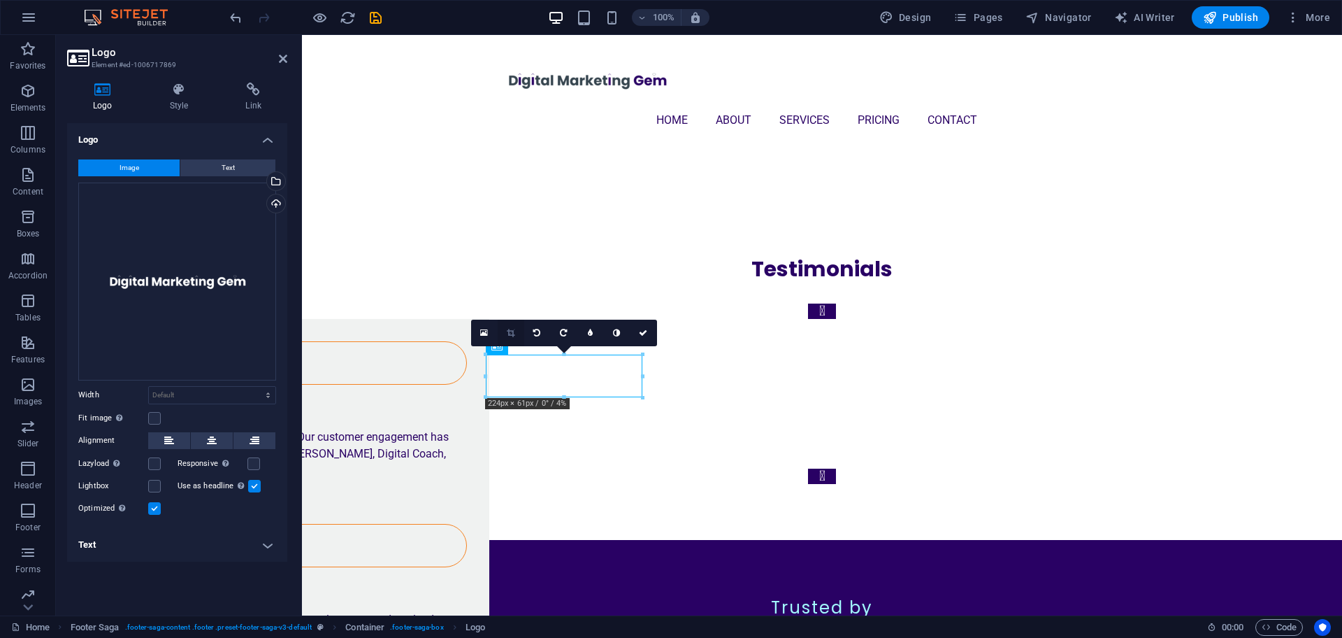
click at [508, 330] on icon at bounding box center [511, 333] width 8 height 8
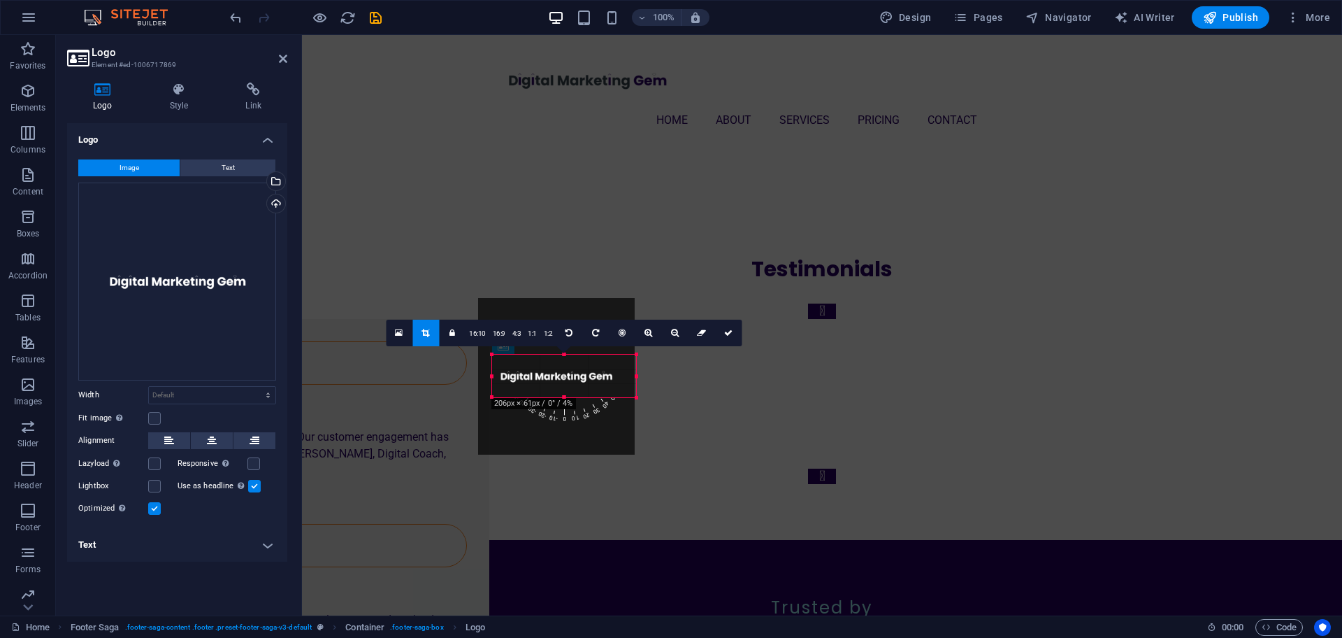
drag, startPoint x: 487, startPoint y: 376, endPoint x: 500, endPoint y: 375, distance: 13.3
click at [500, 375] on div "180 170 160 150 140 130 120 110 100 90 80 70 60 50 40 30 20 10 0 -10 -20 -30 -4…" at bounding box center [564, 375] width 144 height 43
drag, startPoint x: 637, startPoint y: 379, endPoint x: 626, endPoint y: 378, distance: 11.2
click at [626, 378] on div "180 170 160 150 140 130 120 110 100 90 80 70 60 50 40 30 20 10 0 -10 -20 -30 -4…" at bounding box center [563, 375] width 131 height 43
click at [728, 333] on icon at bounding box center [728, 333] width 8 height 8
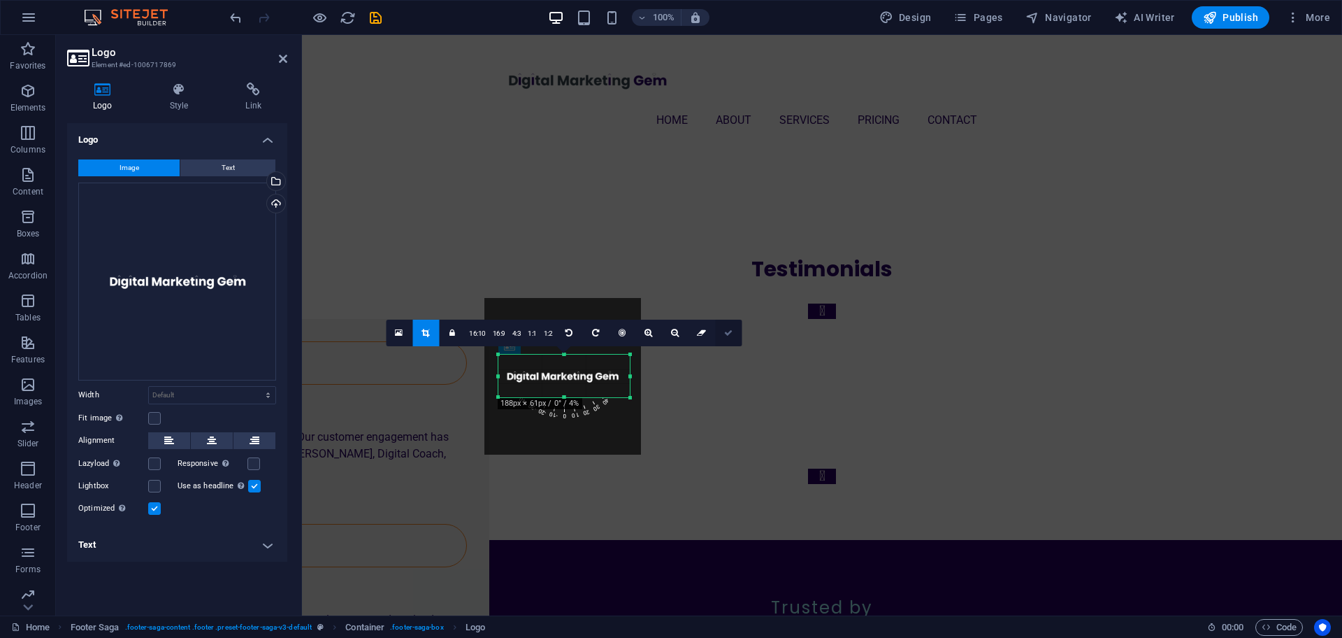
type input "188"
select select "px"
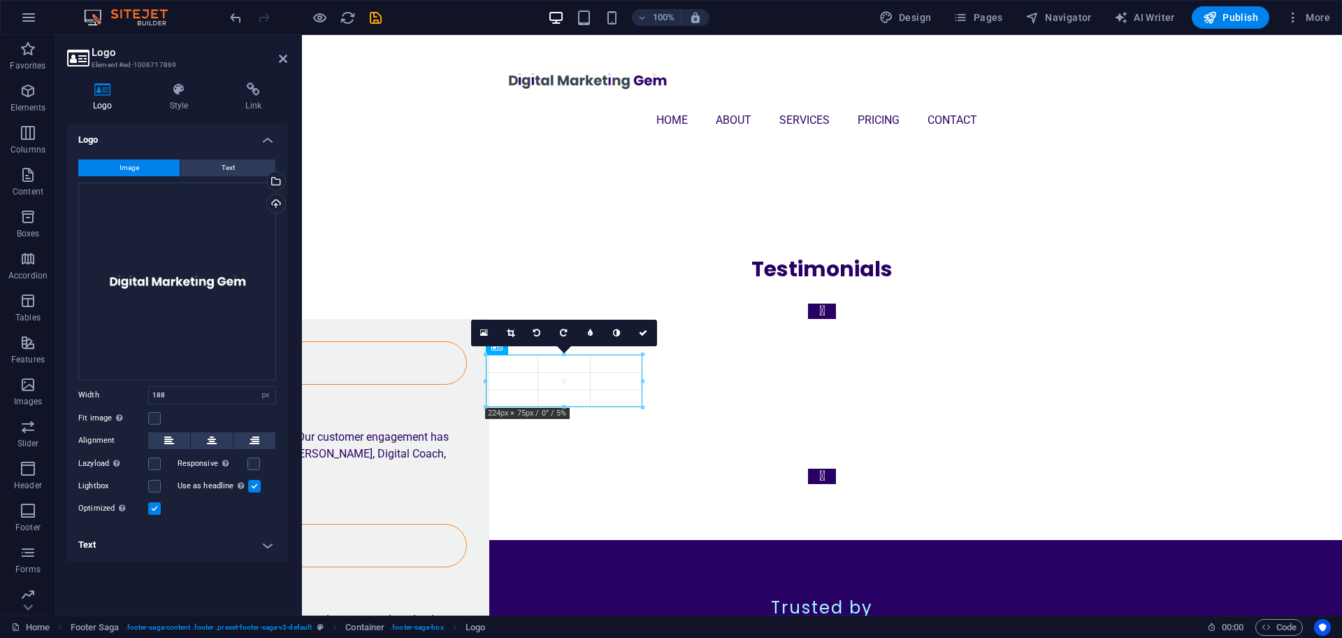
drag, startPoint x: 629, startPoint y: 397, endPoint x: 639, endPoint y: 407, distance: 13.8
click at [512, 331] on icon at bounding box center [511, 333] width 8 height 8
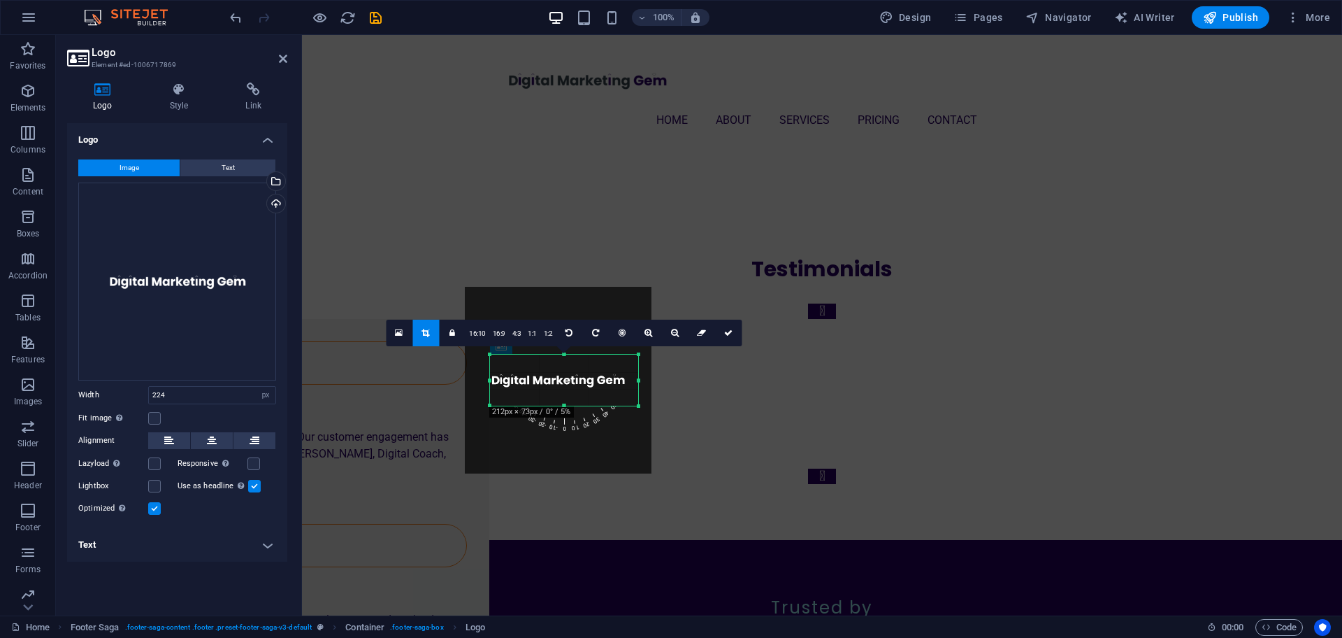
drag, startPoint x: 486, startPoint y: 381, endPoint x: 495, endPoint y: 380, distance: 9.1
click at [495, 380] on div "180 170 160 150 140 130 120 110 100 90 80 70 60 50 40 30 20 10 0 -10 -20 -30 -4…" at bounding box center [564, 379] width 148 height 51
drag, startPoint x: 638, startPoint y: 381, endPoint x: 630, endPoint y: 383, distance: 8.0
click at [630, 383] on div "180 170 160 150 140 130 120 110 100 90 80 70 60 50 40 30 20 10 0 -10 -20 -30 -4…" at bounding box center [564, 379] width 141 height 51
click at [725, 329] on icon at bounding box center [728, 333] width 8 height 8
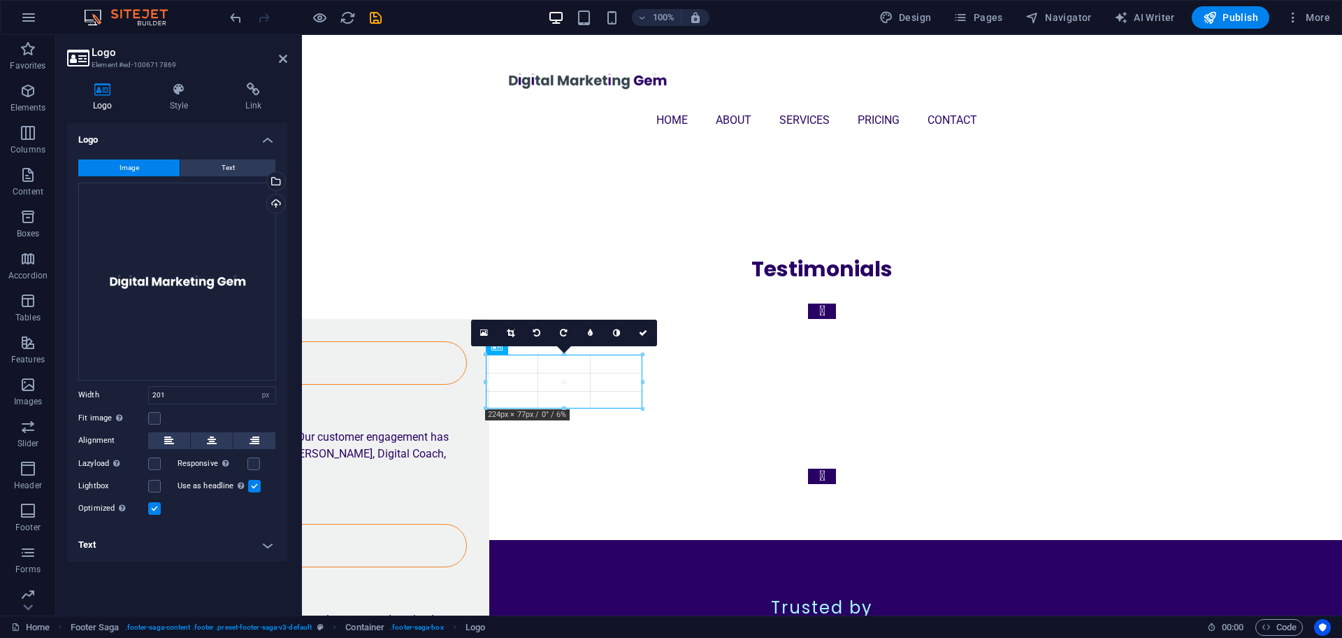
drag, startPoint x: 493, startPoint y: 405, endPoint x: 480, endPoint y: 408, distance: 13.6
drag, startPoint x: 640, startPoint y: 410, endPoint x: 631, endPoint y: 407, distance: 9.5
type input "212"
click at [644, 331] on icon at bounding box center [643, 333] width 8 height 8
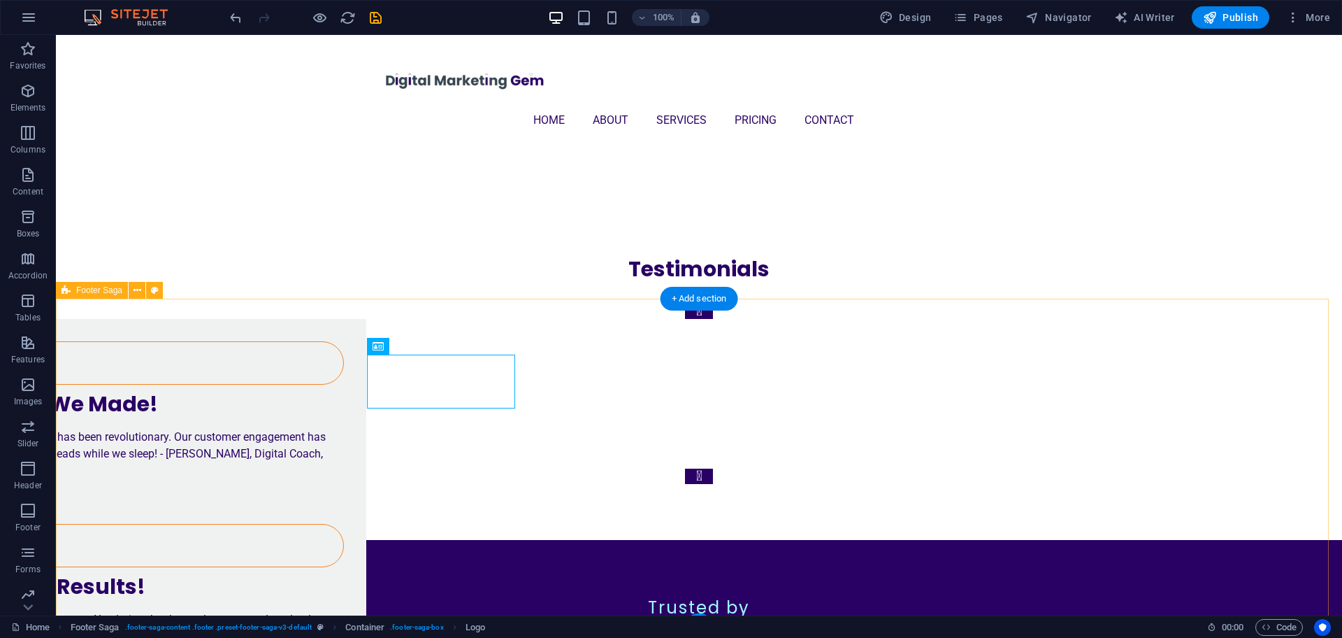
click at [445, 343] on icon at bounding box center [448, 346] width 8 height 15
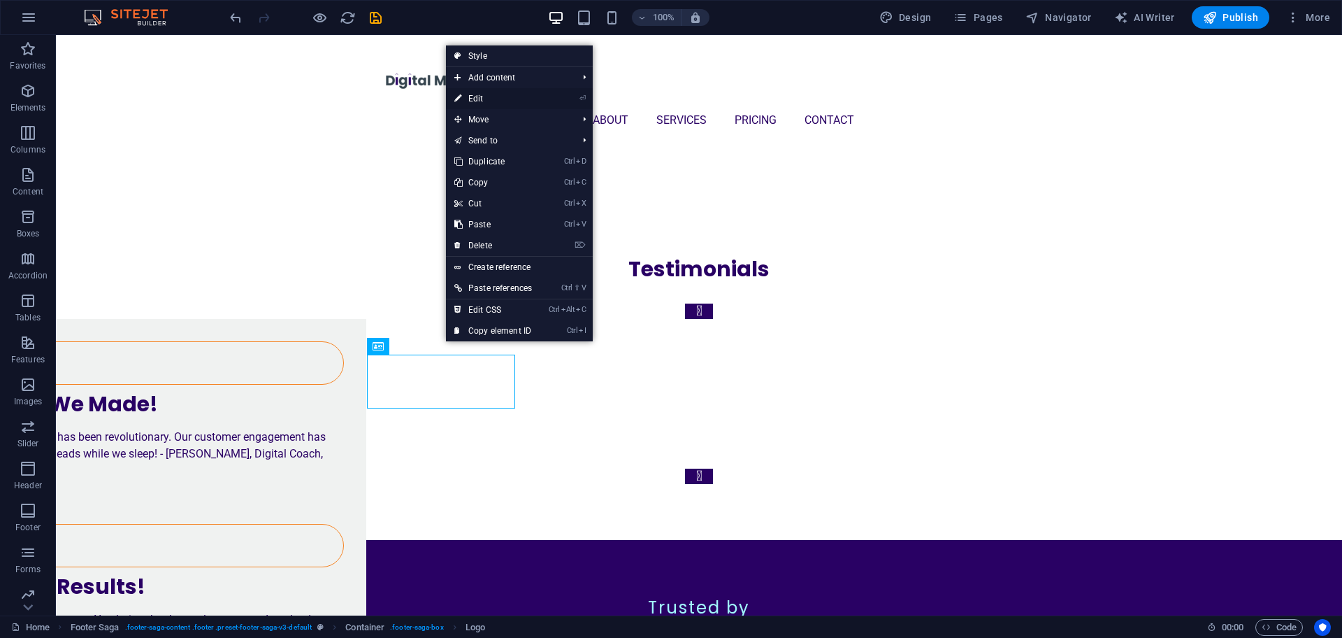
click at [492, 96] on link "⏎ Edit" at bounding box center [493, 98] width 94 height 21
select select "px"
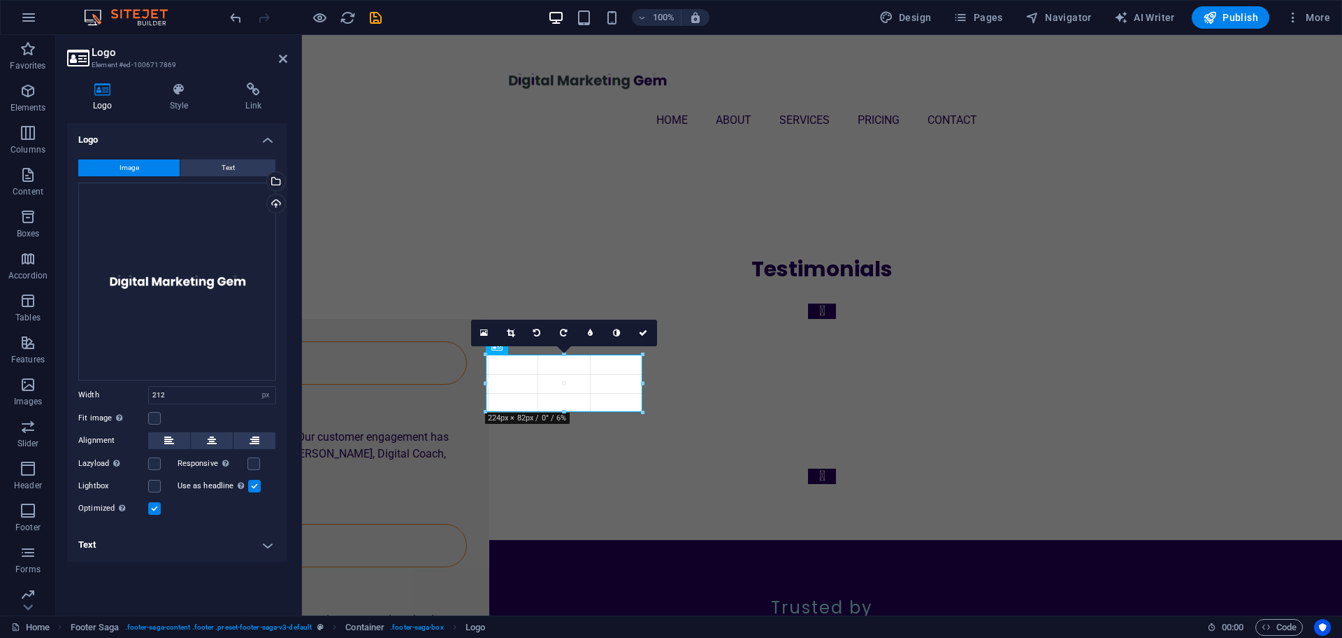
drag, startPoint x: 491, startPoint y: 380, endPoint x: 484, endPoint y: 380, distance: 7.7
drag, startPoint x: 645, startPoint y: 413, endPoint x: 328, endPoint y: 371, distance: 319.4
drag, startPoint x: 487, startPoint y: 380, endPoint x: 480, endPoint y: 372, distance: 10.5
type input "224"
click at [640, 337] on icon at bounding box center [643, 333] width 8 height 8
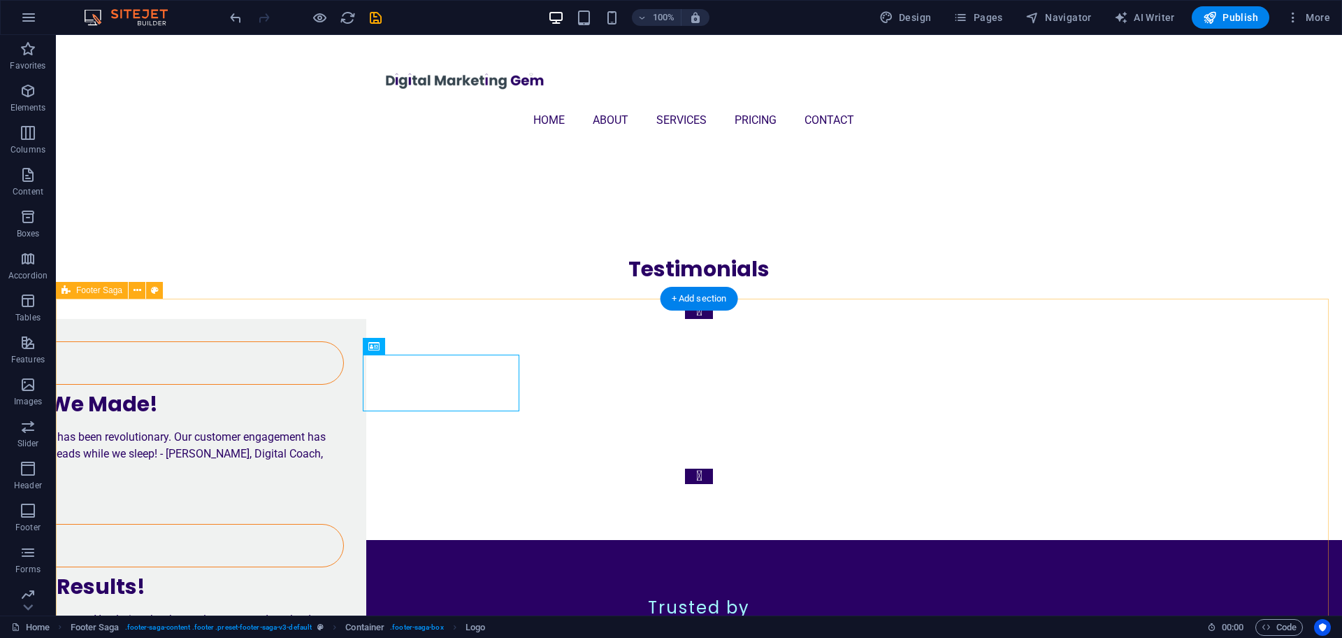
click at [442, 344] on icon at bounding box center [444, 346] width 8 height 15
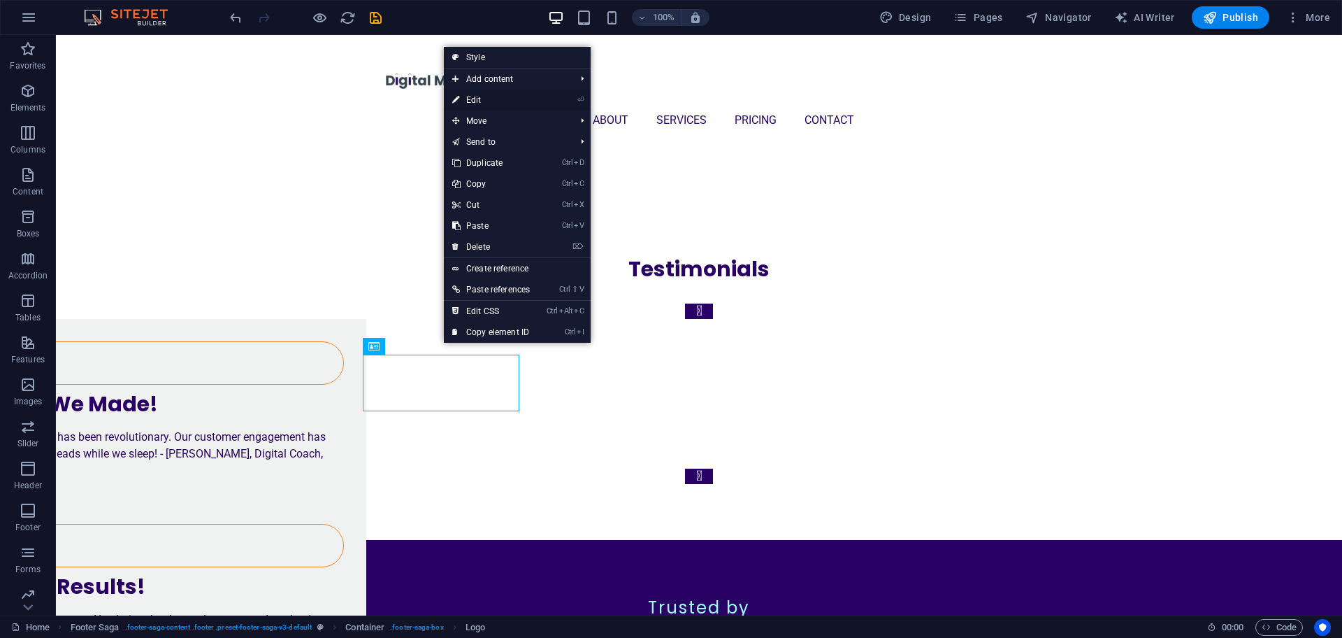
click at [473, 103] on link "⏎ Edit" at bounding box center [491, 99] width 94 height 21
select select "px"
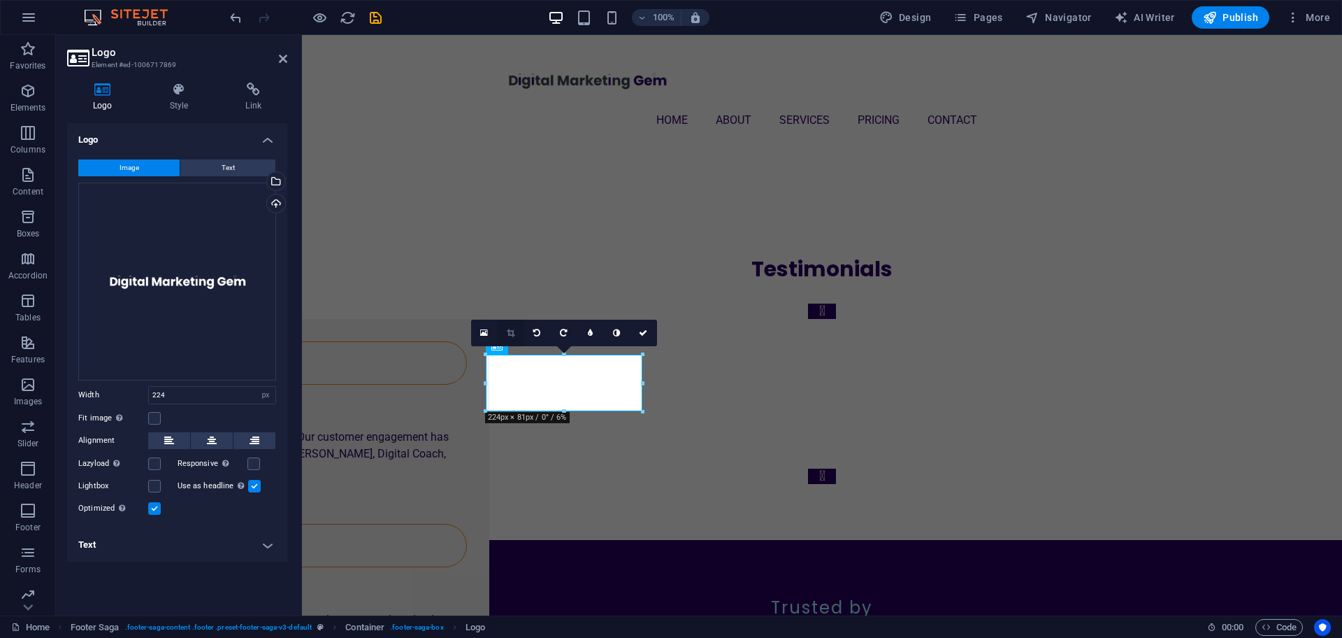
click at [510, 331] on icon at bounding box center [511, 333] width 8 height 8
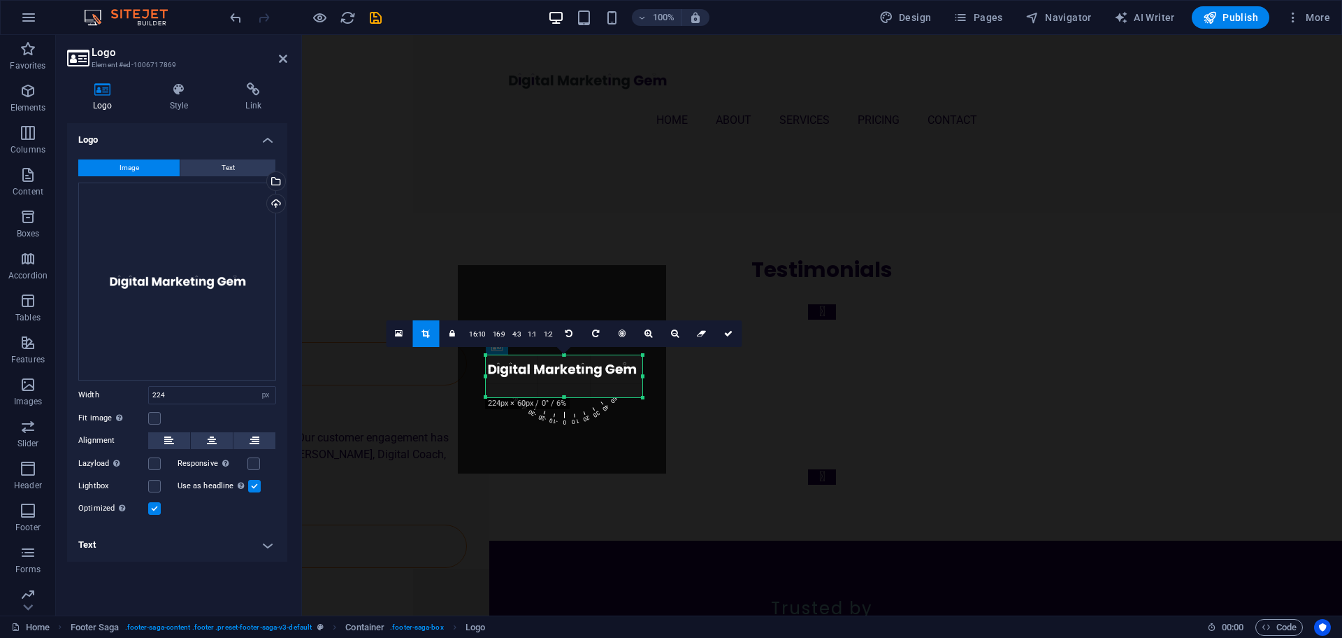
scroll to position [3727, 0]
drag, startPoint x: 565, startPoint y: 352, endPoint x: 566, endPoint y: 367, distance: 15.4
click at [566, 367] on div "180 170 160 150 140 130 120 110 100 90 80 70 60 50 40 30 20 10 0 -10 -20 -30 -4…" at bounding box center [564, 376] width 157 height 41
click at [730, 334] on icon at bounding box center [728, 334] width 8 height 8
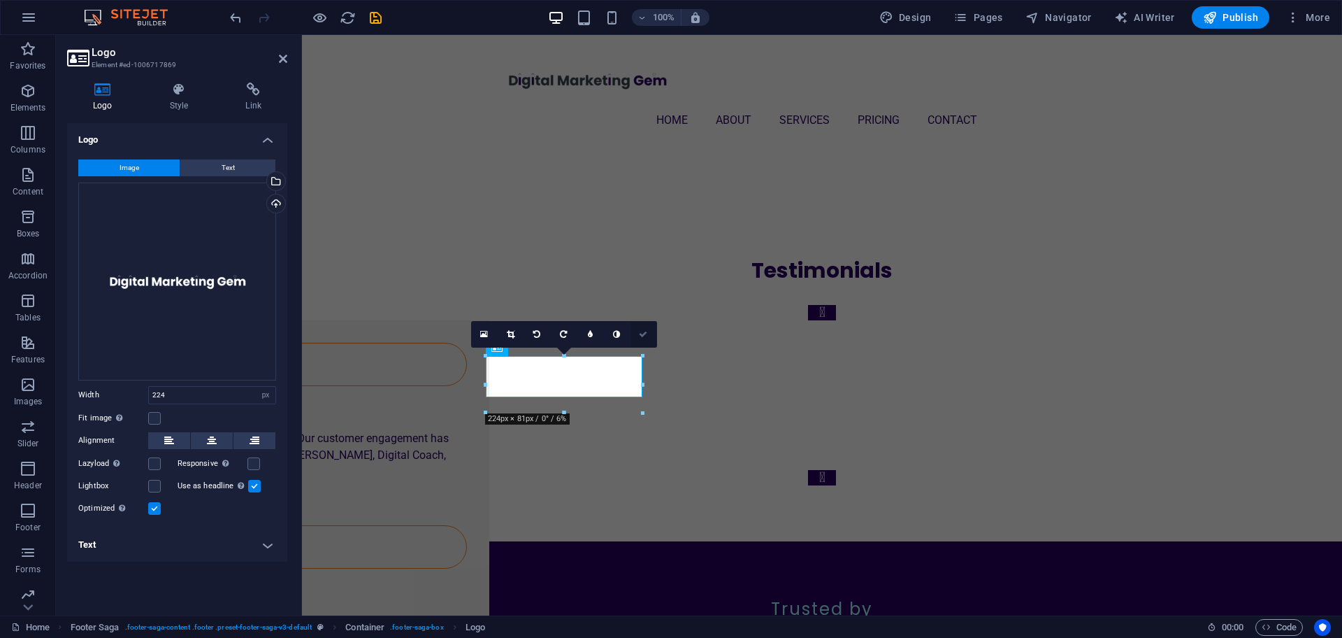
click at [645, 334] on icon at bounding box center [643, 334] width 8 height 8
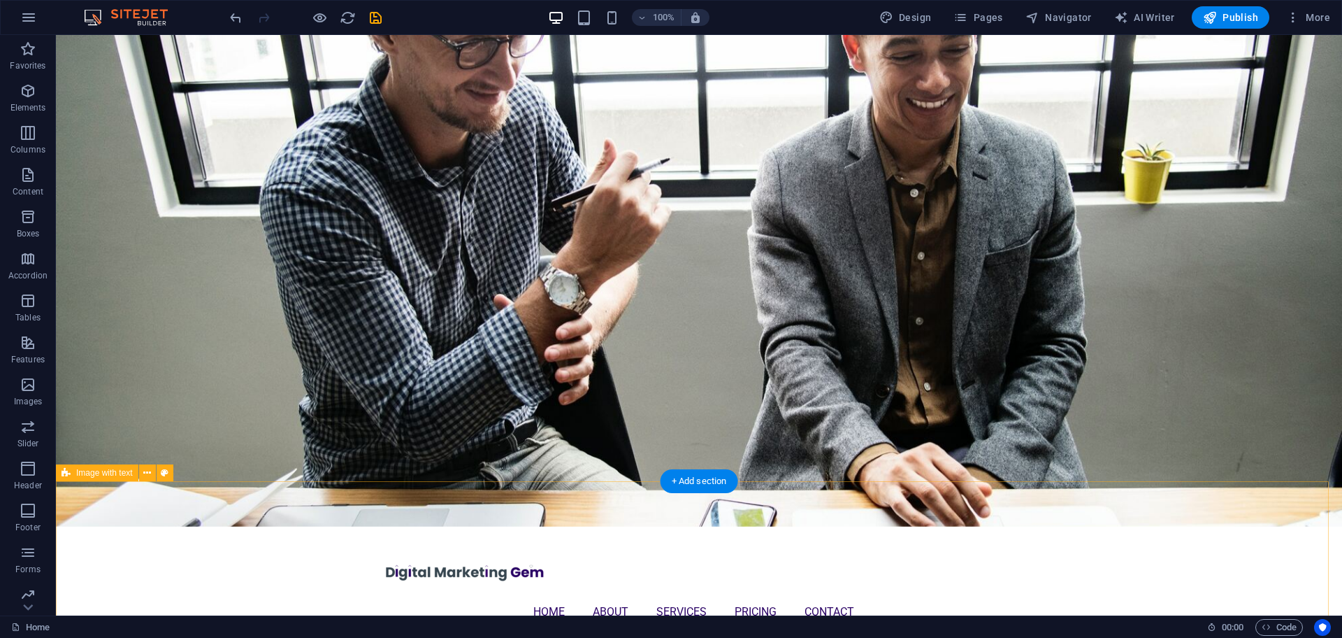
scroll to position [0, 0]
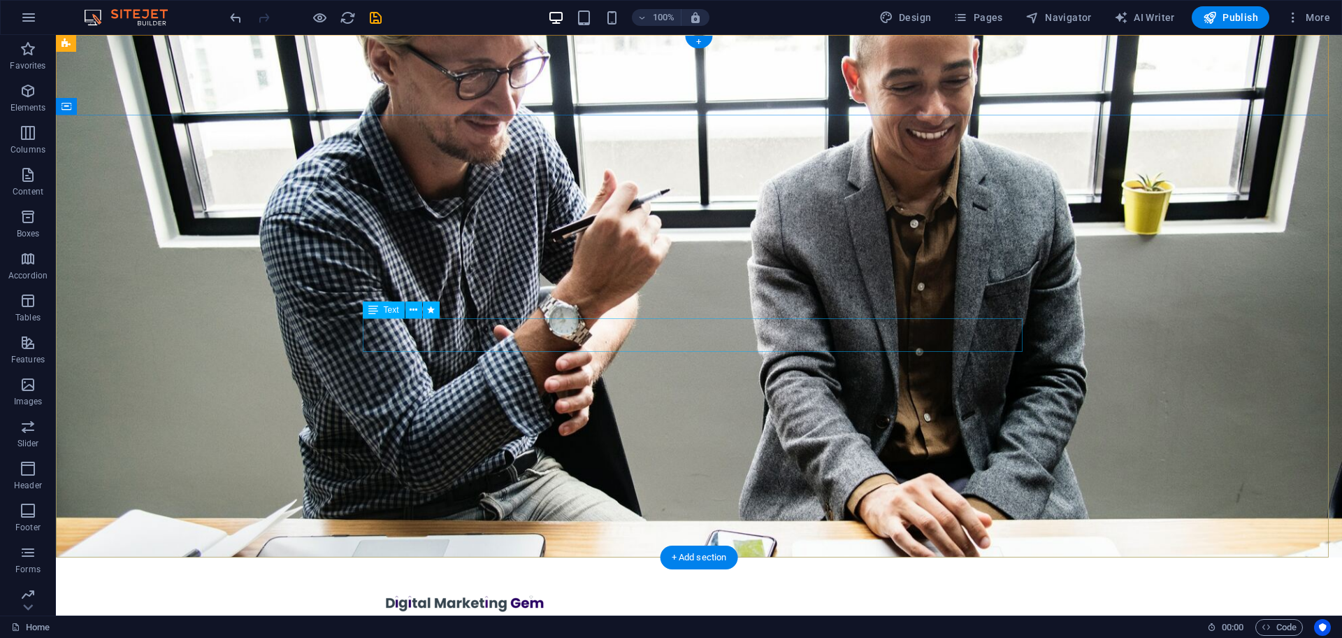
drag, startPoint x: 432, startPoint y: 333, endPoint x: 936, endPoint y: 350, distance: 504.3
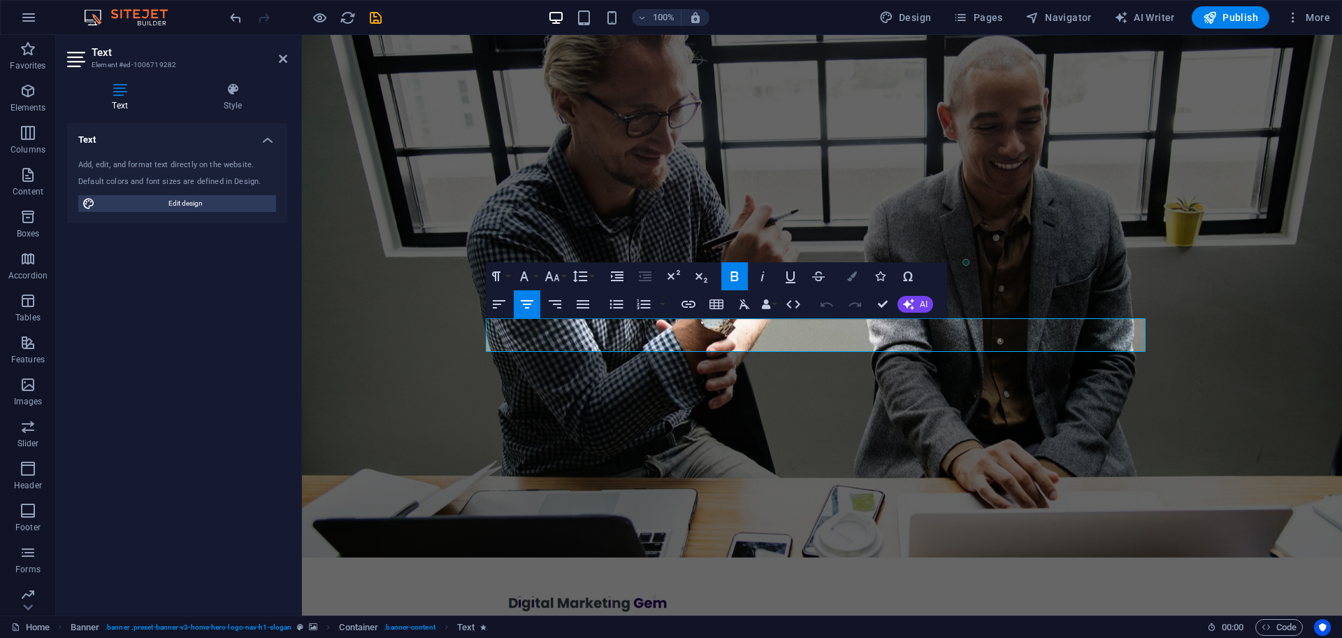
click at [854, 275] on icon "button" at bounding box center [852, 276] width 10 height 10
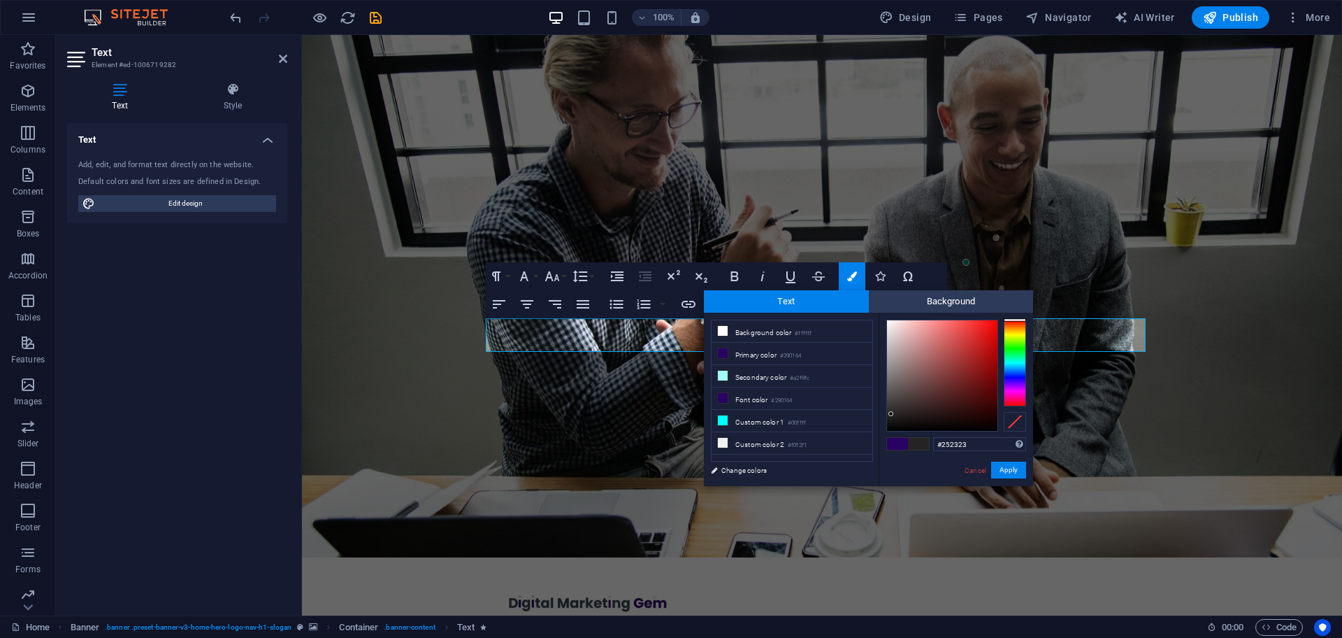
type input "#252424"
click at [890, 414] on div at bounding box center [942, 375] width 110 height 110
click at [1007, 465] on button "Apply" at bounding box center [1008, 469] width 35 height 17
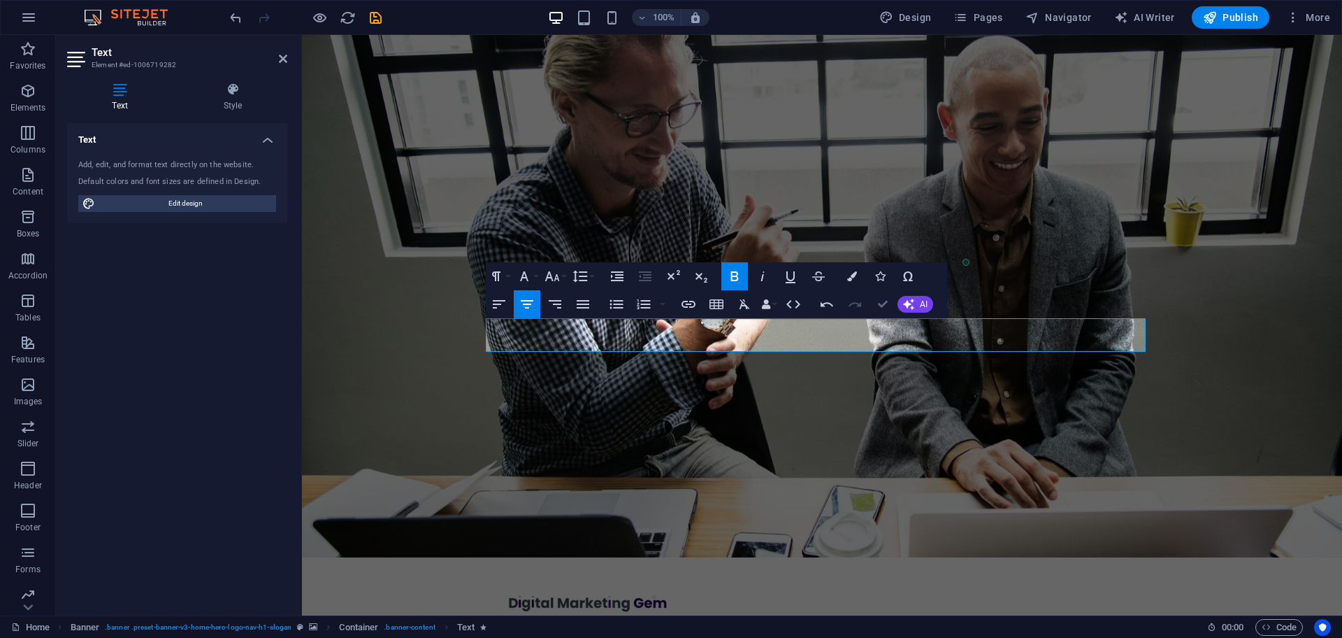
drag, startPoint x: 878, startPoint y: 301, endPoint x: 850, endPoint y: 272, distance: 40.5
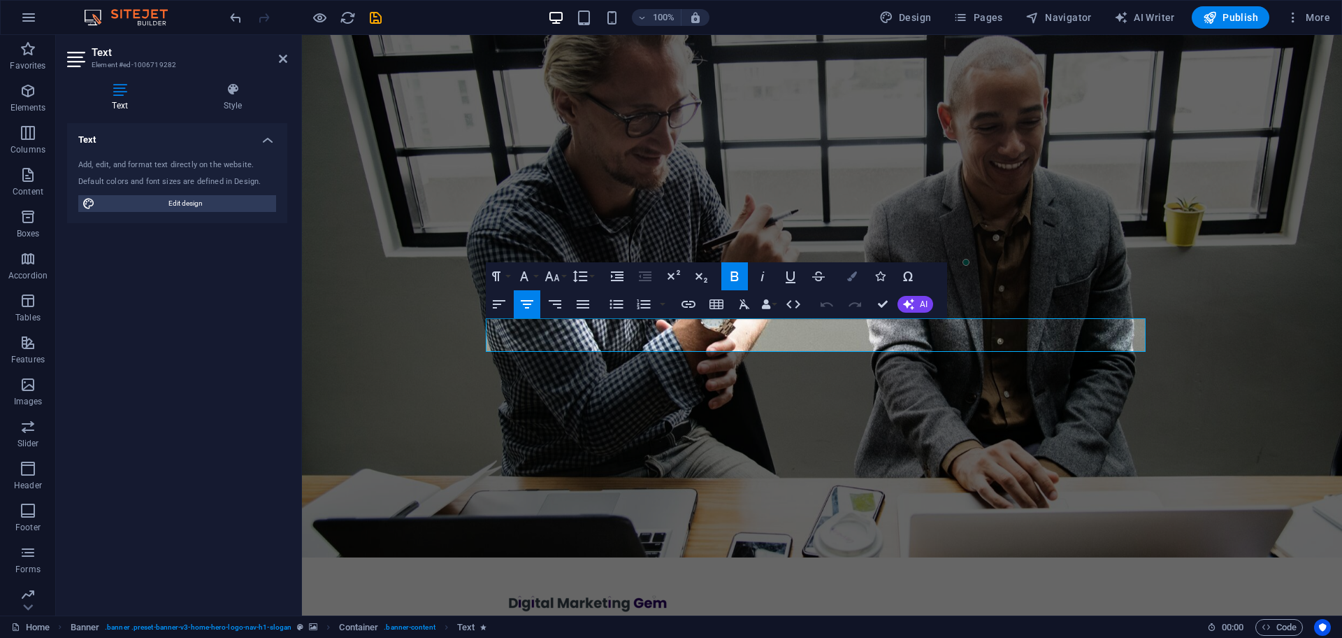
click at [849, 274] on icon "button" at bounding box center [852, 276] width 10 height 10
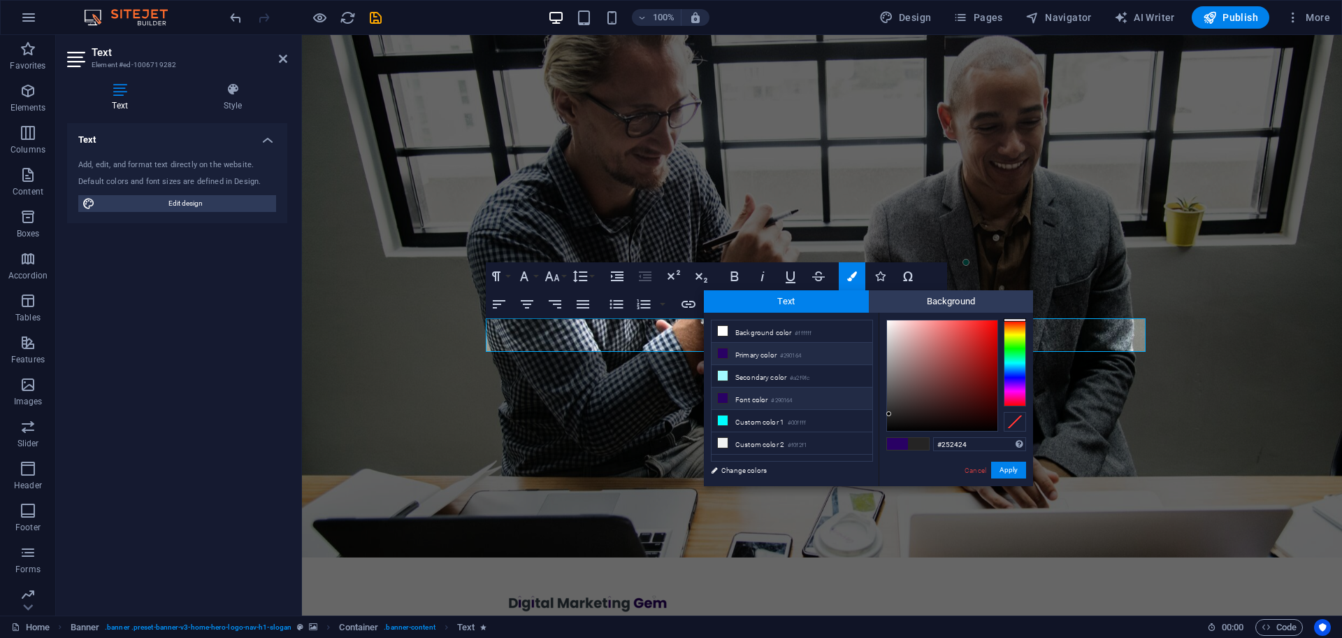
click at [754, 396] on li "Font color #290164" at bounding box center [792, 398] width 161 height 22
type input "#290164"
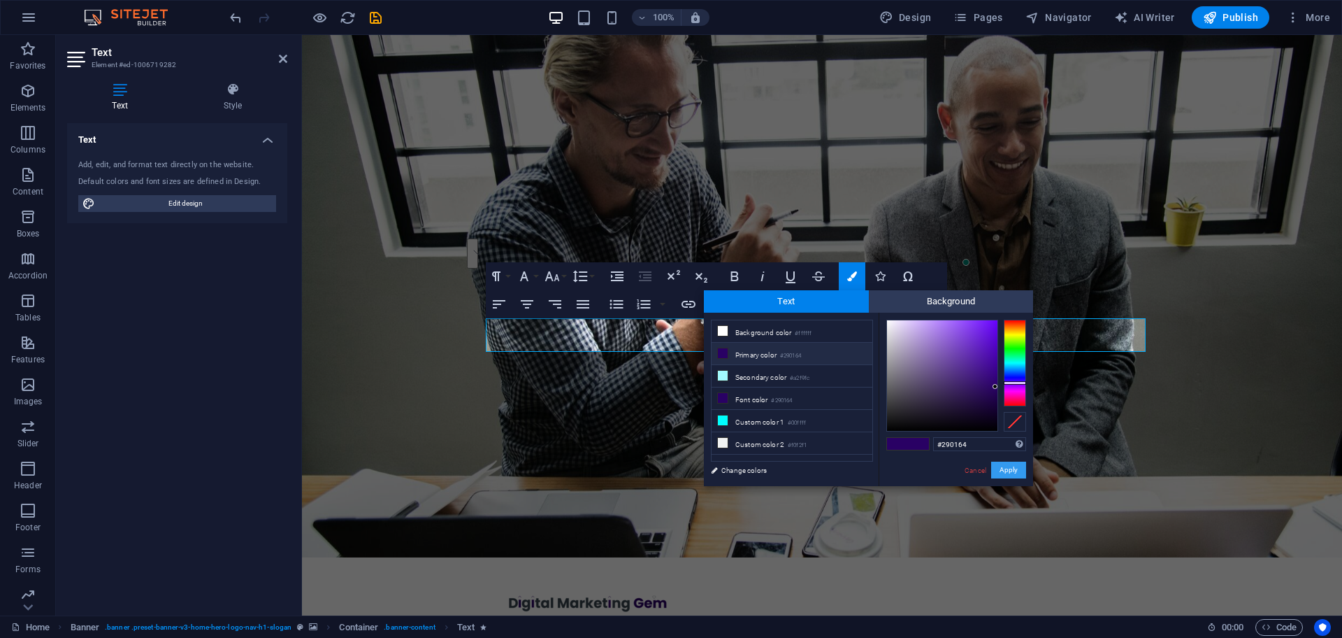
click at [1018, 470] on button "Apply" at bounding box center [1008, 469] width 35 height 17
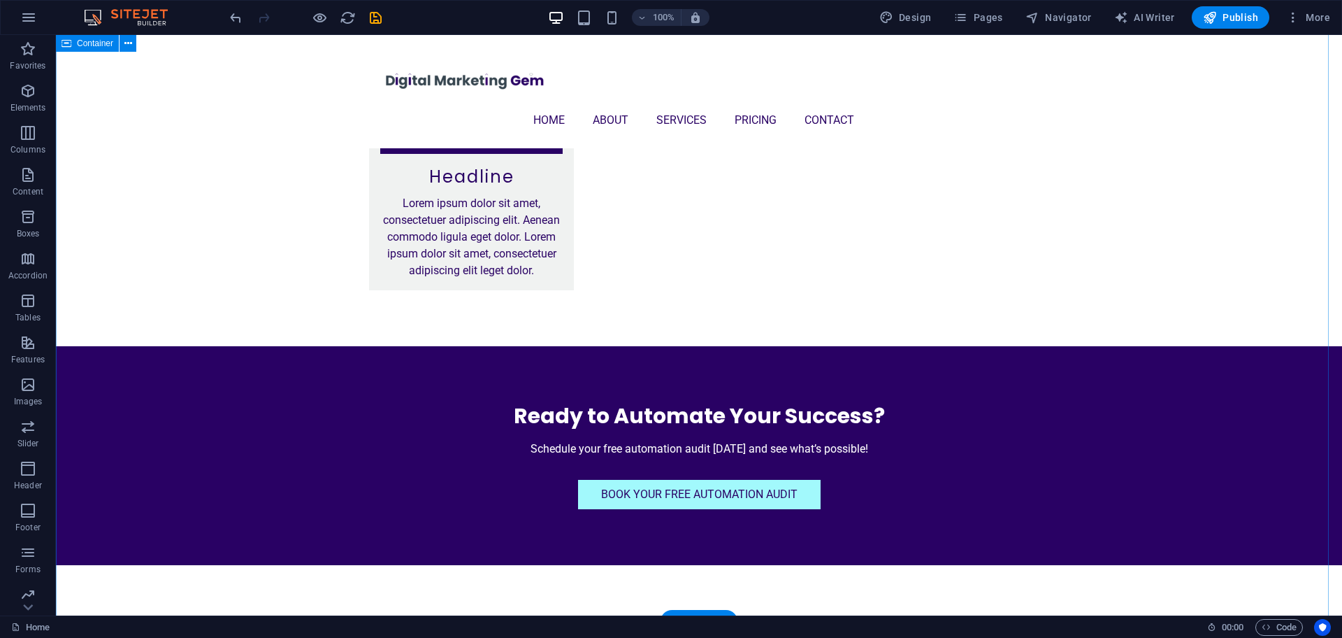
scroll to position [2534, 0]
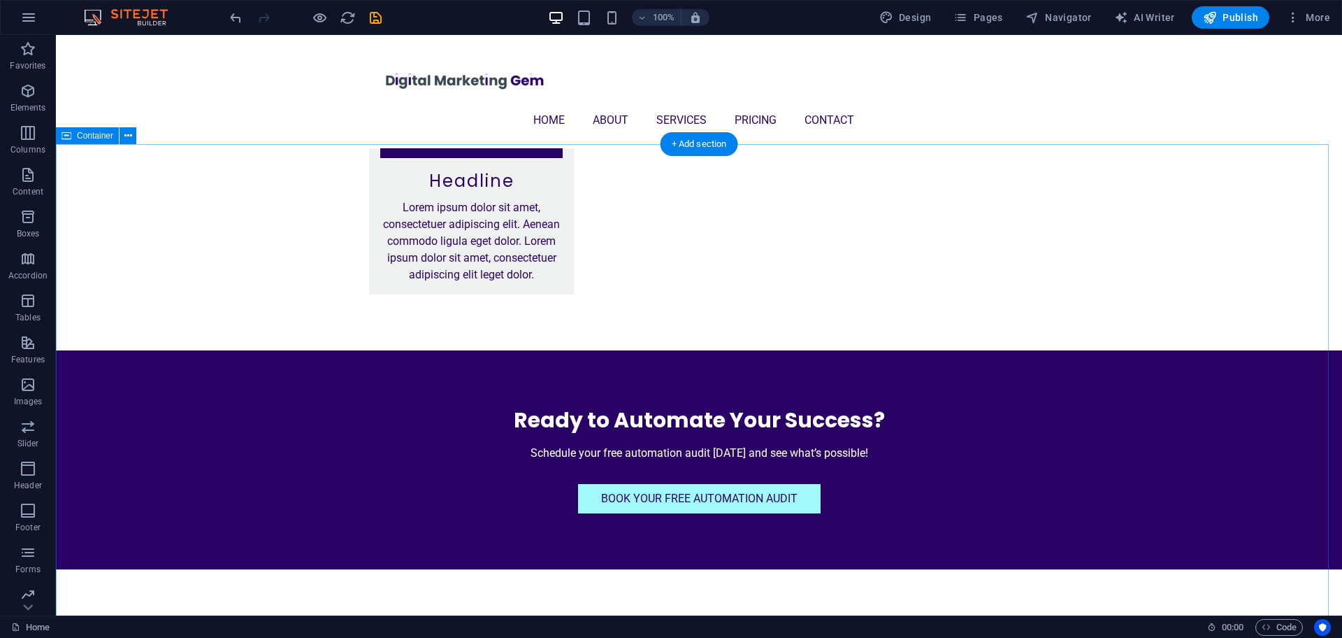
click at [431, 240] on icon at bounding box center [435, 240] width 8 height 15
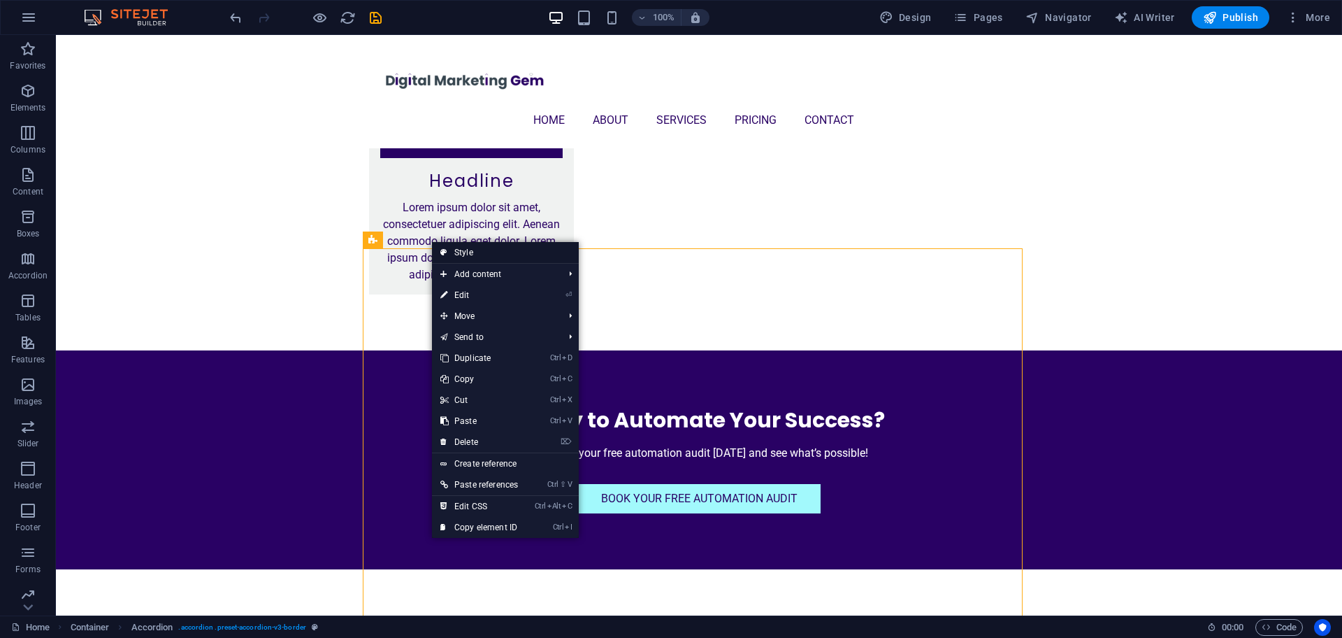
click at [471, 254] on link "Style" at bounding box center [505, 252] width 147 height 21
select select "rem"
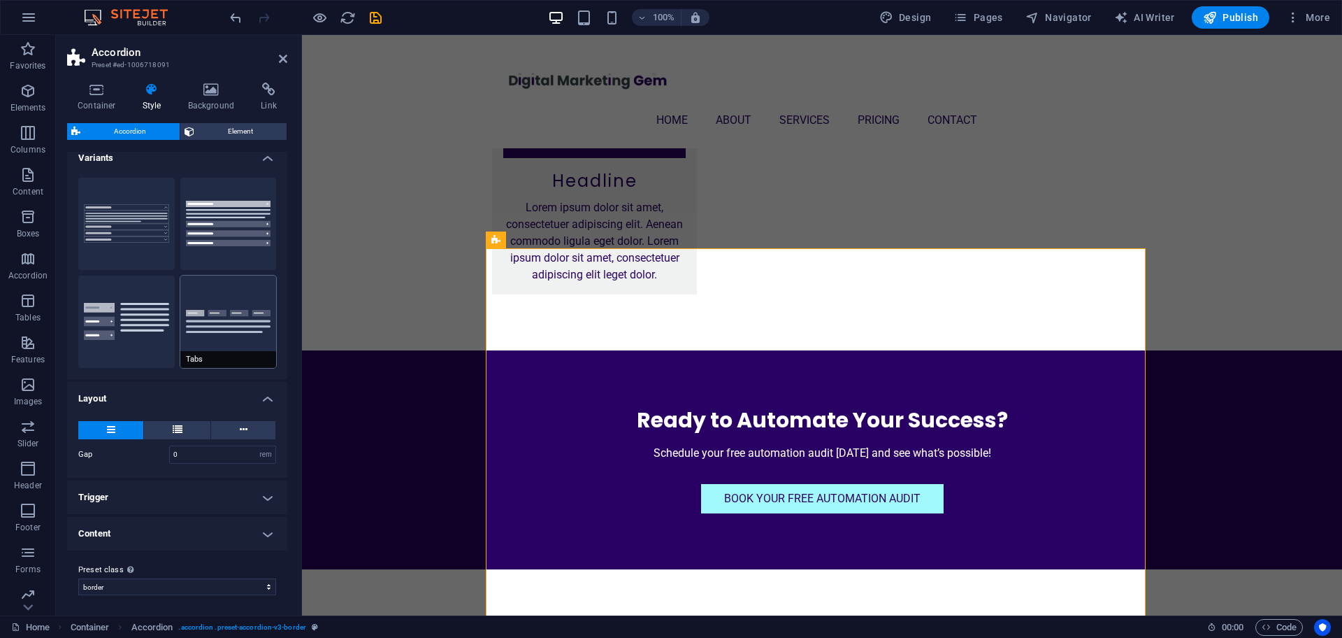
scroll to position [13, 0]
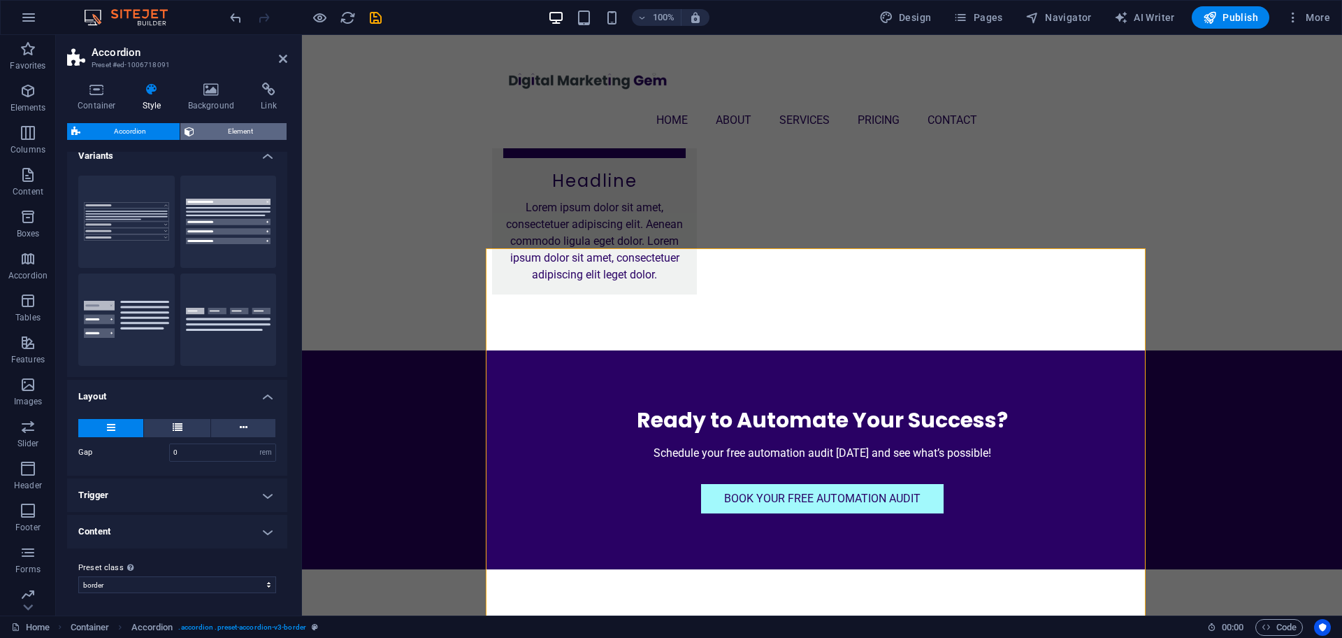
click at [224, 130] on span "Element" at bounding box center [241, 131] width 84 height 17
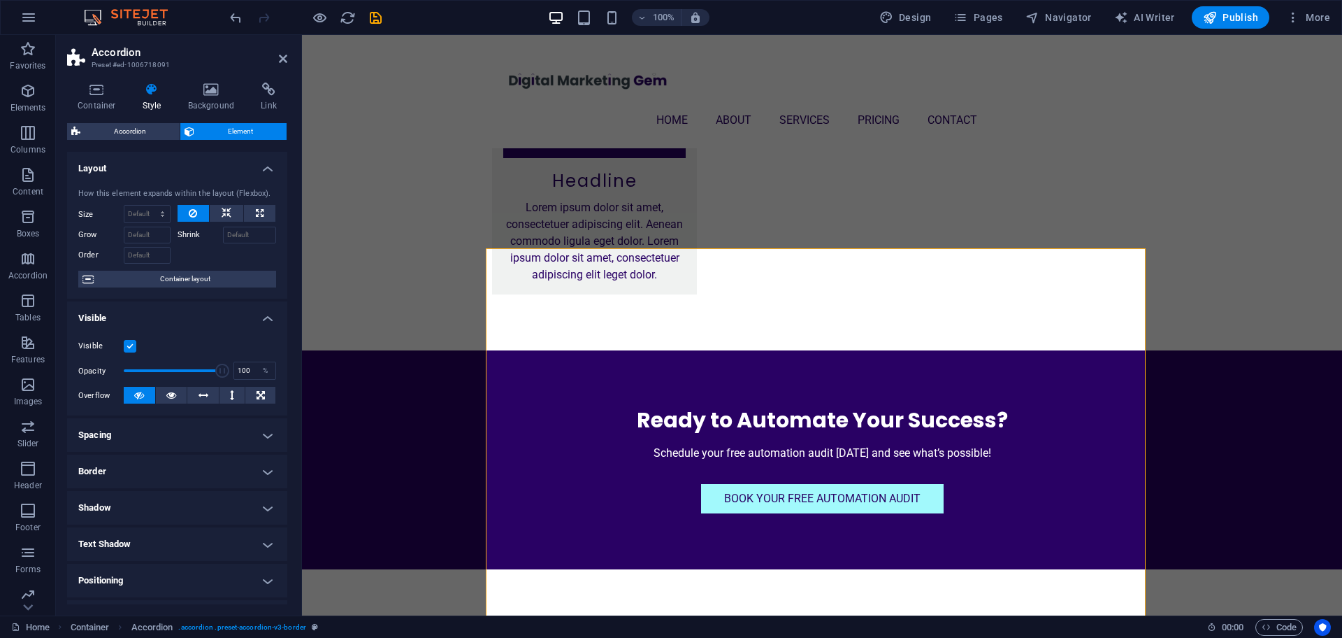
scroll to position [138, 0]
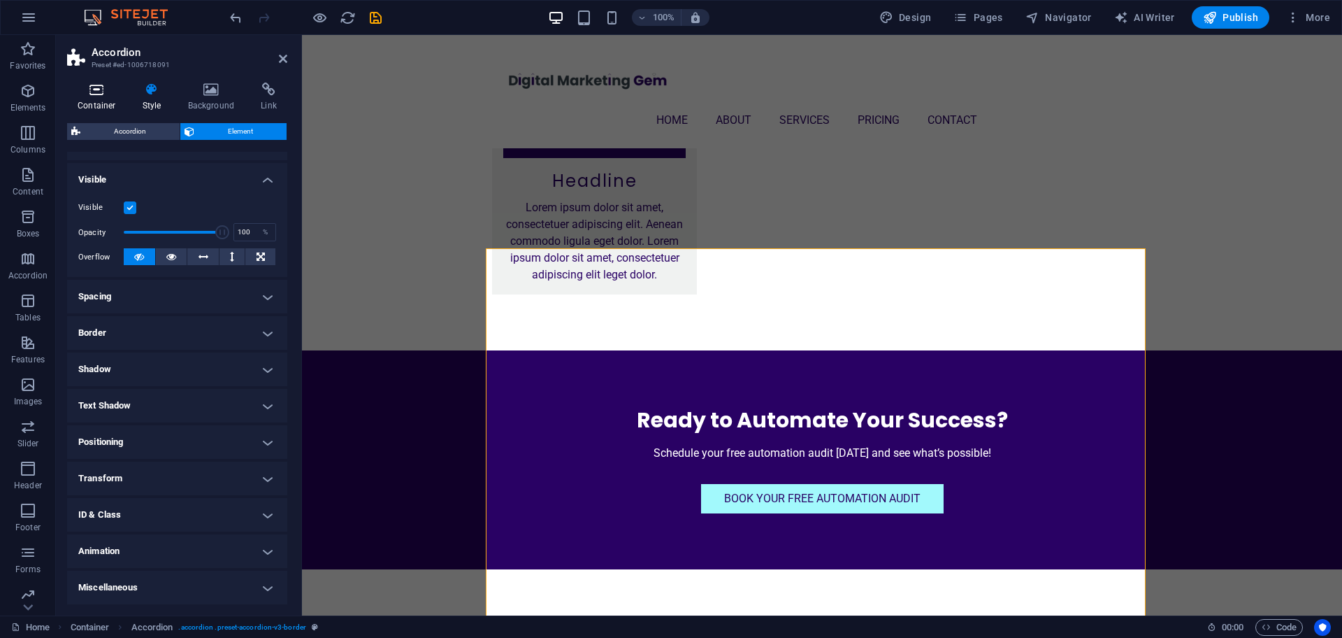
click at [89, 91] on icon at bounding box center [96, 89] width 59 height 14
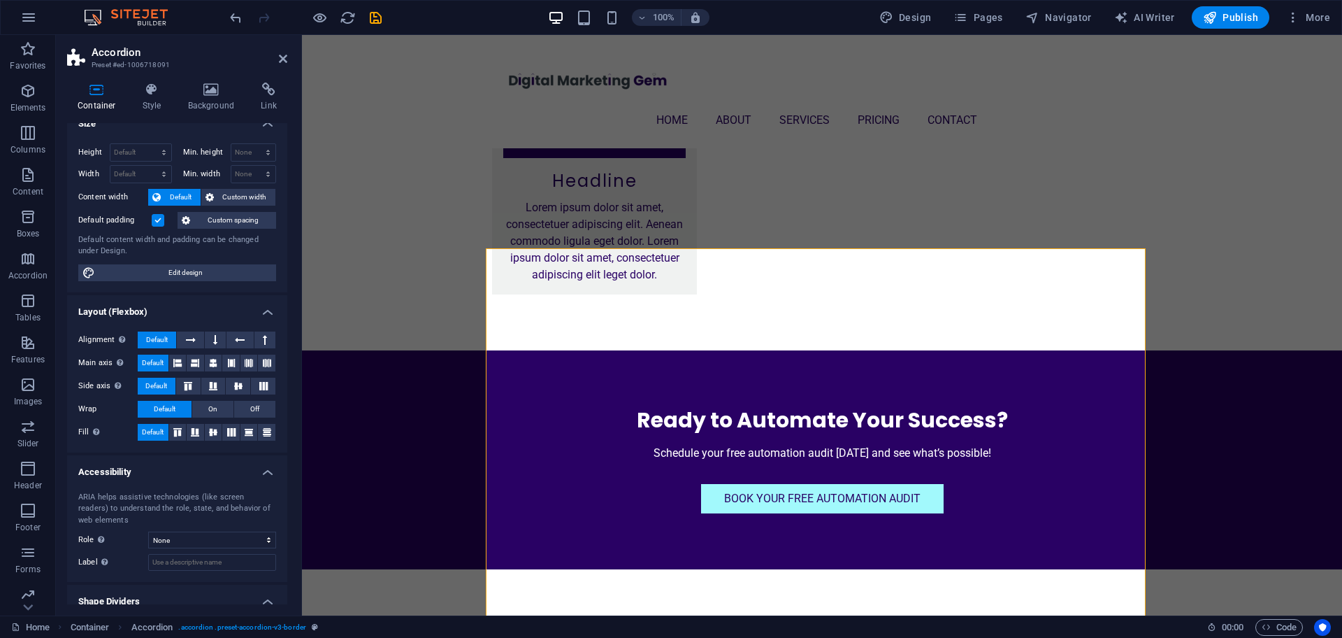
scroll to position [0, 0]
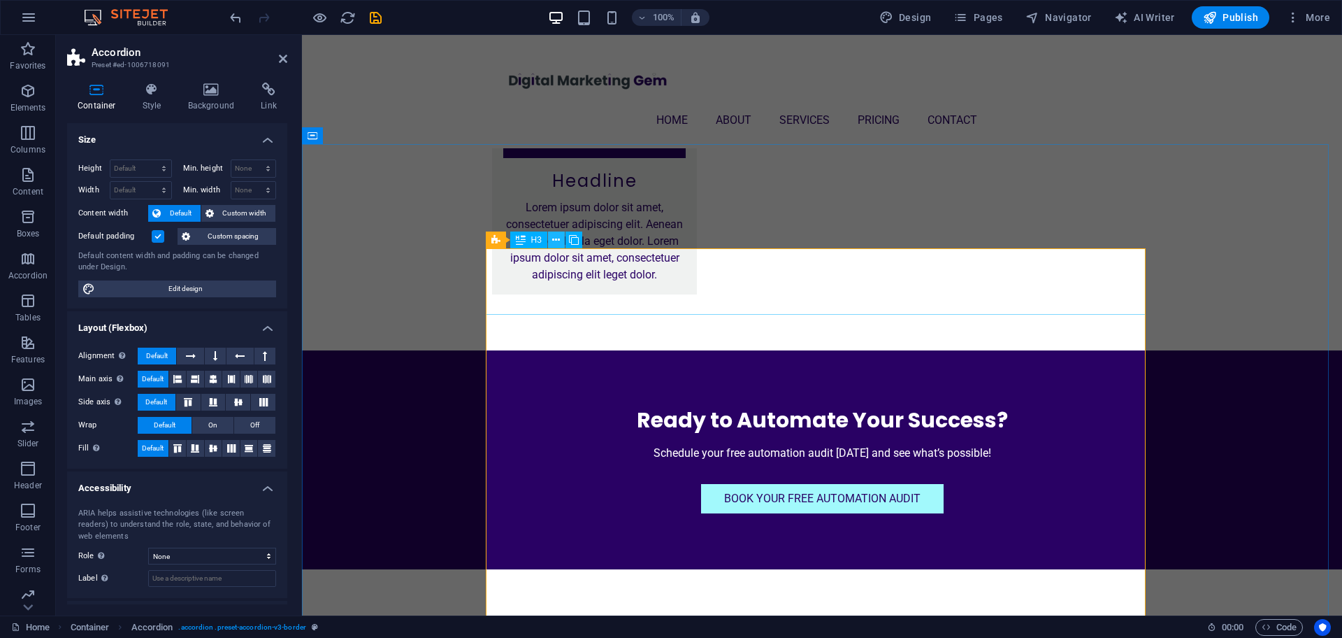
click at [559, 233] on icon at bounding box center [556, 240] width 8 height 15
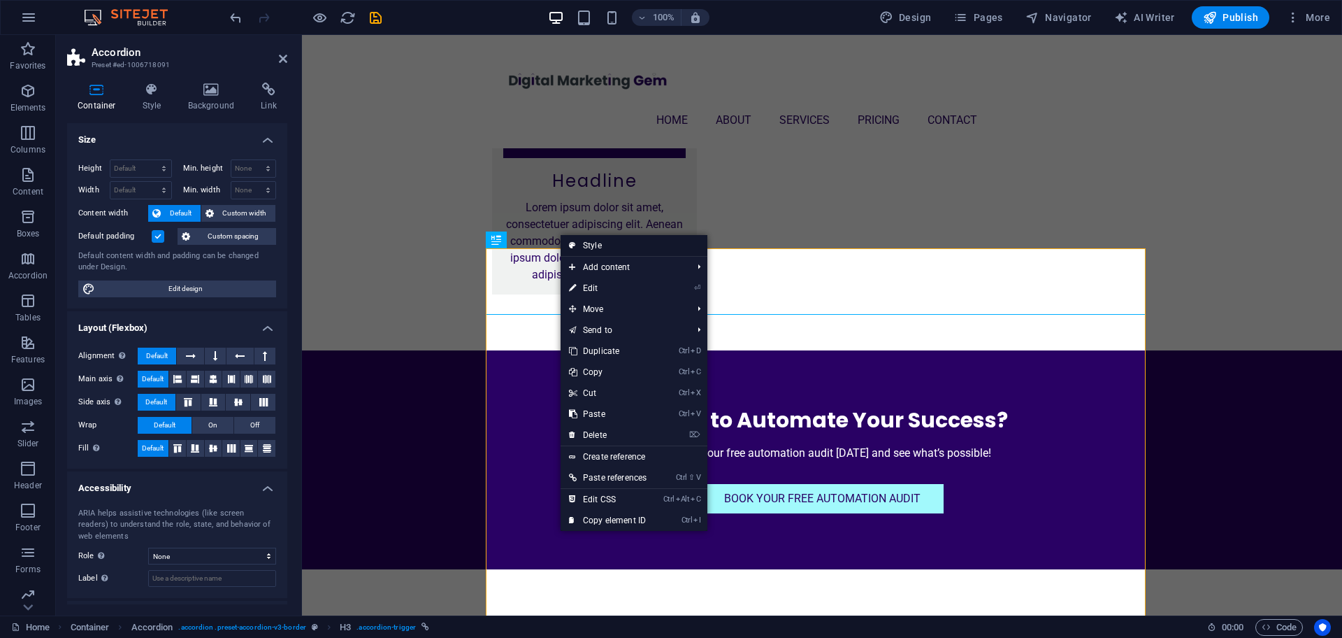
click at [593, 244] on link "Style" at bounding box center [634, 245] width 147 height 21
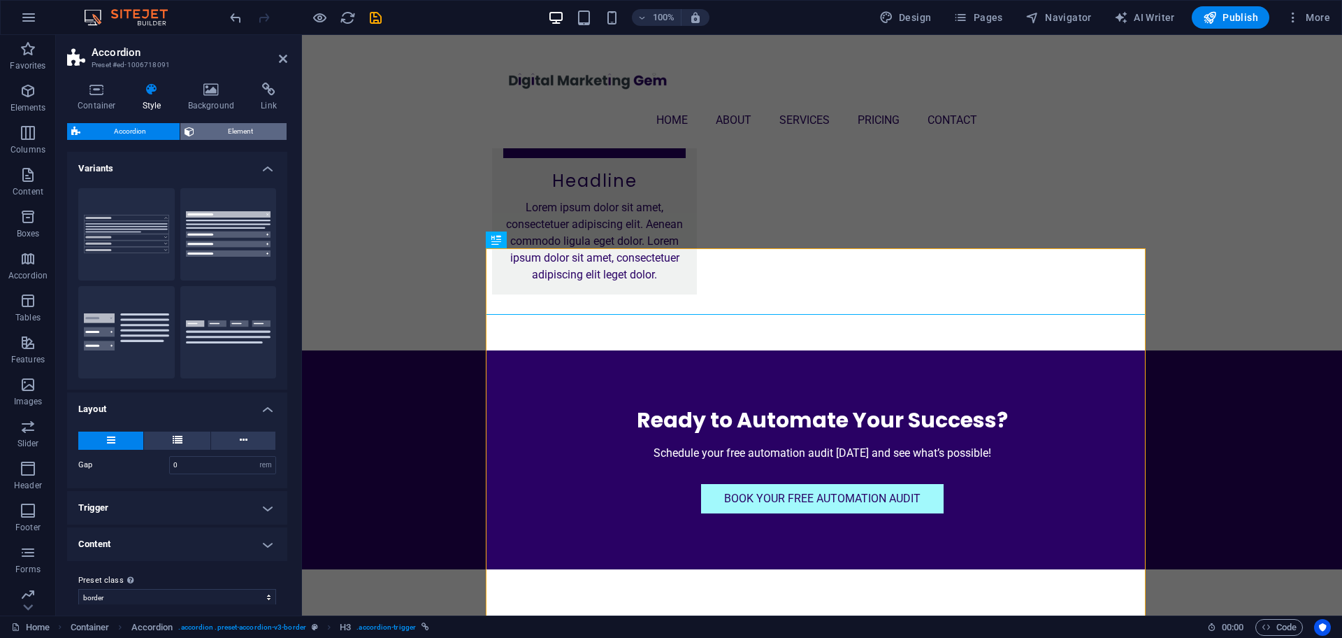
click at [268, 130] on span "Element" at bounding box center [241, 131] width 84 height 17
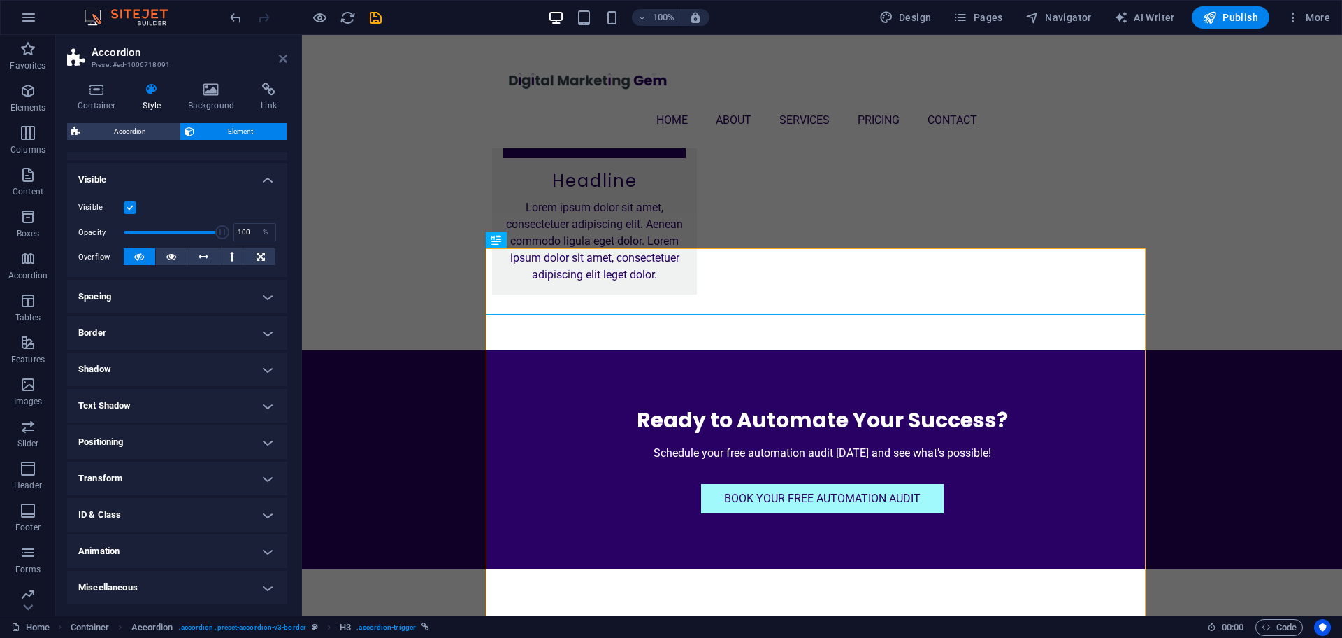
click at [281, 59] on icon at bounding box center [283, 58] width 8 height 11
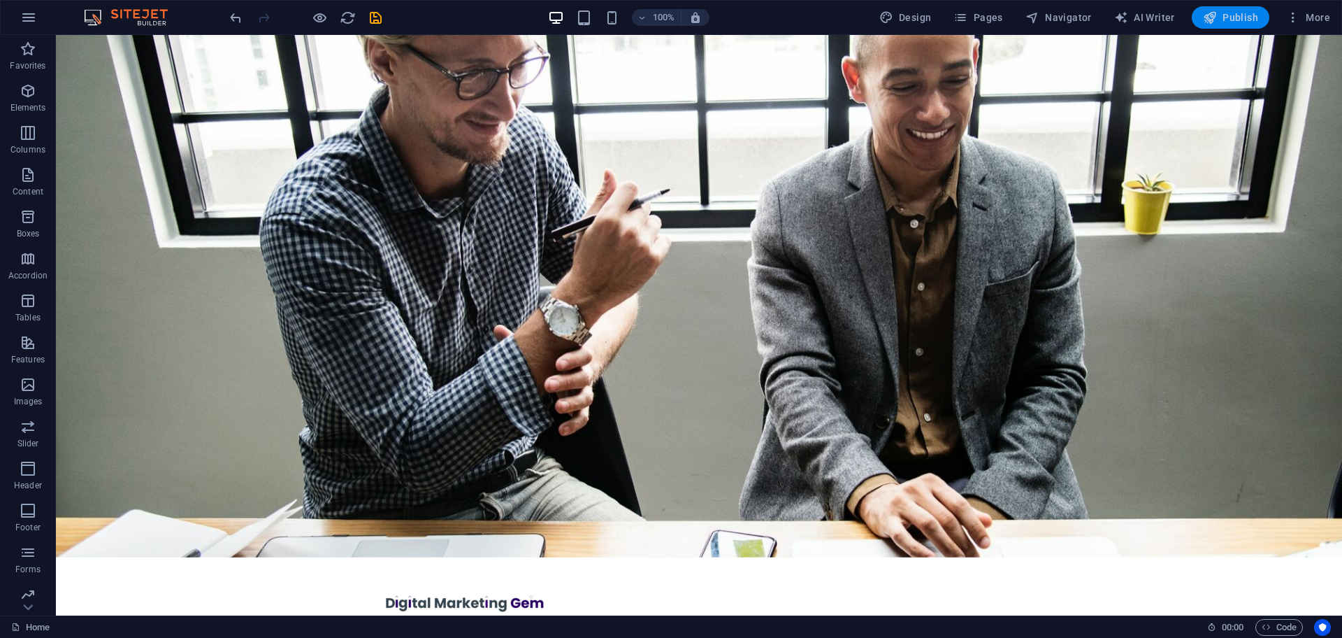
click at [1213, 20] on icon "button" at bounding box center [1210, 17] width 14 height 14
checkbox input "false"
click at [1211, 15] on icon "button" at bounding box center [1210, 17] width 14 height 14
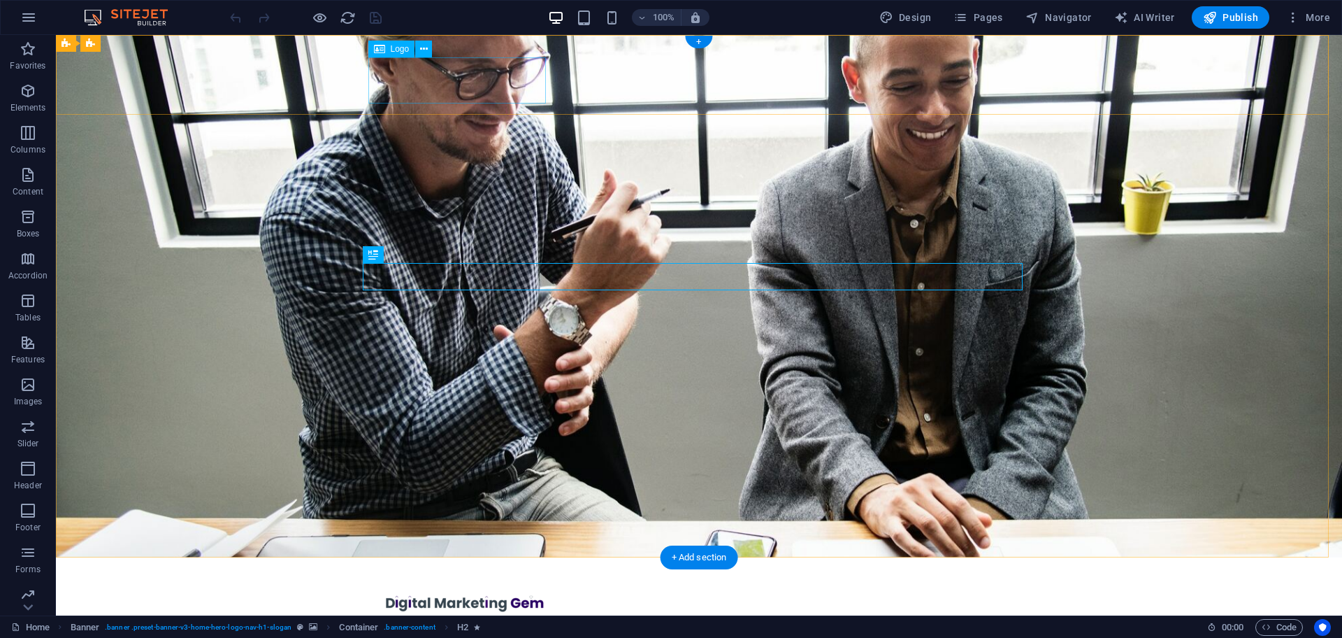
click at [448, 579] on div at bounding box center [699, 602] width 649 height 46
click at [421, 46] on icon at bounding box center [424, 49] width 8 height 15
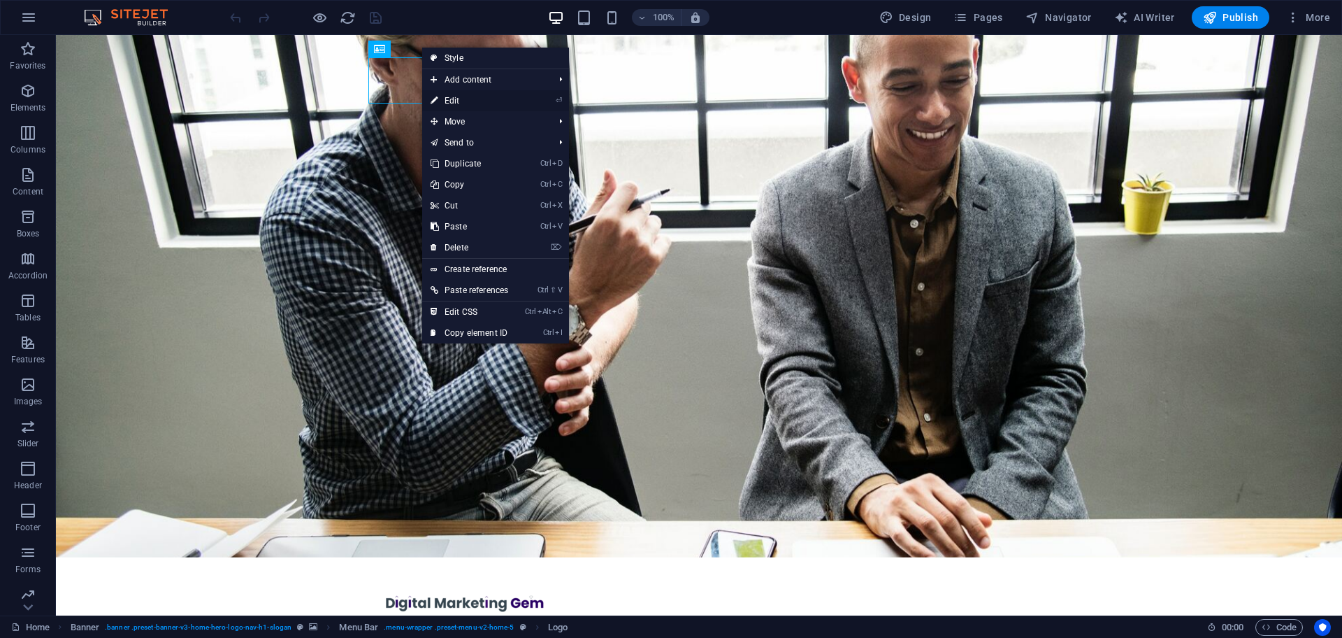
click at [455, 95] on link "⏎ Edit" at bounding box center [469, 100] width 94 height 21
select select "px"
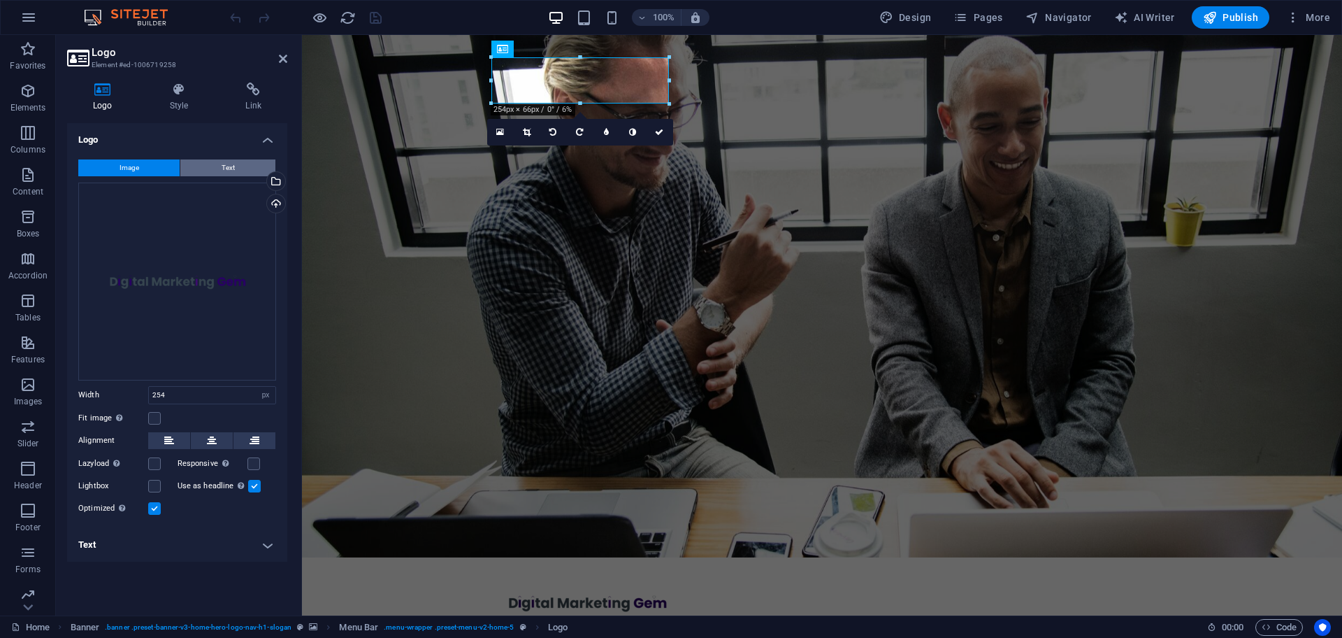
click at [229, 159] on span "Text" at bounding box center [228, 167] width 13 height 17
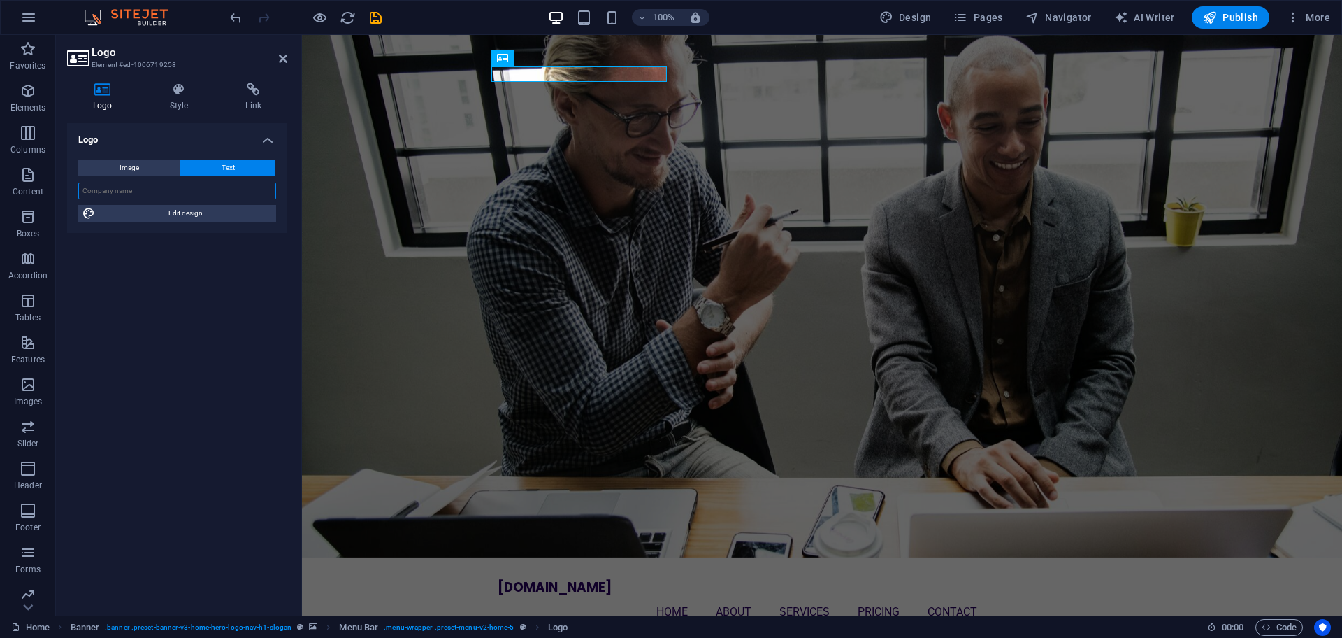
click at [191, 188] on input "text" at bounding box center [177, 190] width 198 height 17
type input "DIGITAL MARKETING GEM"
click at [151, 210] on span "Edit design" at bounding box center [185, 213] width 173 height 17
select select "rem"
select select "700"
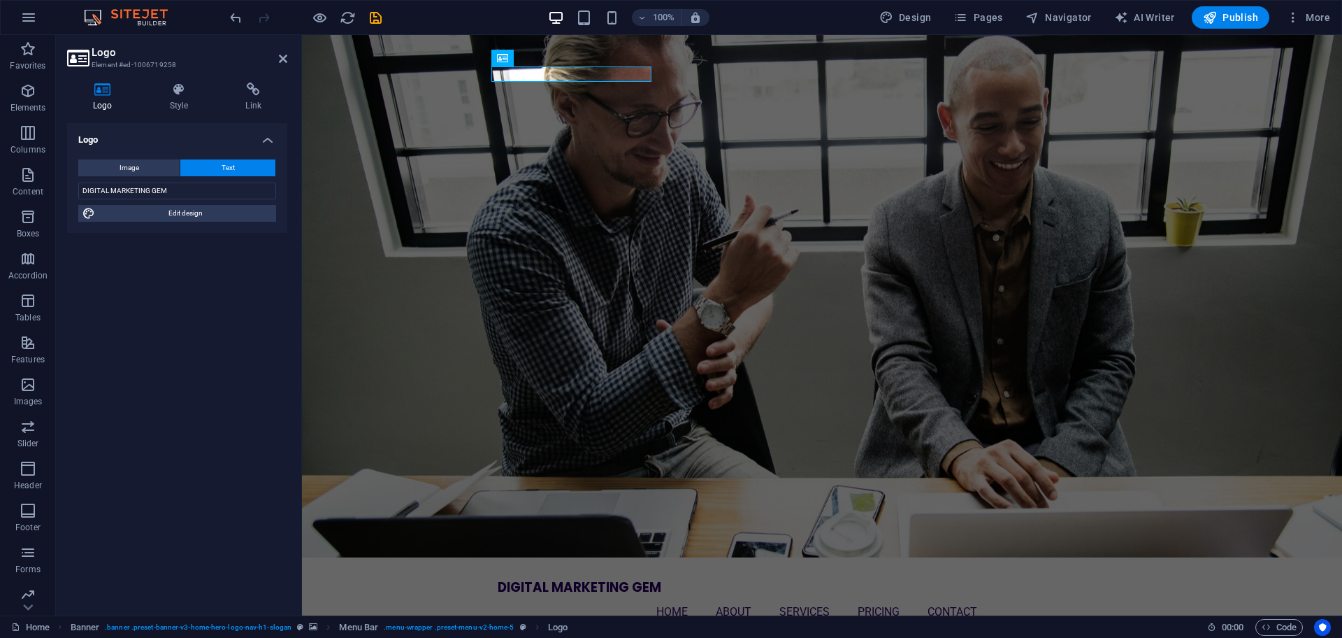
select select "px"
select select "rem"
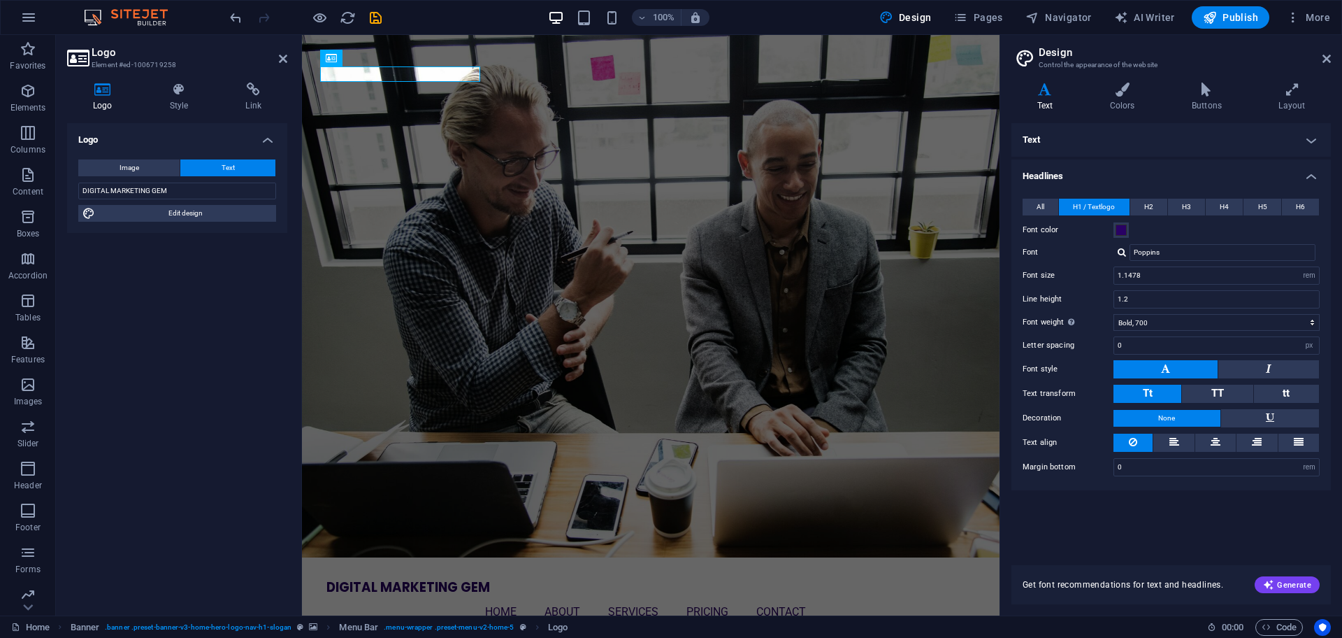
click at [287, 57] on aside "Logo Element #ed-1006719258 Logo Style Link Logo Image Text Drag files here, cl…" at bounding box center [179, 325] width 246 height 580
click at [282, 57] on icon at bounding box center [283, 58] width 8 height 11
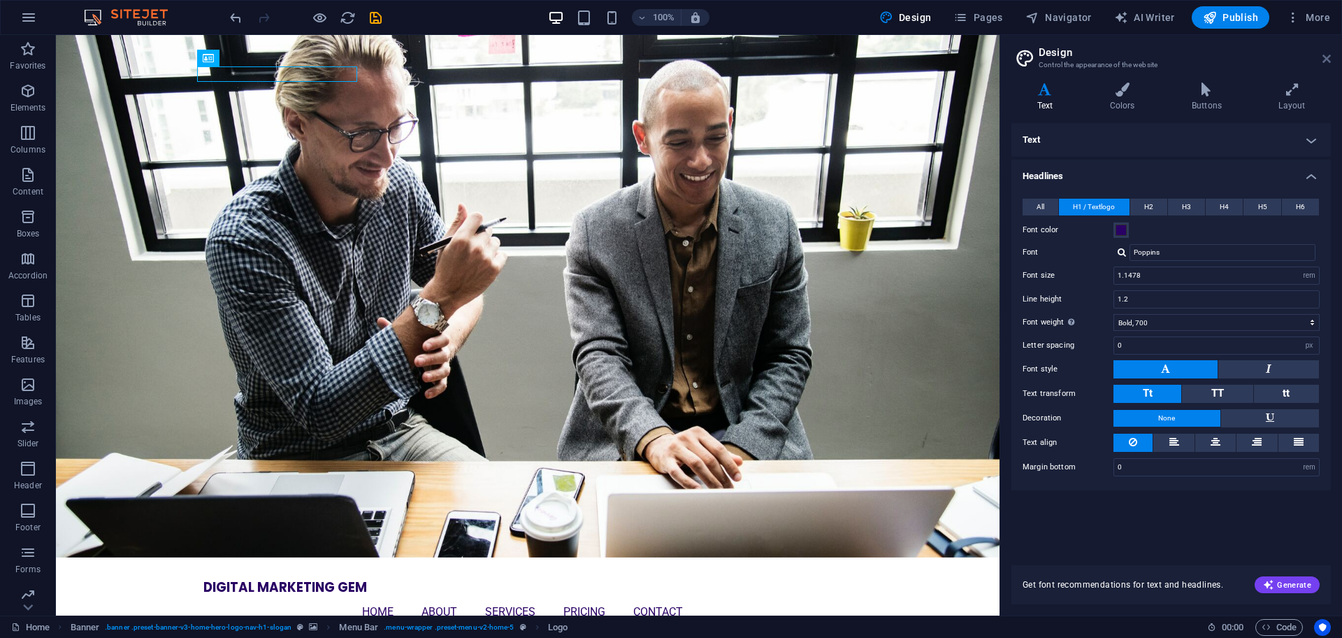
click at [1327, 60] on icon at bounding box center [1327, 58] width 8 height 11
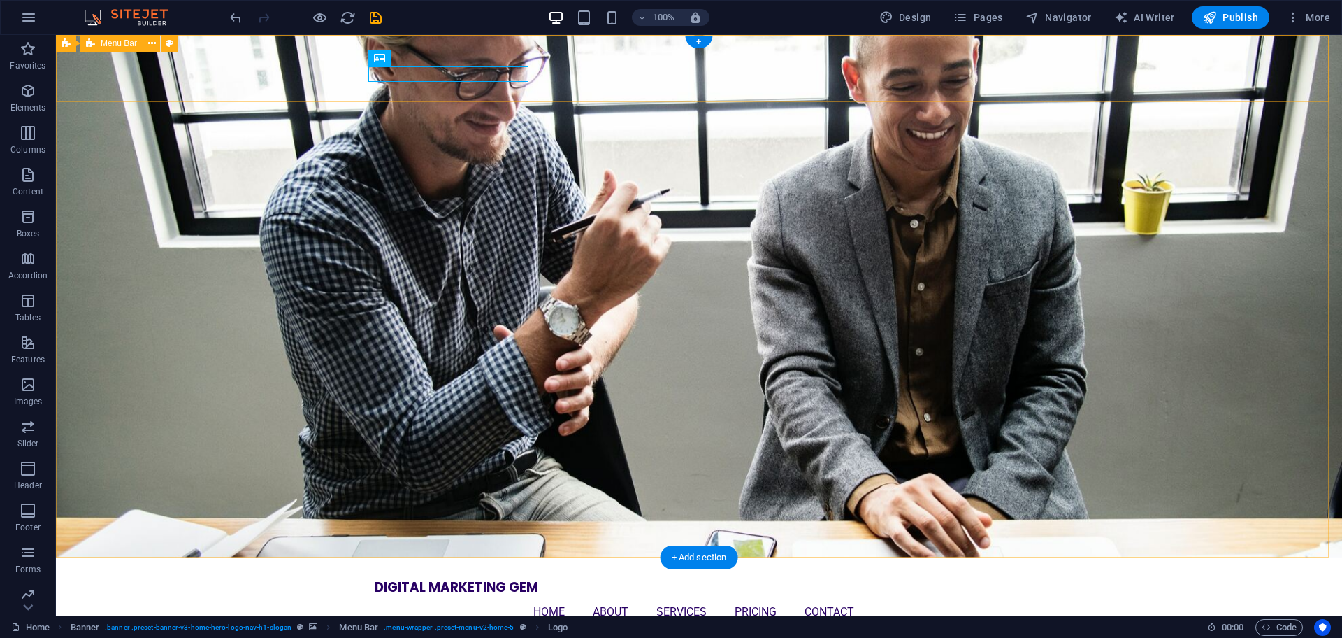
click at [1165, 557] on div "DIGITAL MARKETING GEM Home About Services Pricing Contact Menu" at bounding box center [699, 598] width 1286 height 82
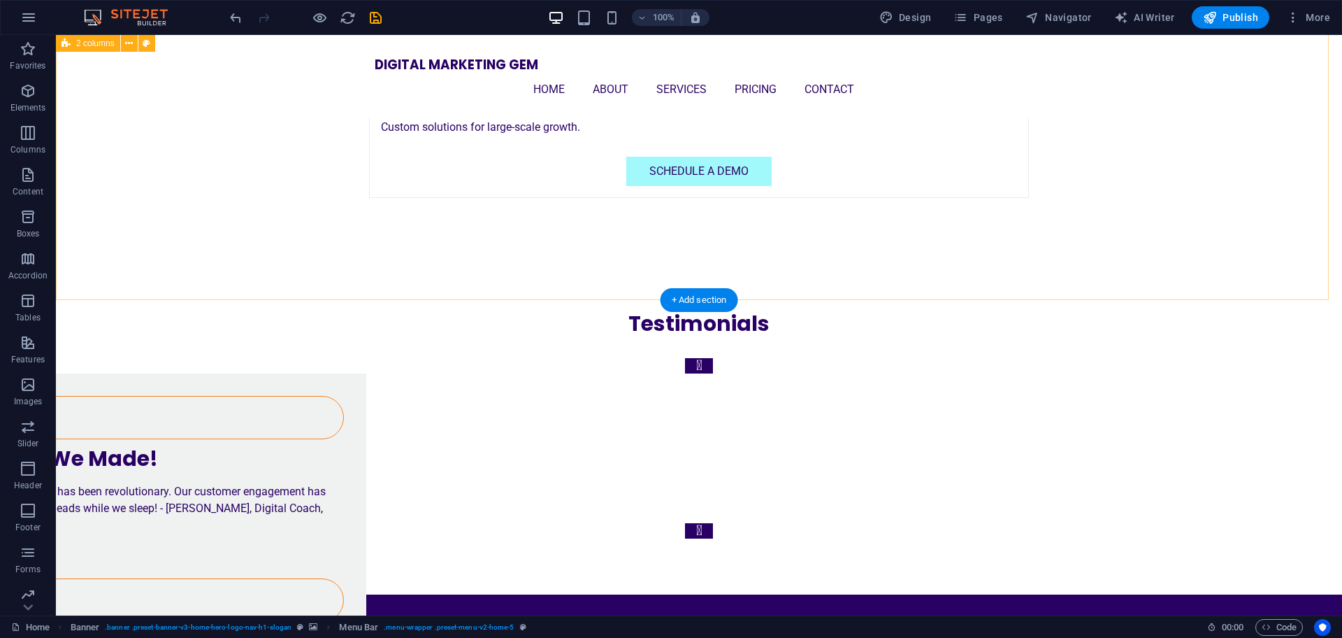
scroll to position [3727, 0]
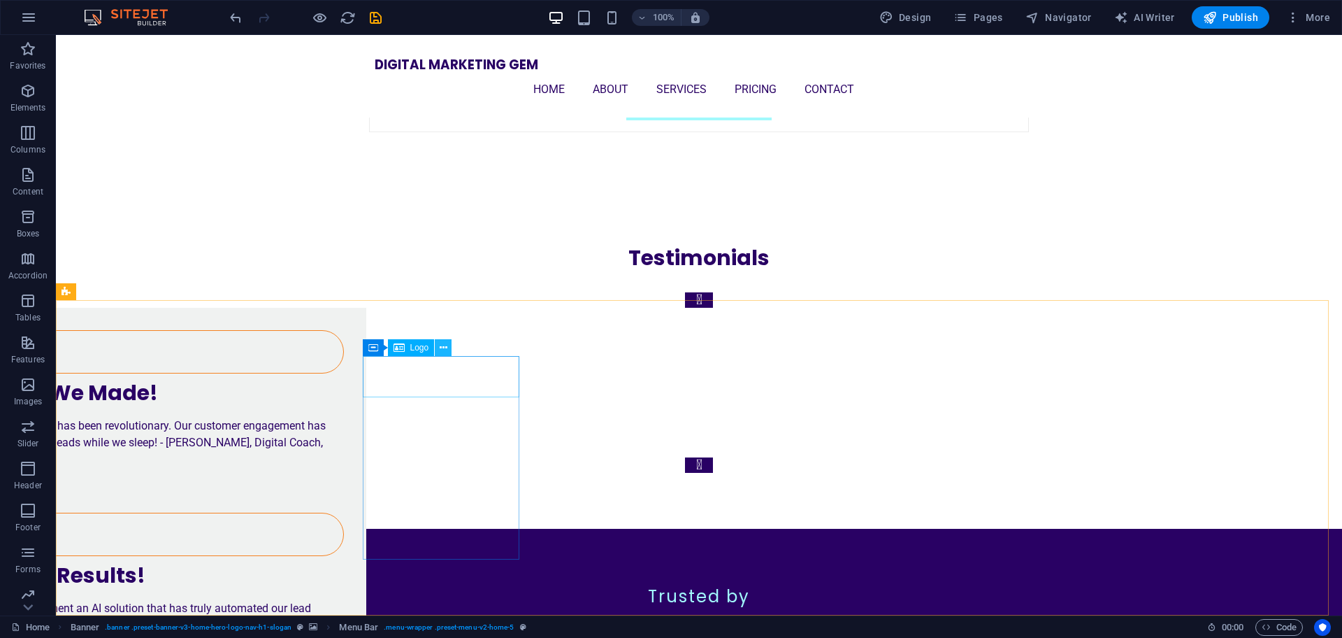
click at [444, 343] on icon at bounding box center [444, 347] width 8 height 15
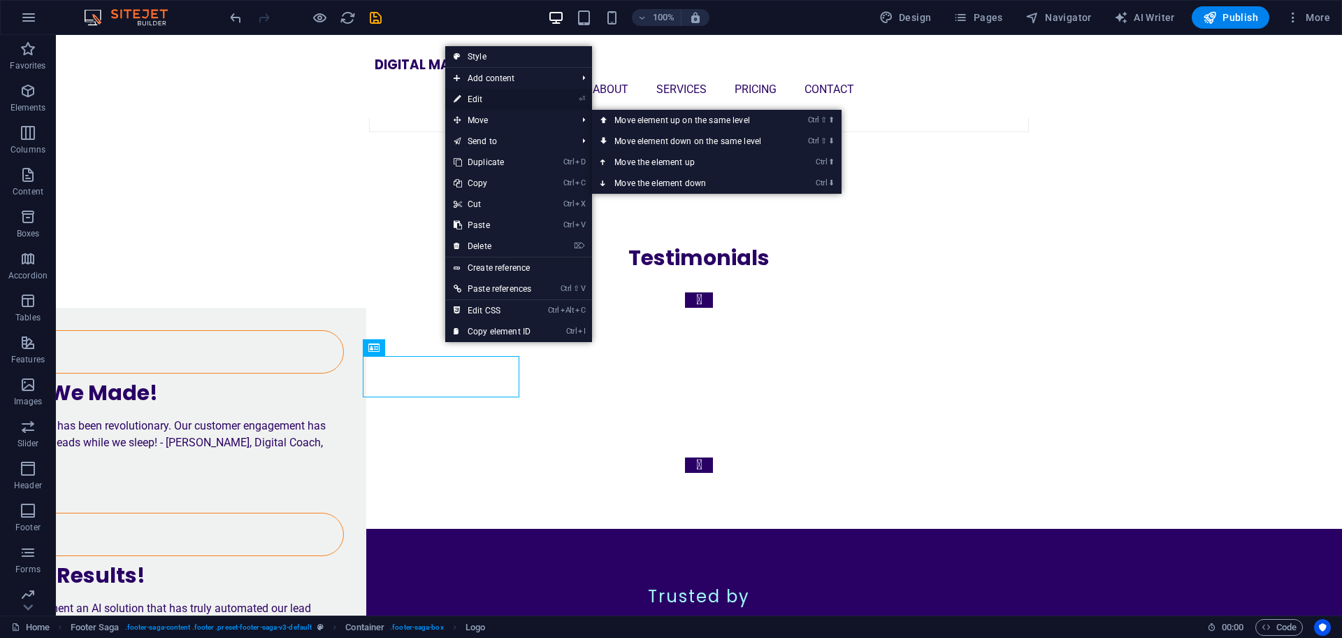
click at [489, 103] on link "⏎ Edit" at bounding box center [492, 99] width 94 height 21
select select "px"
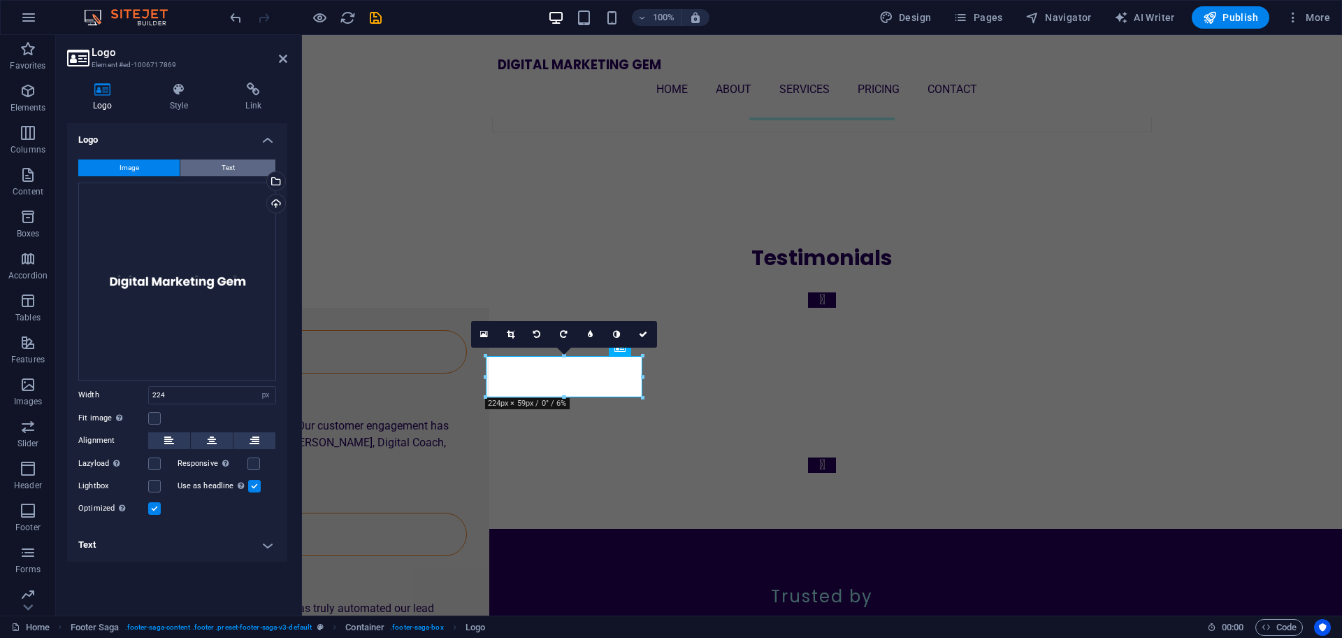
click at [222, 161] on span "Text" at bounding box center [228, 167] width 13 height 17
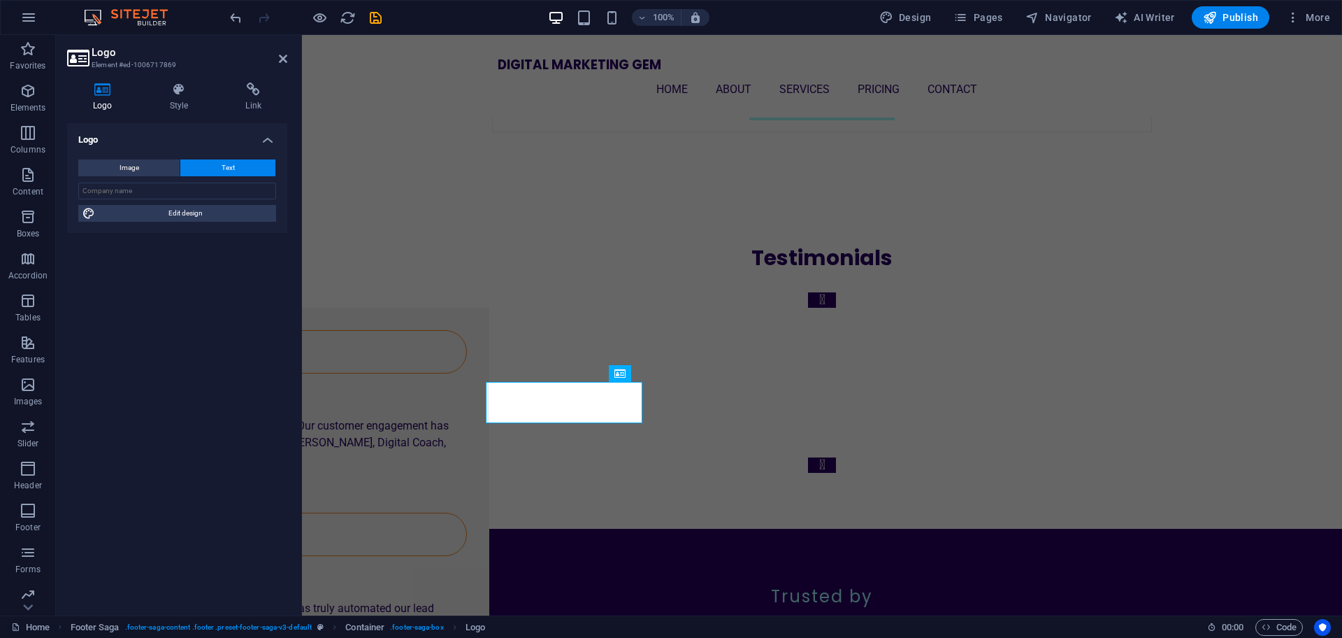
scroll to position [3701, 0]
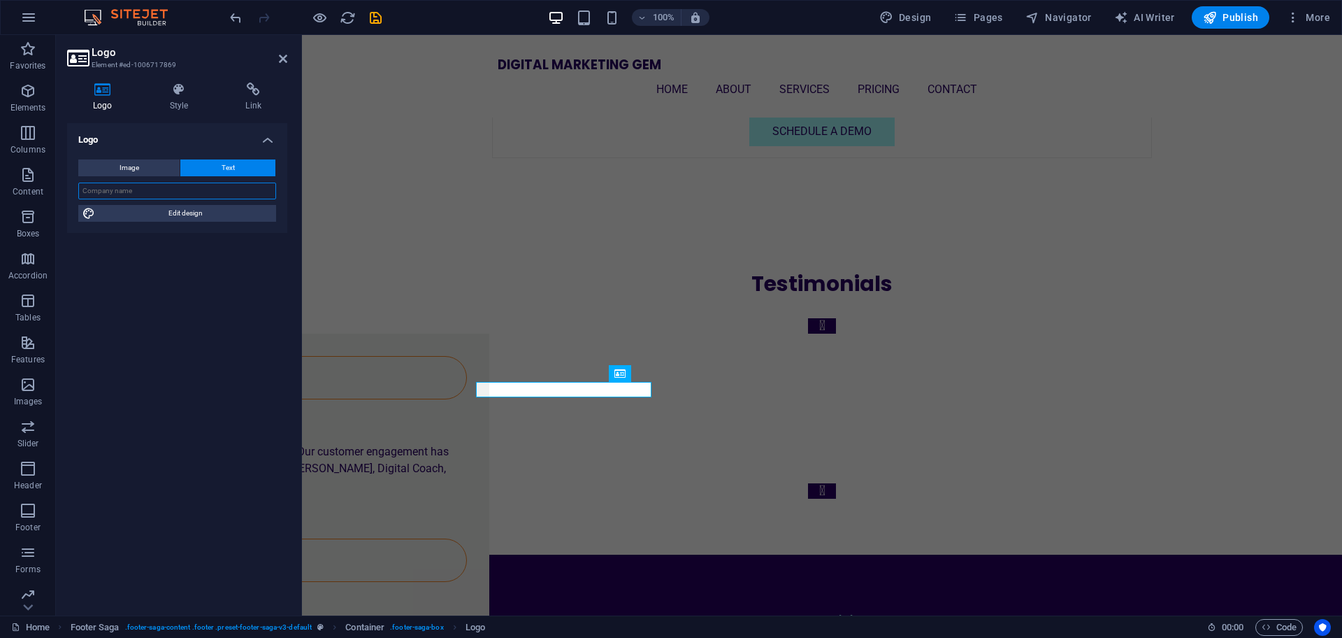
click at [170, 193] on input "text" at bounding box center [177, 190] width 198 height 17
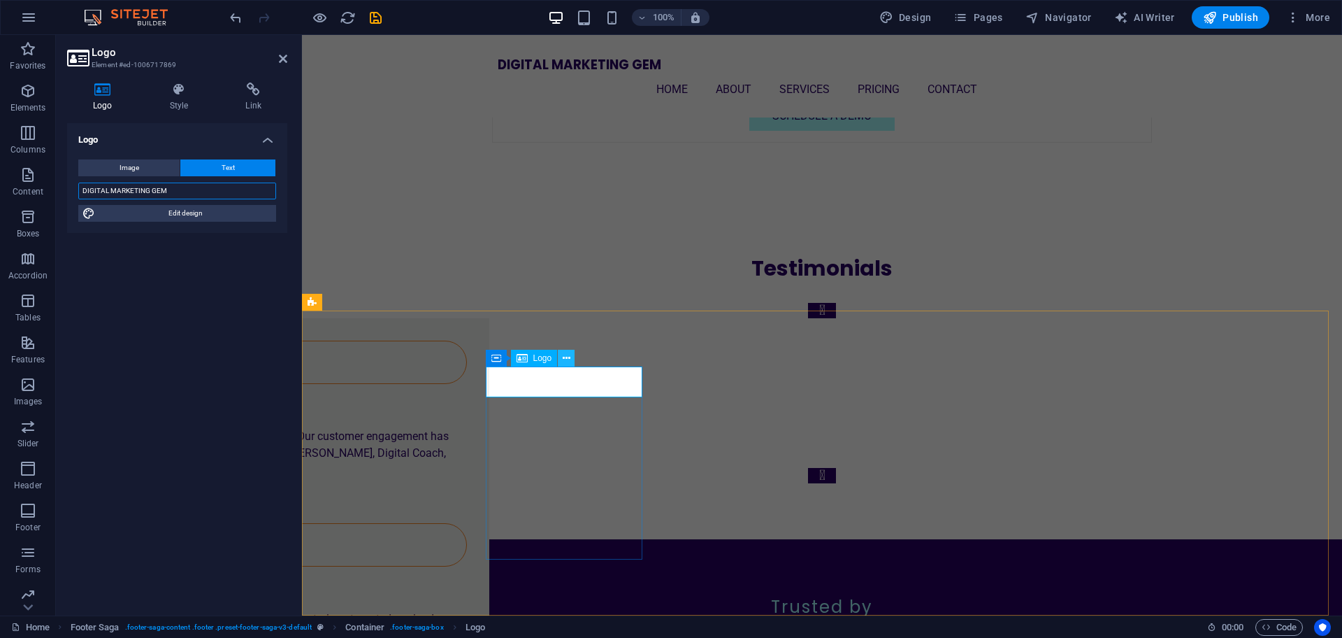
type input "DIGITAL MARKETING GEM"
click at [568, 358] on icon at bounding box center [567, 358] width 8 height 15
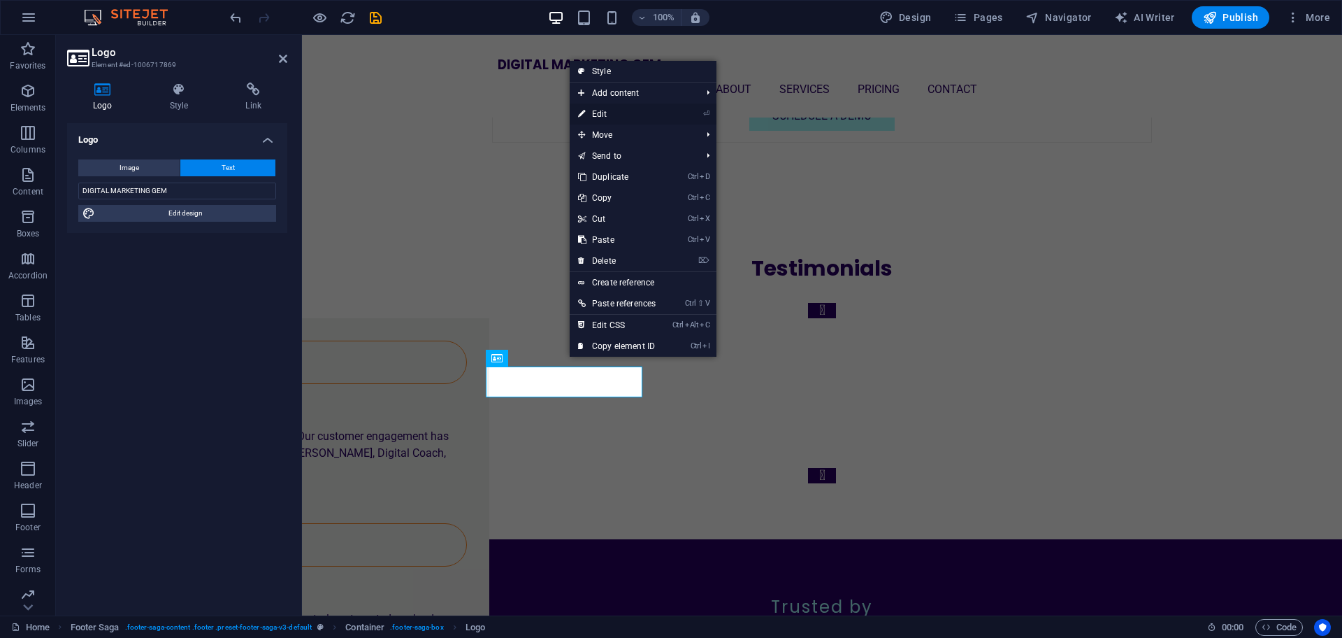
click at [604, 118] on link "⏎ Edit" at bounding box center [617, 113] width 94 height 21
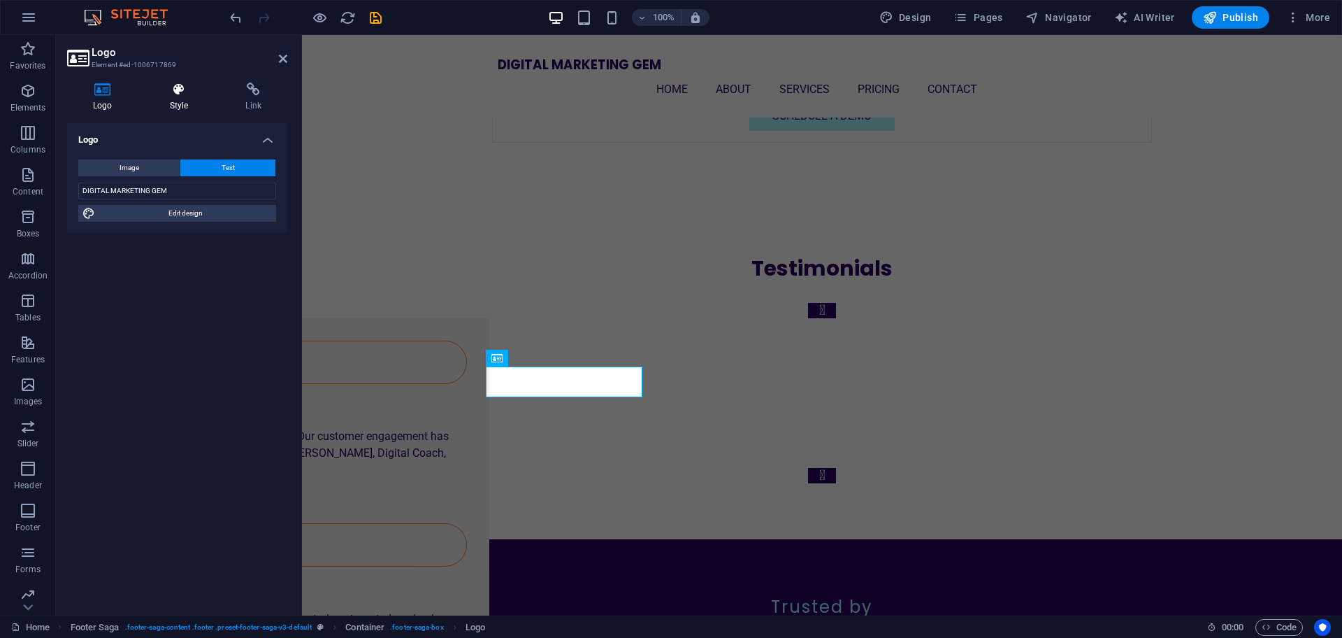
click at [176, 91] on icon at bounding box center [179, 89] width 71 height 14
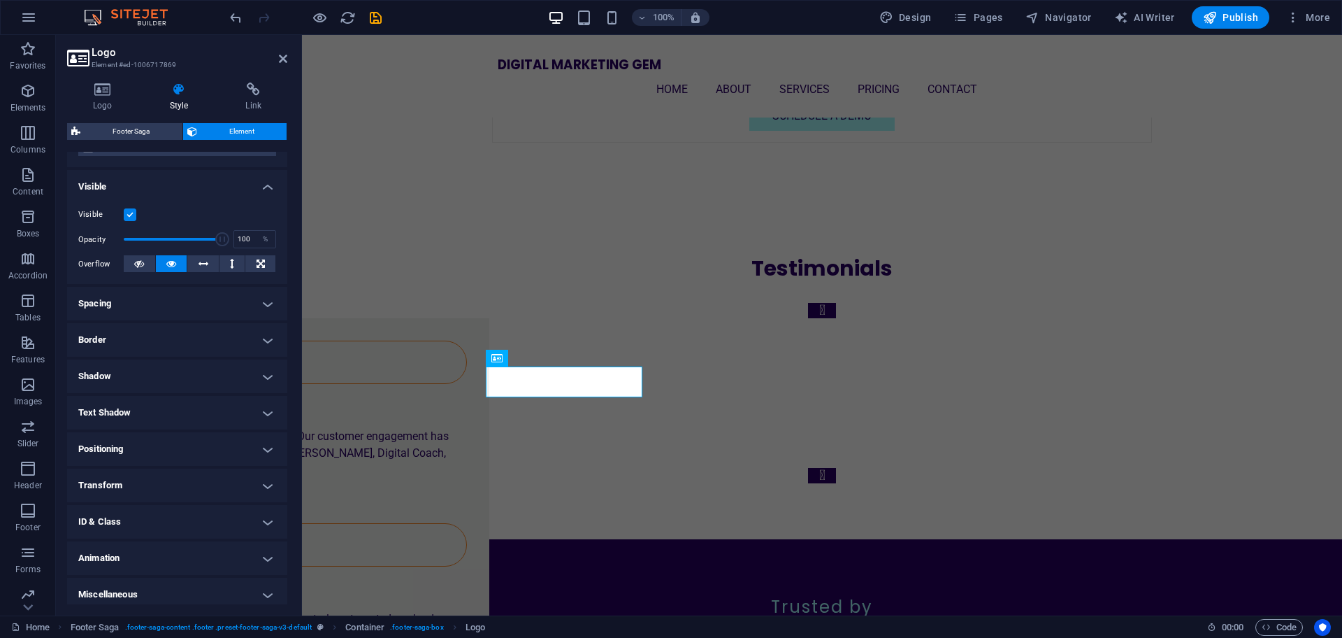
scroll to position [138, 0]
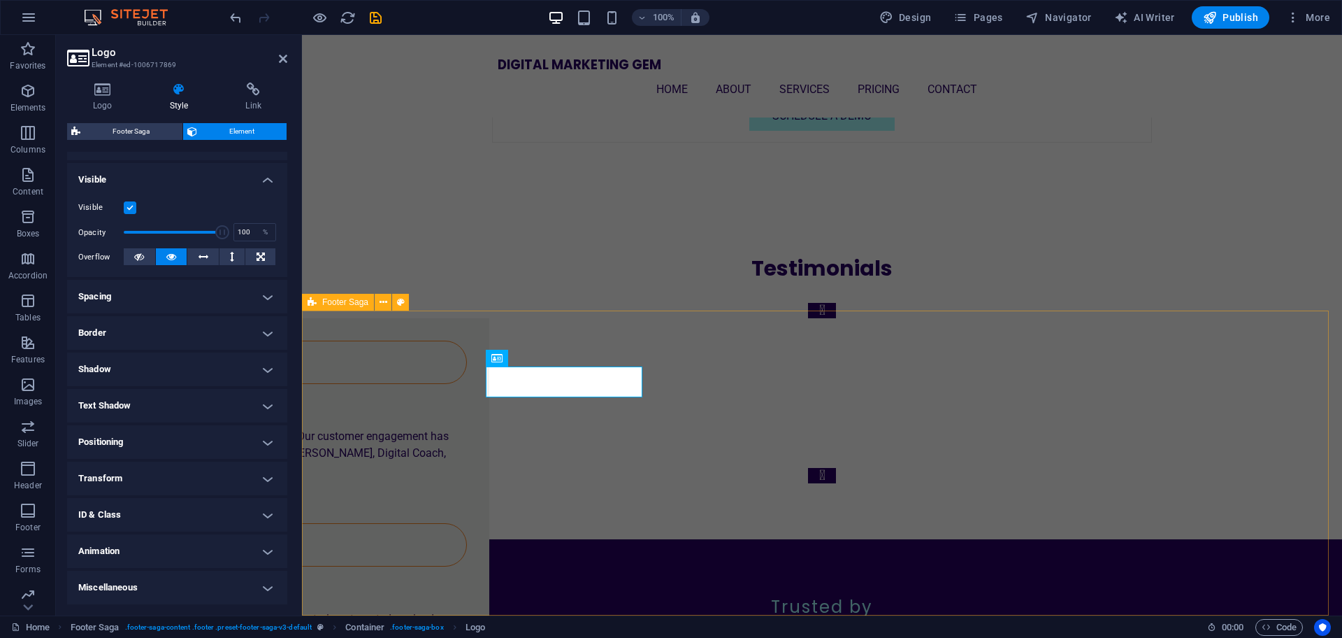
select select "footer"
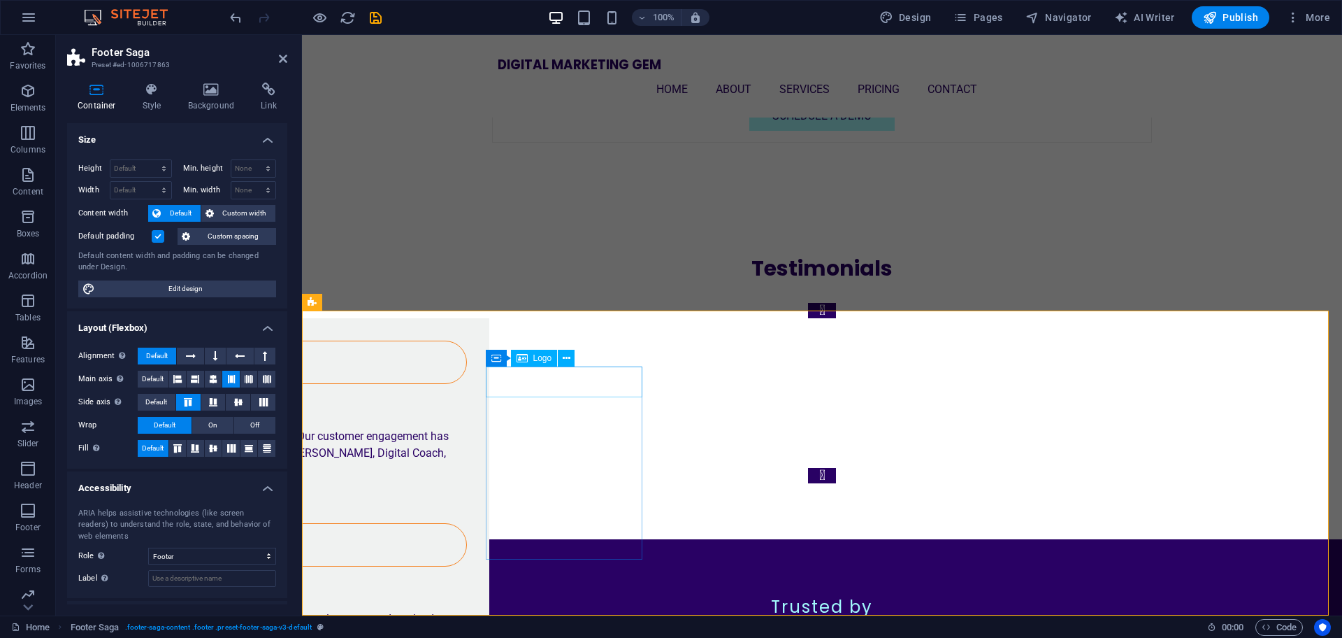
click at [565, 359] on icon at bounding box center [567, 358] width 8 height 15
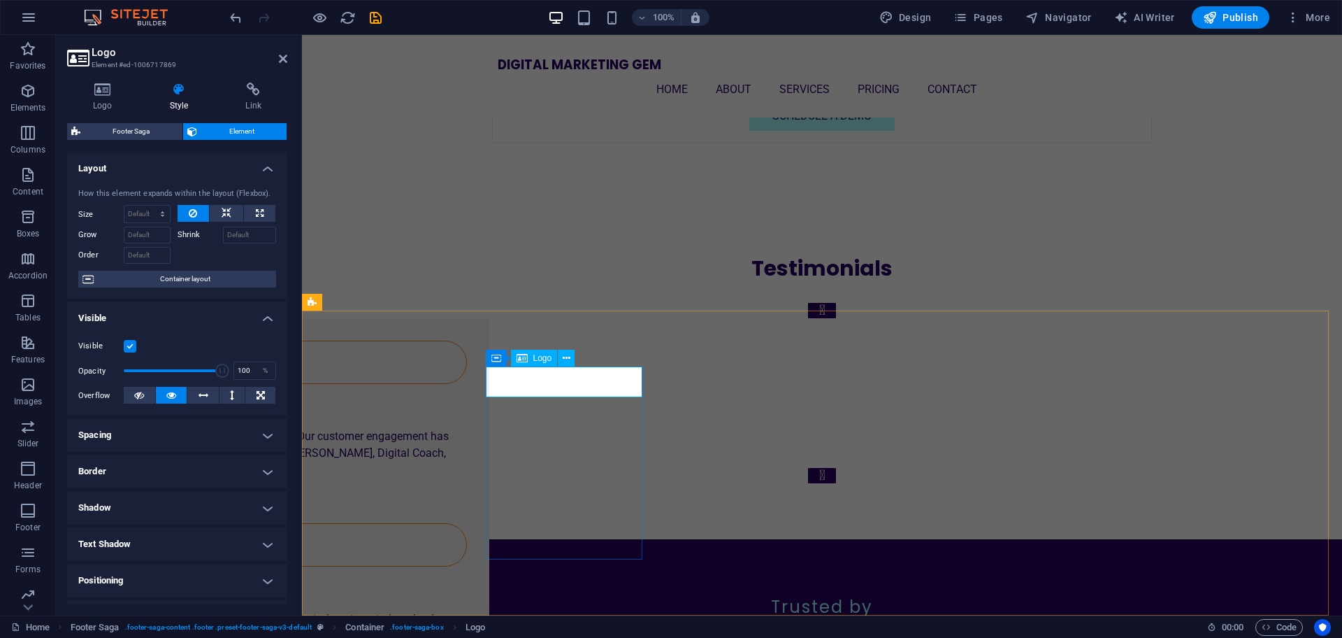
click at [224, 217] on icon at bounding box center [227, 213] width 10 height 17
click at [259, 213] on icon at bounding box center [260, 213] width 8 height 17
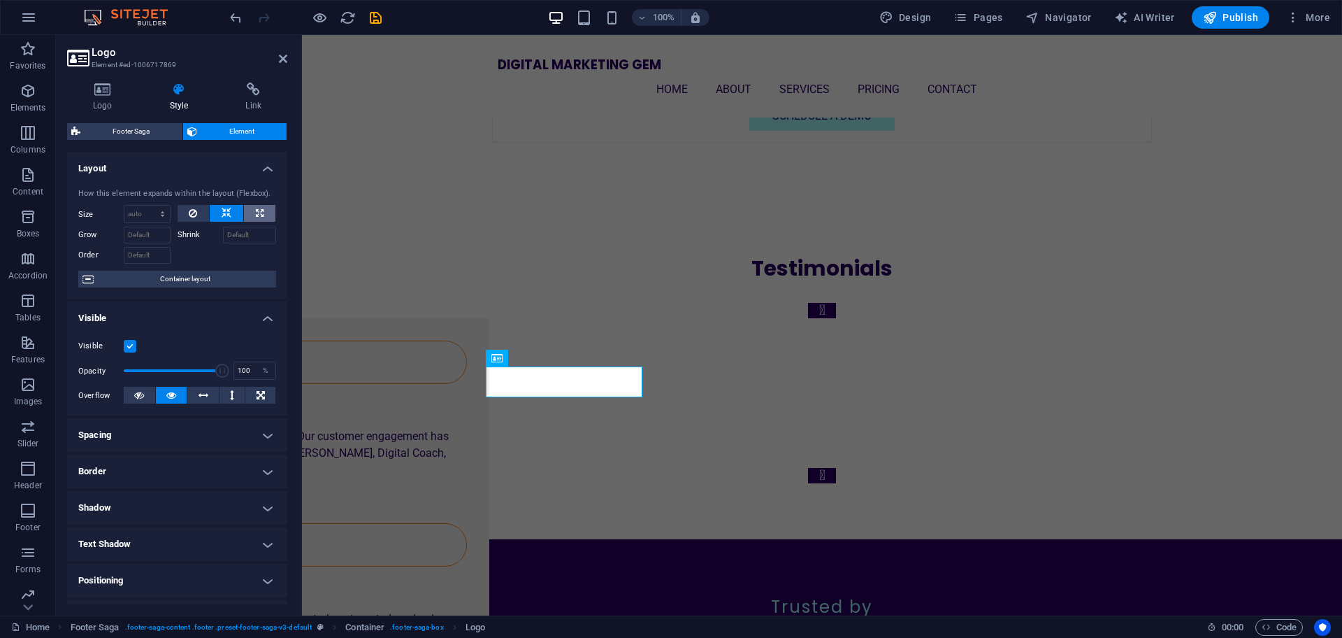
type input "100"
select select "%"
click at [194, 213] on icon at bounding box center [193, 213] width 8 height 17
click at [142, 213] on select "Default auto px % 1/1 1/2 1/3 1/4 1/5 1/6 1/7 1/8 1/9 1/10" at bounding box center [146, 214] width 45 height 17
select select "1/4"
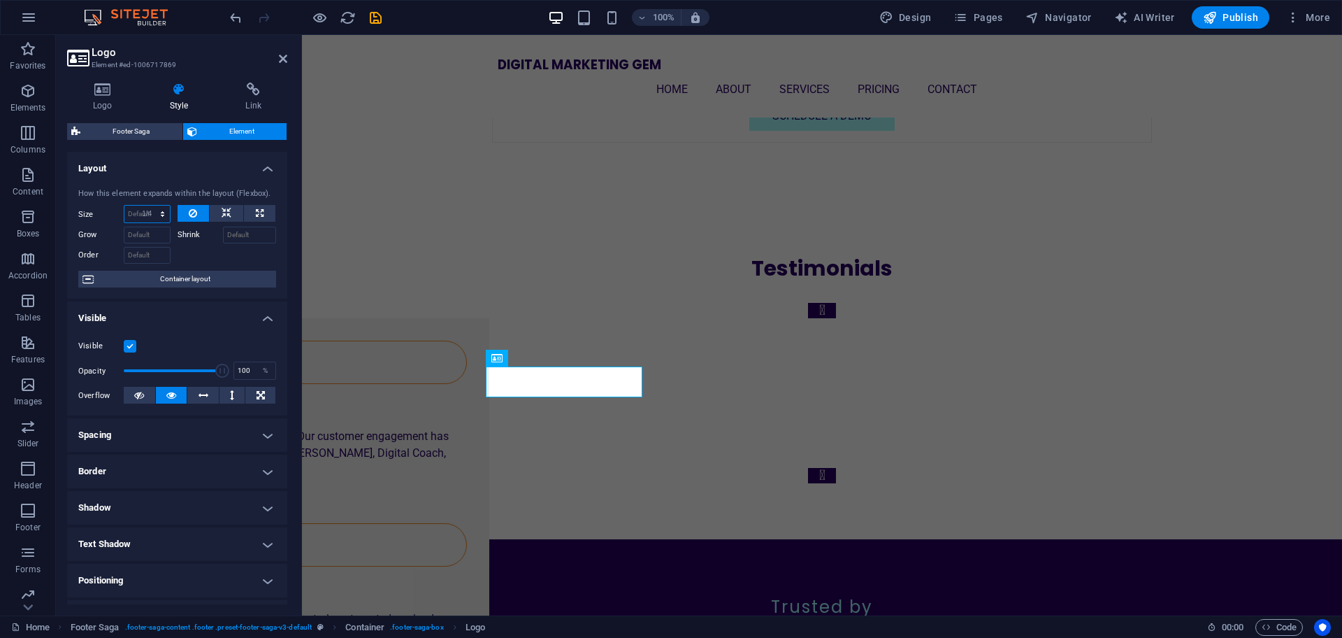
click at [148, 206] on select "Default auto px % 1/1 1/2 1/3 1/4 1/5 1/6 1/7 1/8 1/9 1/10" at bounding box center [146, 214] width 45 height 17
type input "25"
click at [152, 217] on select "Default auto px % 1/1 1/2 1/3 1/4 1/5 1/6 1/7 1/8 1/9 1/10" at bounding box center [160, 214] width 20 height 17
select select "1/10"
click at [150, 206] on select "Default auto px % 1/1 1/2 1/3 1/4 1/5 1/6 1/7 1/8 1/9 1/10" at bounding box center [160, 214] width 20 height 17
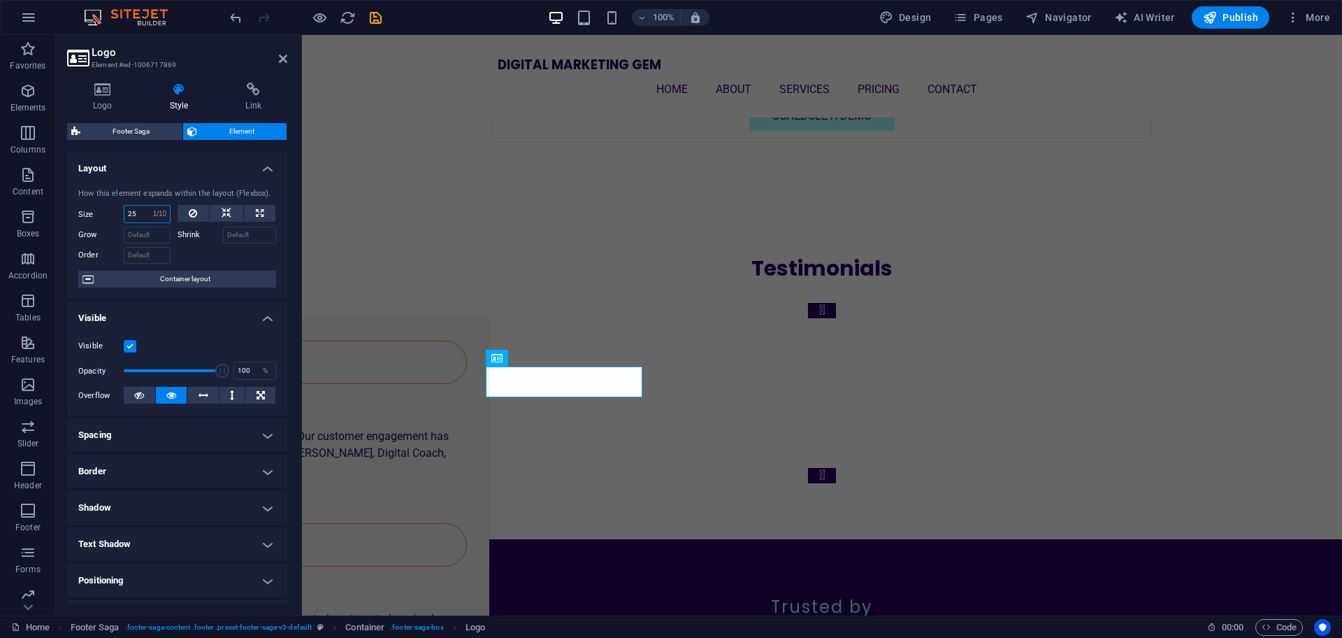
type input "10"
click at [147, 215] on input "10" at bounding box center [146, 214] width 45 height 17
click at [129, 213] on input "10" at bounding box center [146, 214] width 45 height 17
click at [148, 209] on div "10 Default auto px % 1/1 1/2 1/3 1/4 1/5 1/6 1/7 1/8 1/9 1/10" at bounding box center [147, 214] width 47 height 18
click at [159, 214] on select "Default auto px % 1/1 1/2 1/3 1/4 1/5 1/6 1/7 1/8 1/9 1/10" at bounding box center [160, 214] width 20 height 17
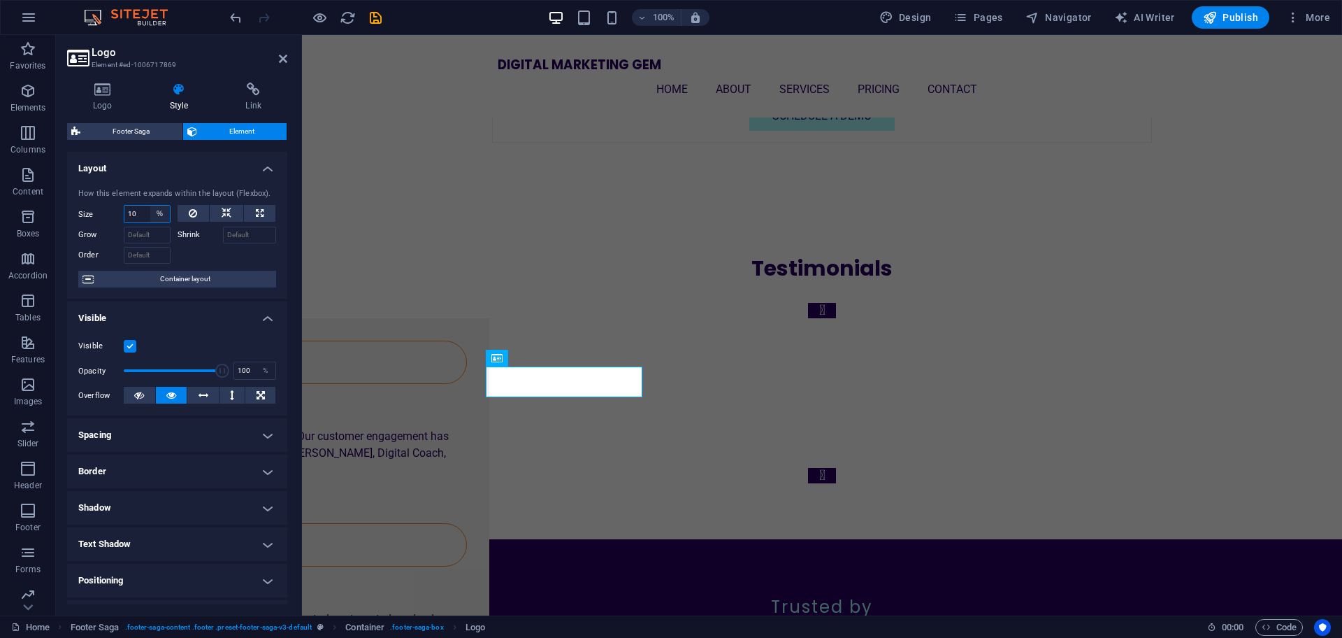
select select "cogsdufkqoc"
click at [150, 206] on select "Default auto px % 1/1 1/2 1/3 1/4 1/5 1/6 1/7 1/8 1/9 1/10" at bounding box center [160, 214] width 20 height 17
select select "DISABLED_OPTION_VALUE"
click at [247, 236] on input "Shrink" at bounding box center [250, 234] width 54 height 17
type input "50"
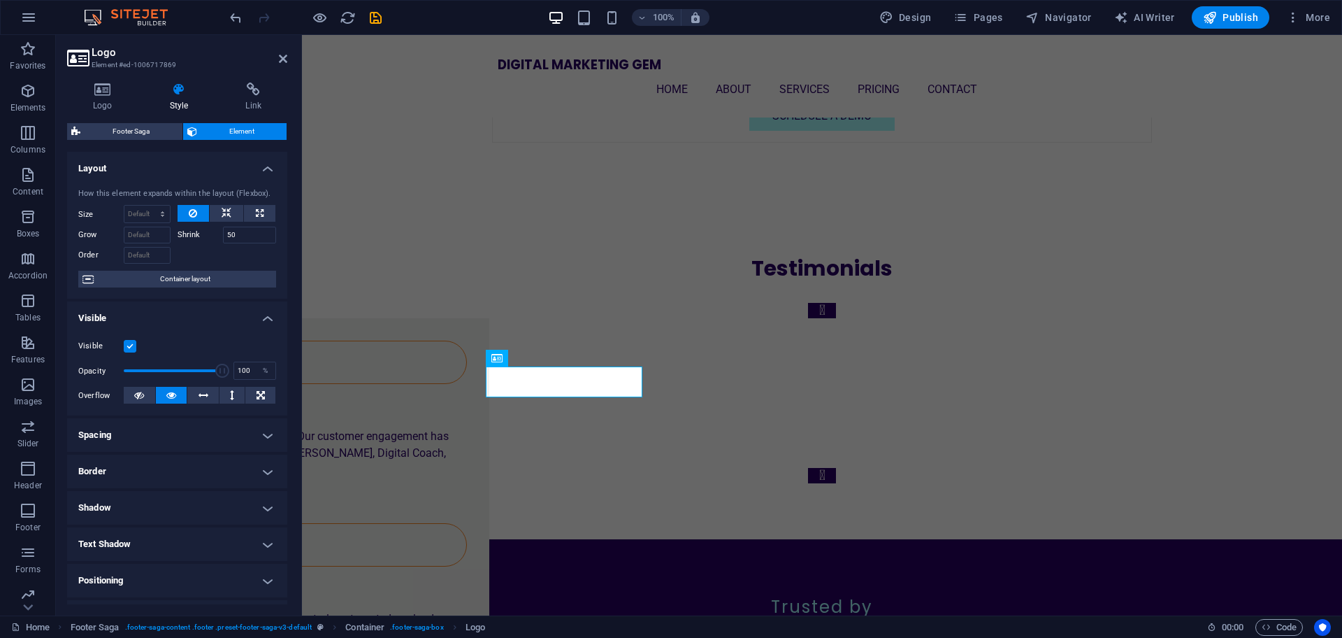
click at [190, 247] on div at bounding box center [227, 253] width 99 height 20
drag, startPoint x: 245, startPoint y: 233, endPoint x: 106, endPoint y: 228, distance: 139.9
click at [106, 228] on div "Grow Shrink 50" at bounding box center [177, 233] width 198 height 20
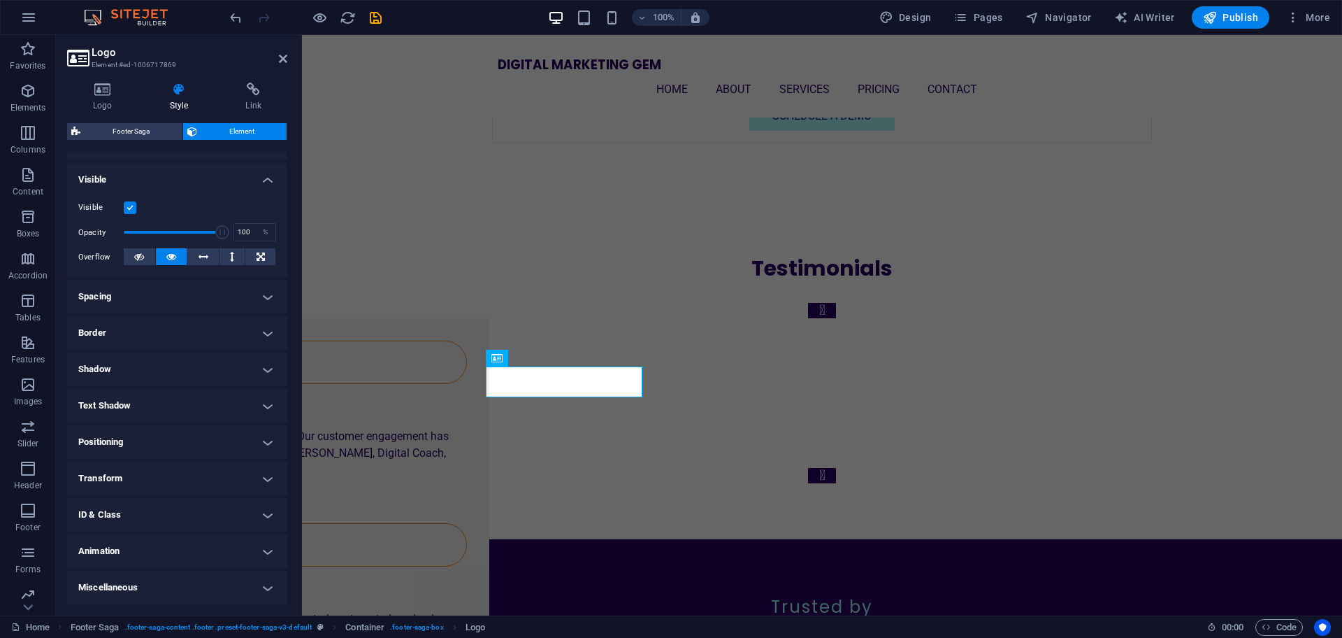
click at [199, 302] on h4 "Spacing" at bounding box center [177, 297] width 220 height 34
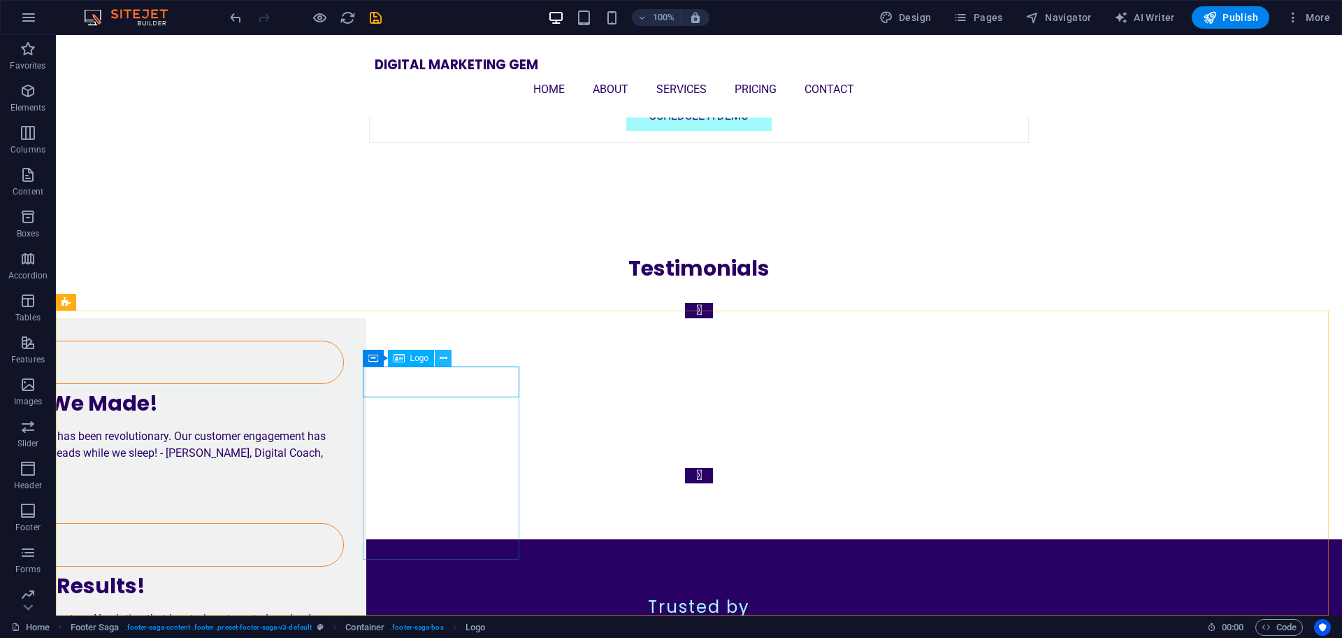
click at [447, 357] on icon at bounding box center [444, 358] width 8 height 15
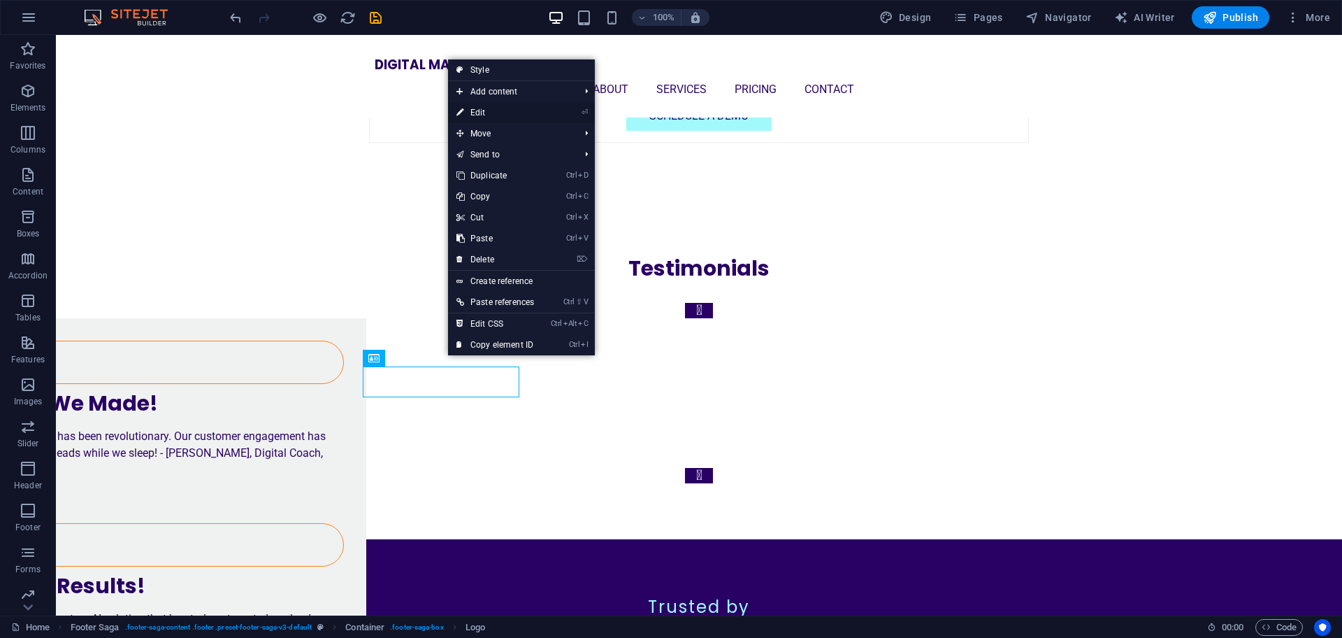
click at [491, 111] on link "⏎ Edit" at bounding box center [495, 112] width 94 height 21
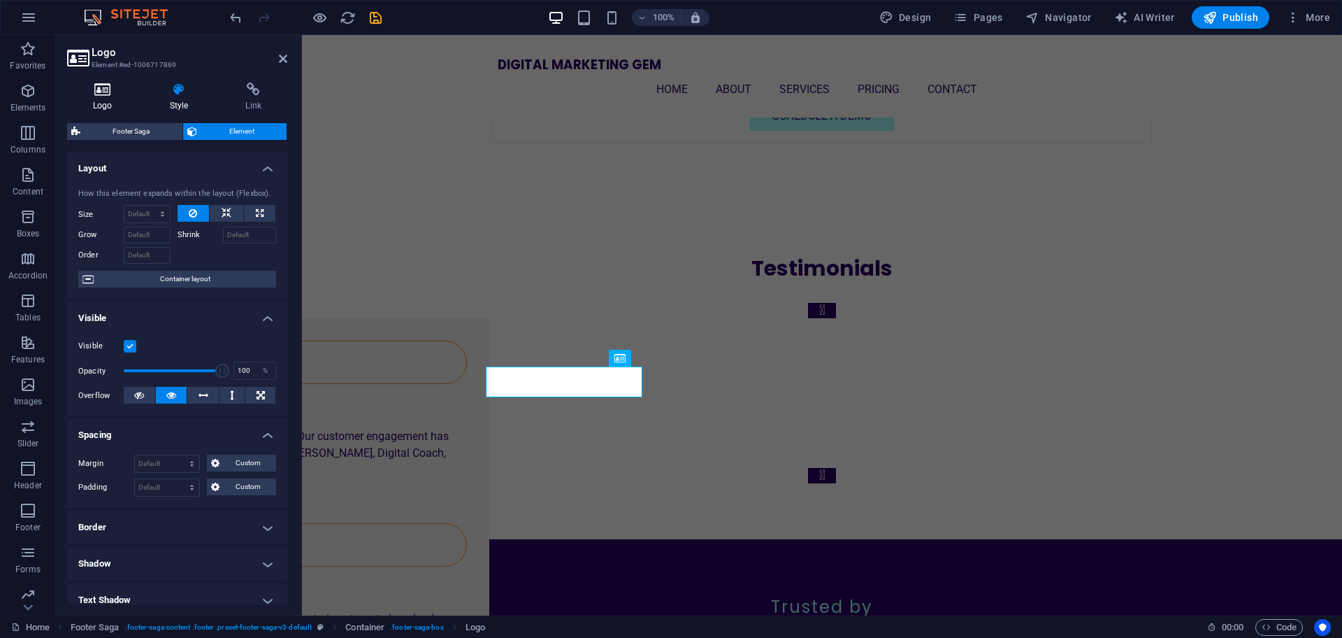
click at [111, 99] on h4 "Logo" at bounding box center [105, 96] width 77 height 29
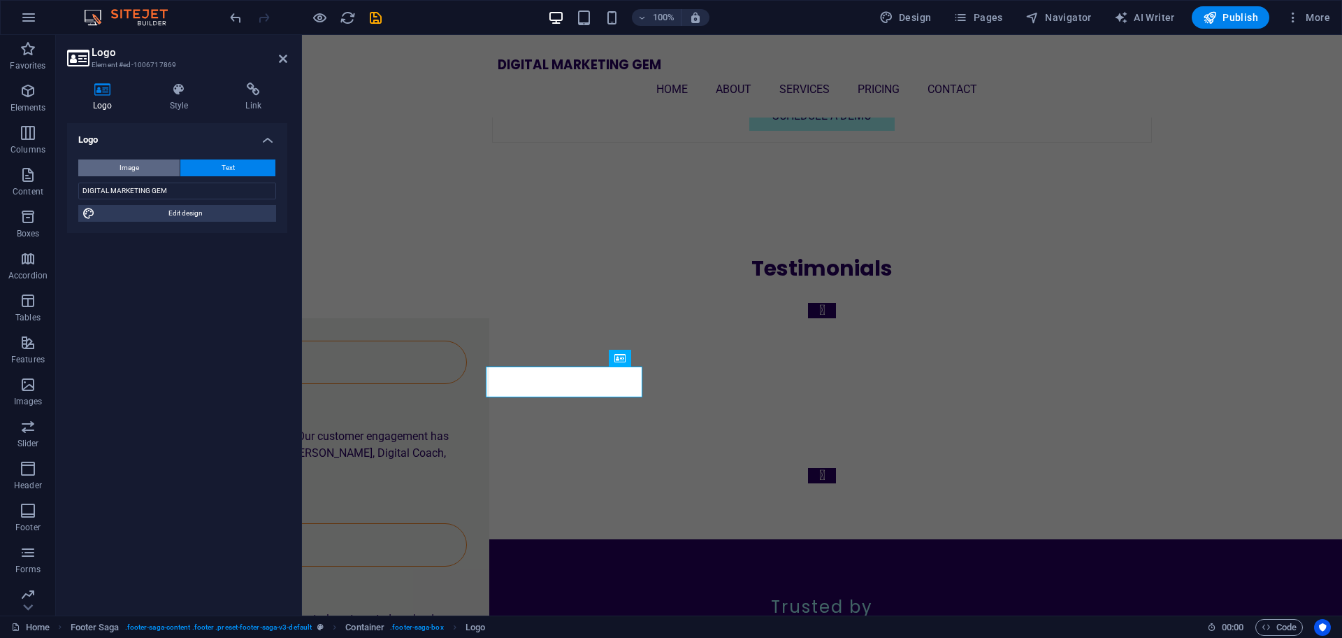
click at [147, 173] on button "Image" at bounding box center [128, 167] width 101 height 17
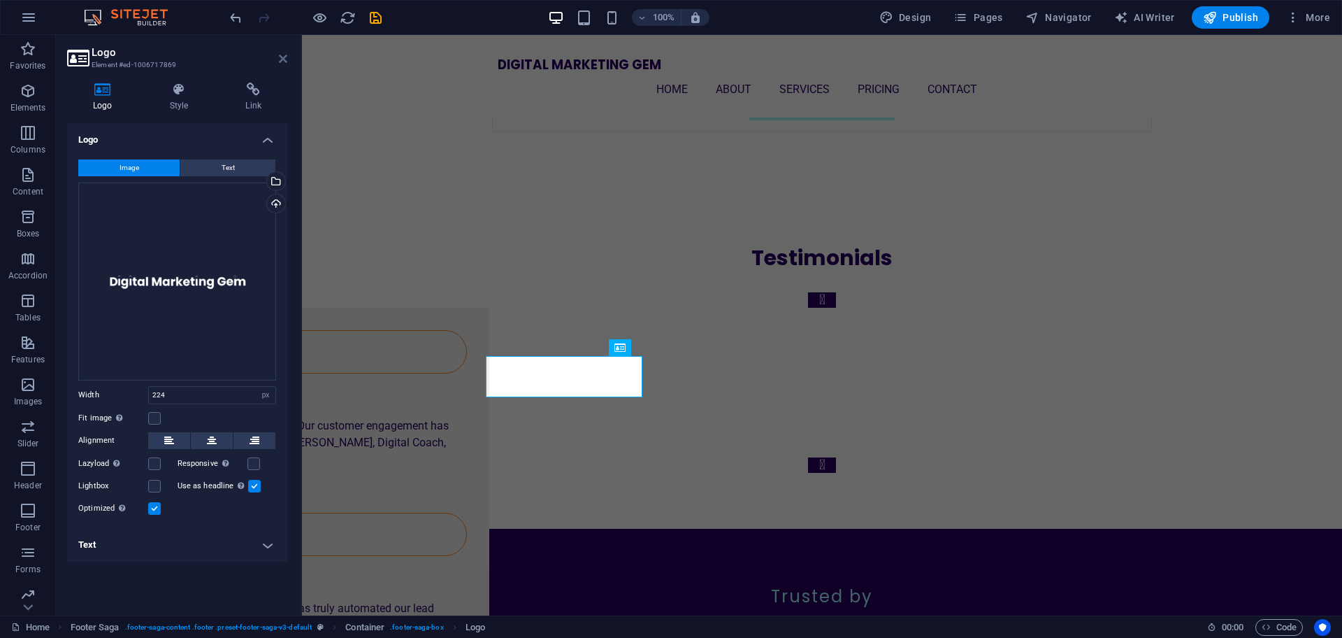
click at [282, 61] on icon at bounding box center [283, 58] width 8 height 11
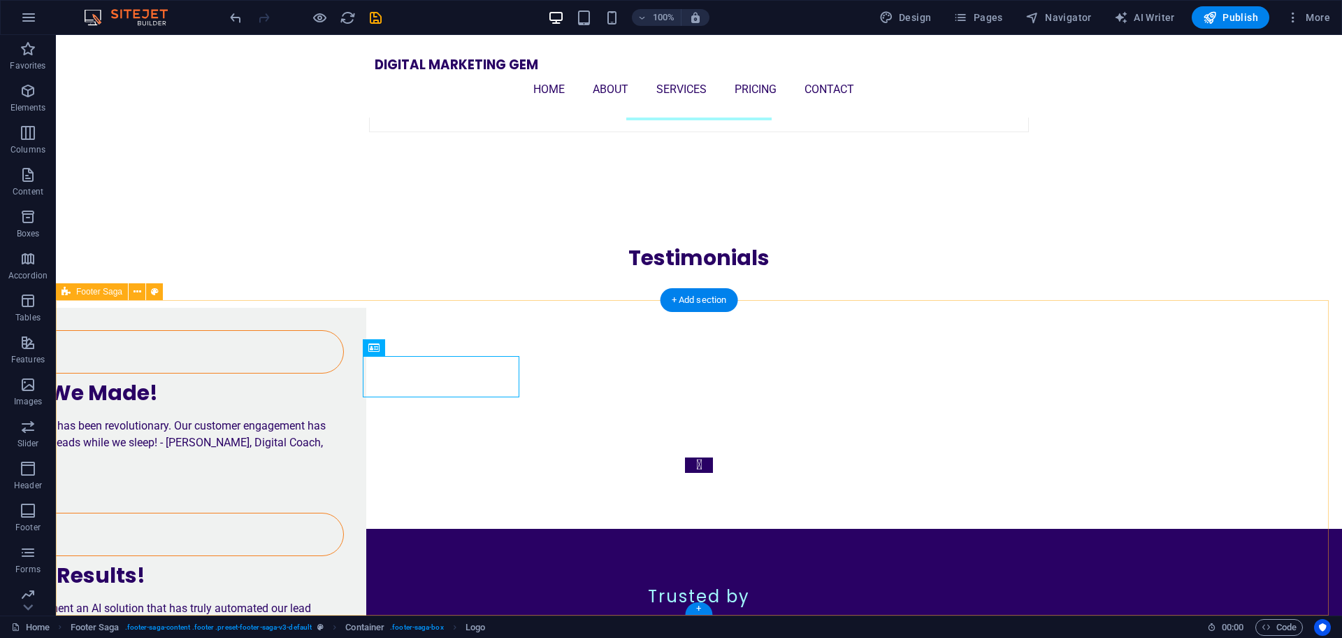
select select "footer"
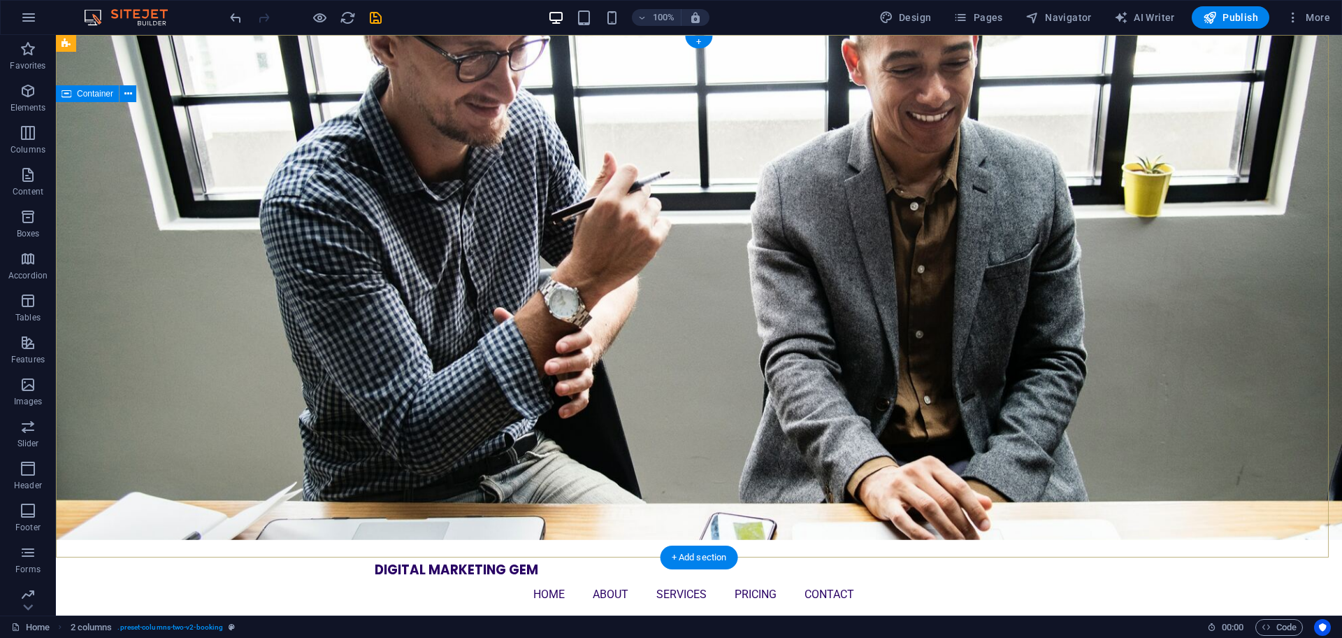
scroll to position [0, 0]
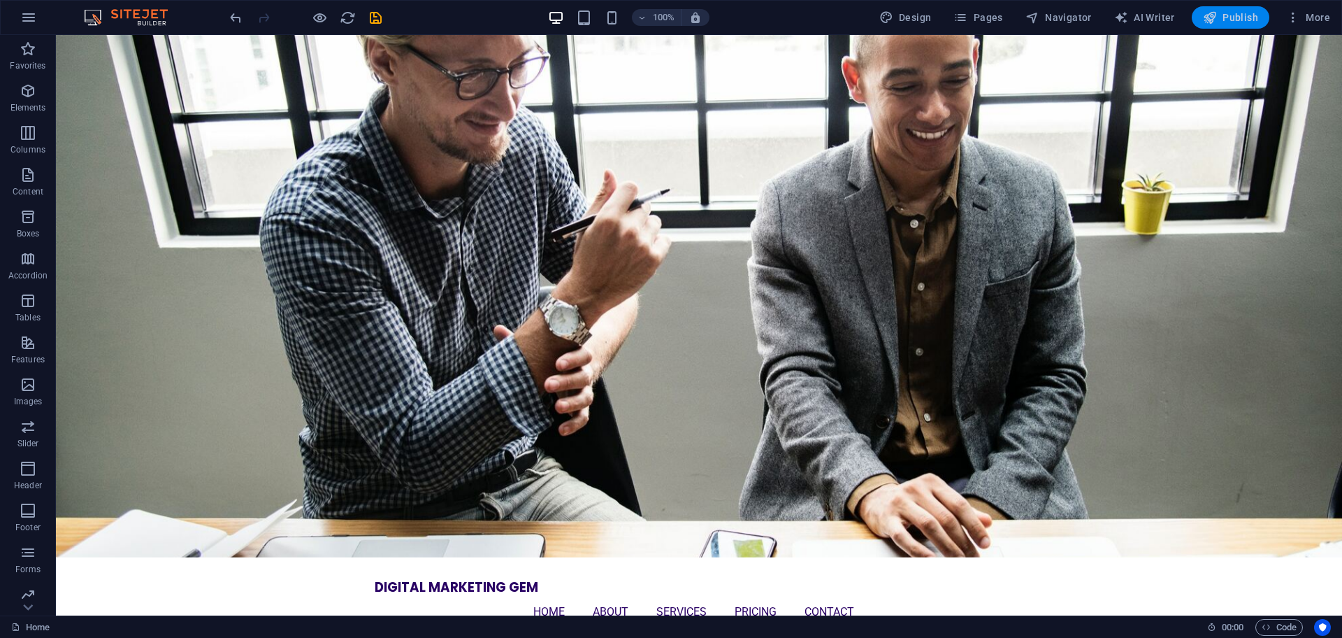
click at [1241, 13] on span "Publish" at bounding box center [1230, 17] width 55 height 14
checkbox input "false"
